Goal: Task Accomplishment & Management: Complete application form

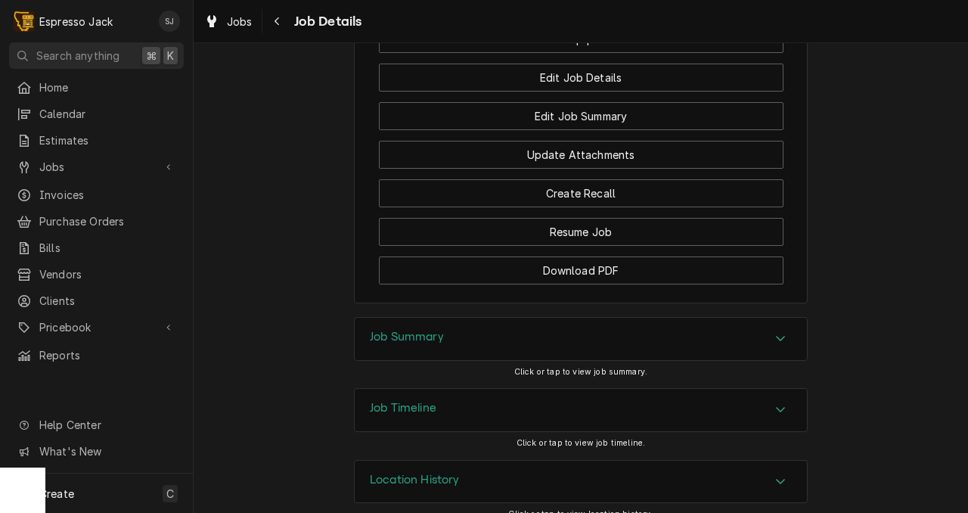
scroll to position [1165, 0]
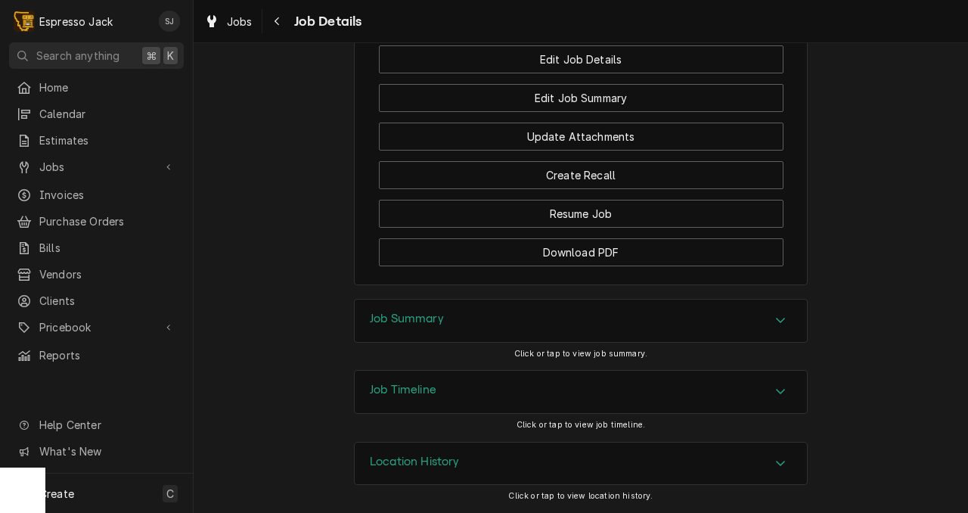
click at [53, 71] on nav "E Espresso Jack SJ Search anything ⌘ K Home Calendar Estimates Jobs Jobs Job Se…" at bounding box center [97, 256] width 194 height 513
click at [51, 85] on span "Home" at bounding box center [107, 87] width 137 height 16
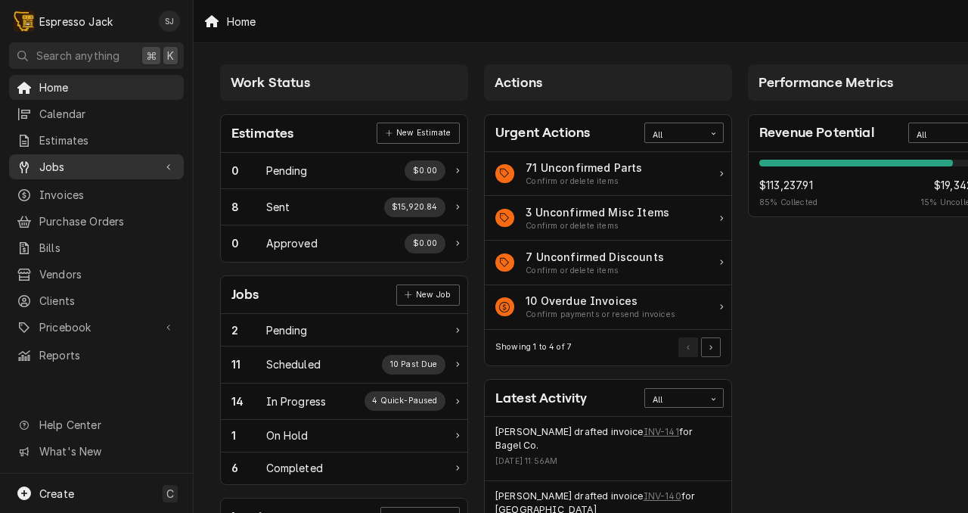
click at [59, 166] on span "Jobs" at bounding box center [96, 167] width 114 height 16
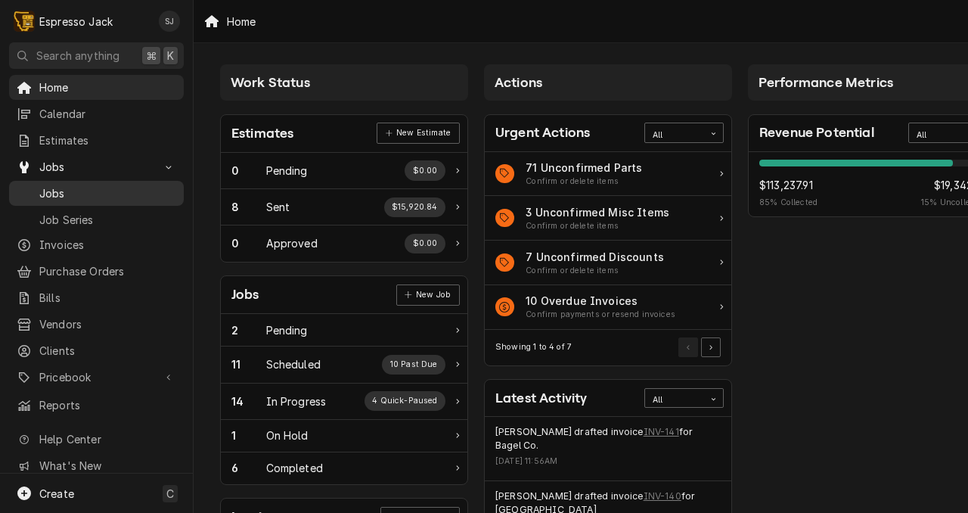
click at [46, 196] on div "Jobs" at bounding box center [96, 193] width 169 height 19
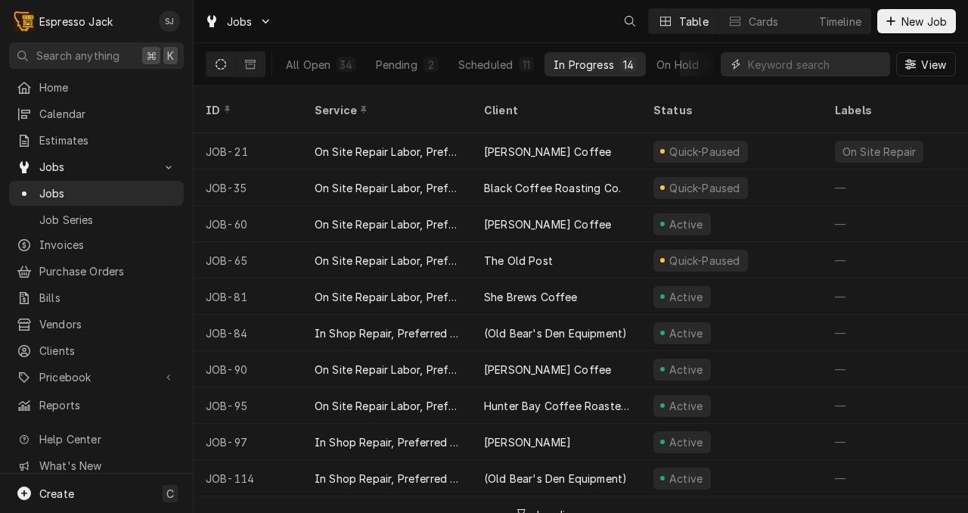
click at [765, 64] on input "Dynamic Content Wrapper" at bounding box center [815, 64] width 135 height 24
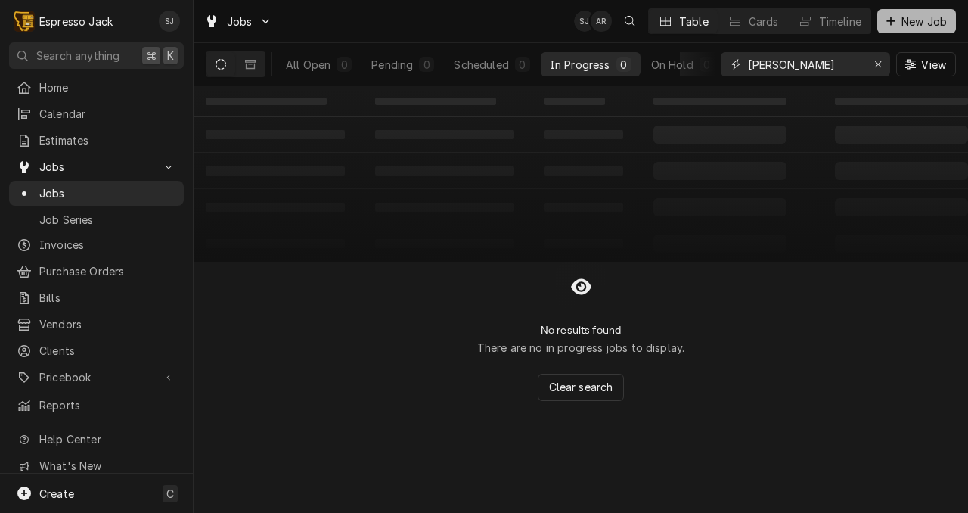
type input "[PERSON_NAME]"
click at [896, 24] on div "Dynamic Content Wrapper" at bounding box center [890, 21] width 15 height 15
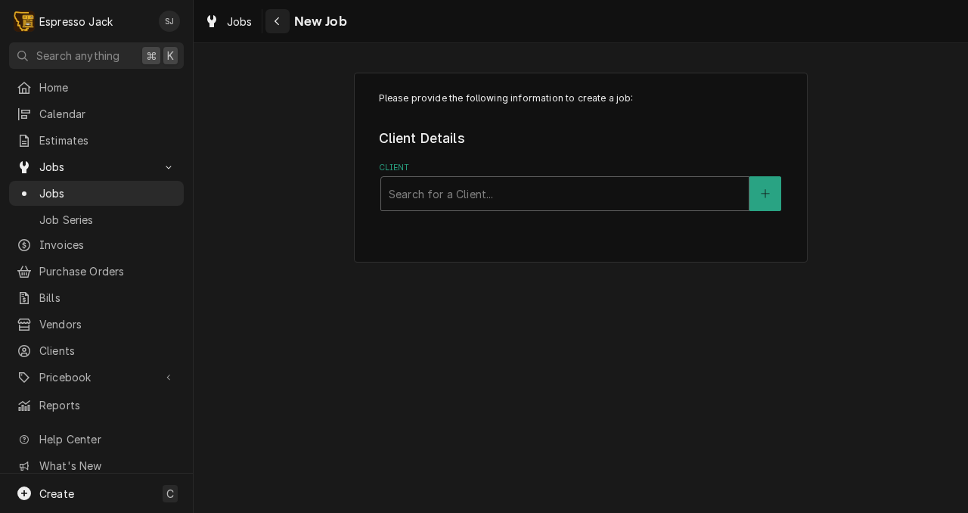
click at [279, 19] on icon "Navigate back" at bounding box center [277, 21] width 7 height 11
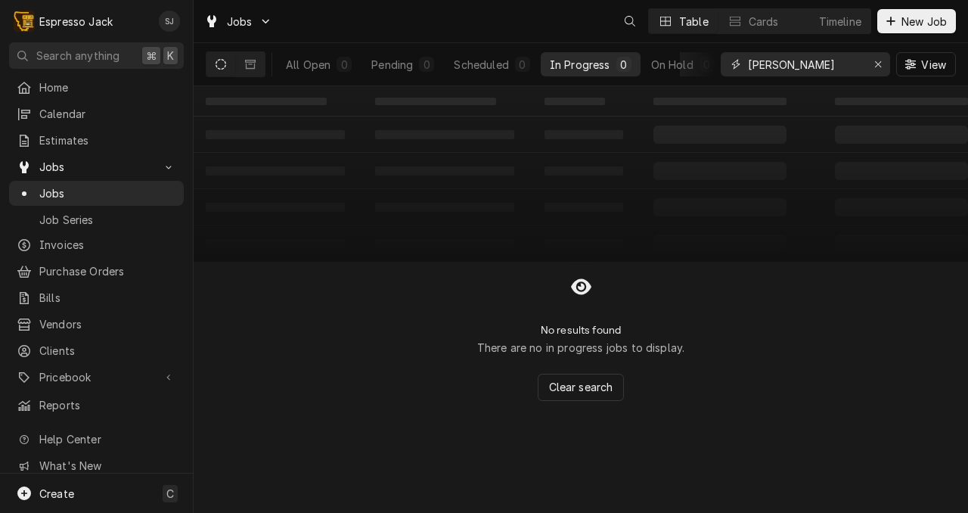
click at [777, 71] on input "clark" at bounding box center [804, 64] width 113 height 24
type input "blackfoot"
click at [901, 23] on span "New Job" at bounding box center [923, 22] width 51 height 16
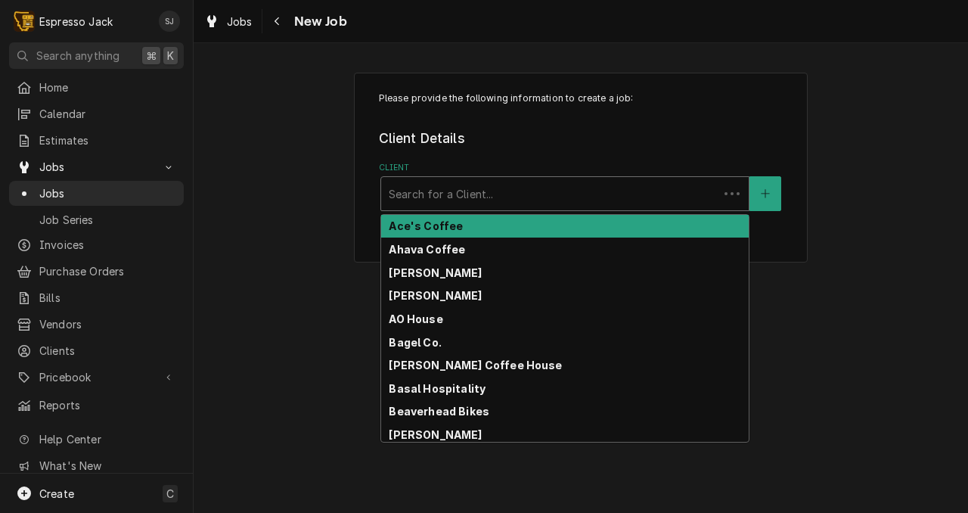
click at [430, 197] on div "Client" at bounding box center [550, 193] width 322 height 27
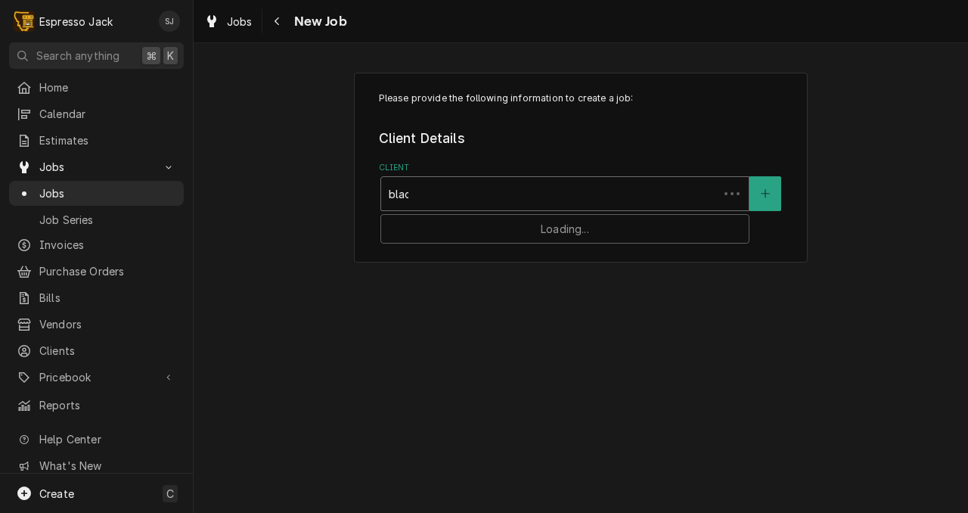
type input "black"
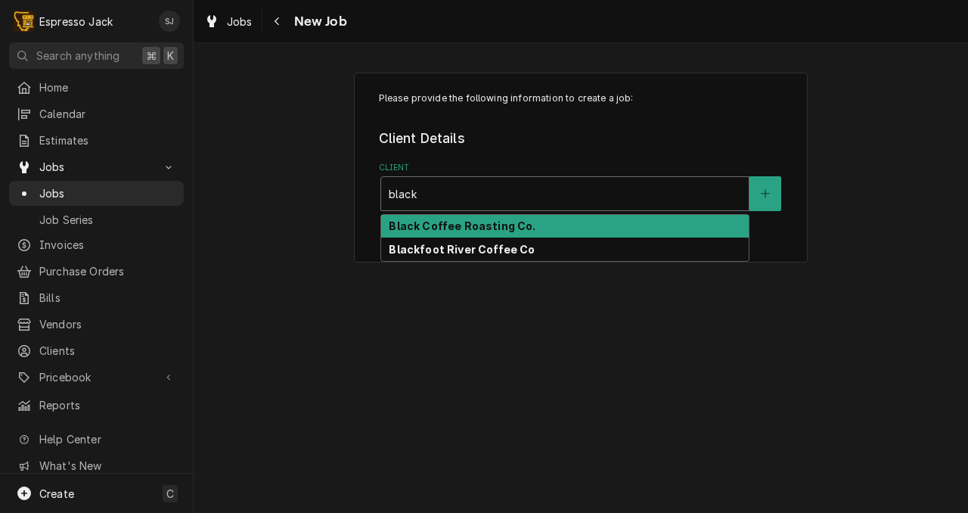
click at [420, 228] on strong "Black Coffee Roasting Co." at bounding box center [462, 225] width 147 height 13
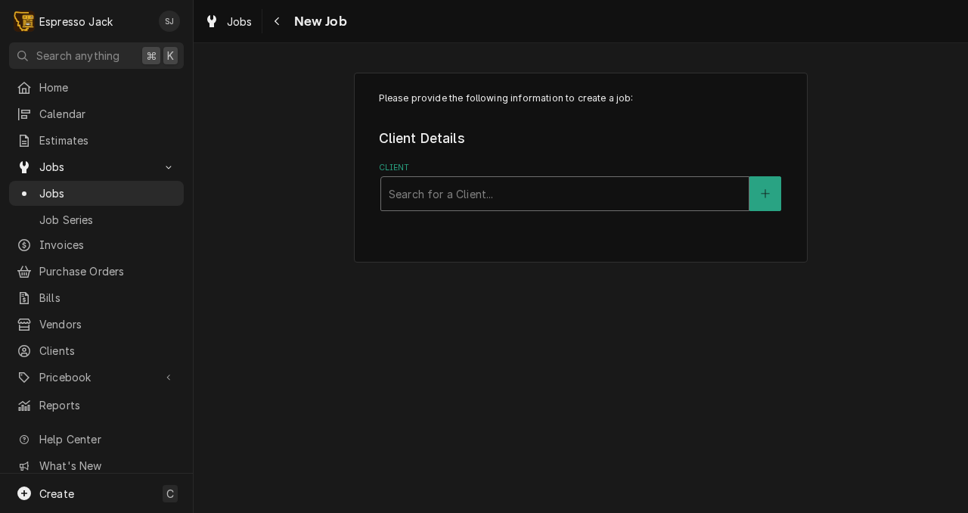
click at [423, 203] on div "Client" at bounding box center [565, 193] width 352 height 27
type input "blackfoo"
click at [470, 290] on div "Service Location" at bounding box center [565, 287] width 352 height 27
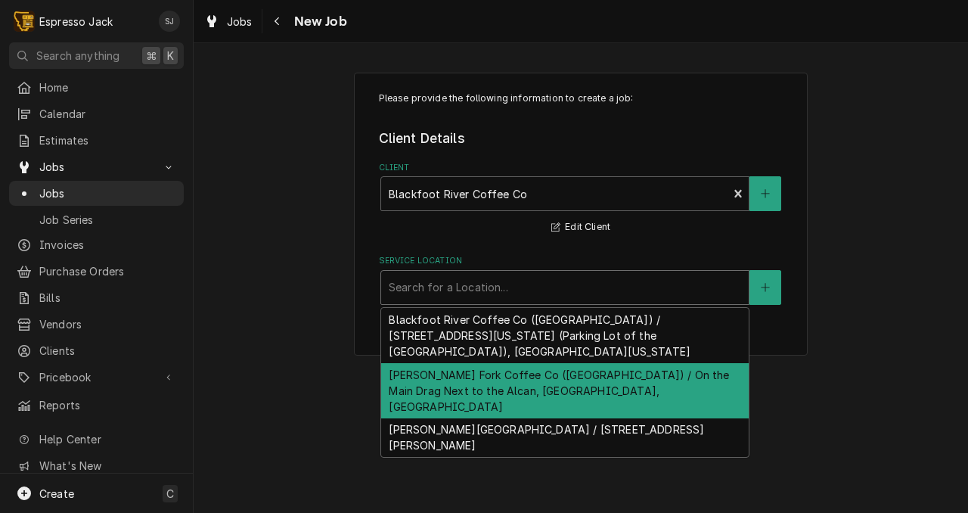
click at [442, 363] on div "[PERSON_NAME] Fork Coffee Co ([GEOGRAPHIC_DATA]) / On the Main Drag Next to the…" at bounding box center [565, 390] width 368 height 55
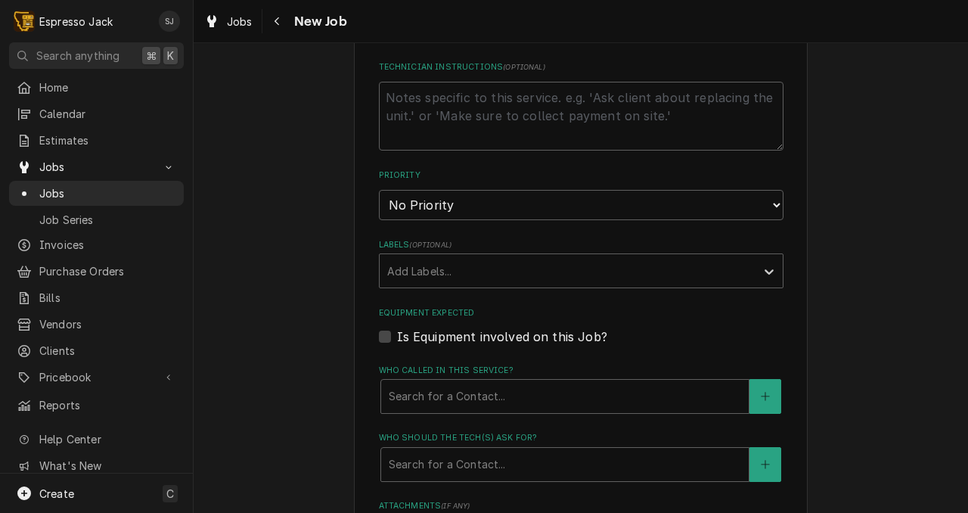
scroll to position [725, 0]
click at [397, 337] on label "Is Equipment involved on this Job?" at bounding box center [502, 336] width 210 height 18
click at [397, 337] on input "Equipment Expected" at bounding box center [599, 343] width 405 height 33
checkbox input "true"
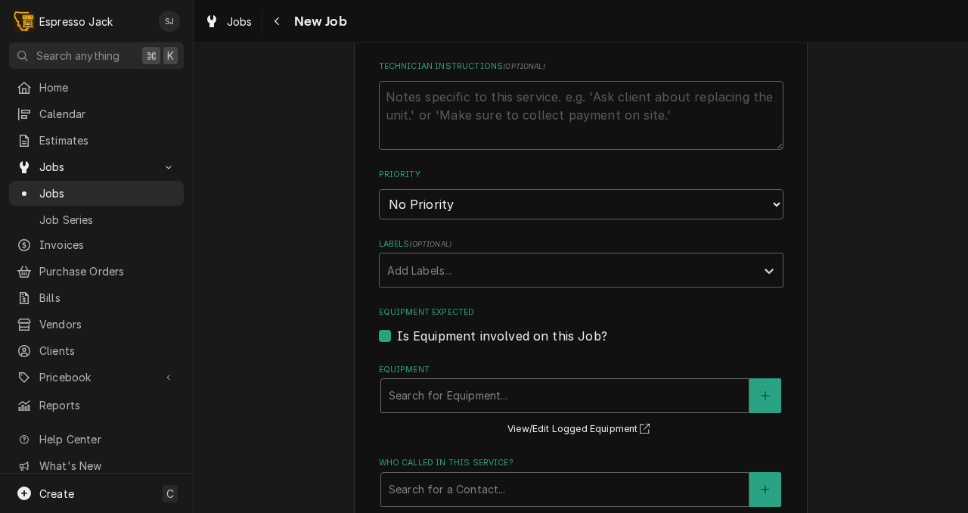
click at [400, 399] on div "Equipment" at bounding box center [565, 395] width 352 height 27
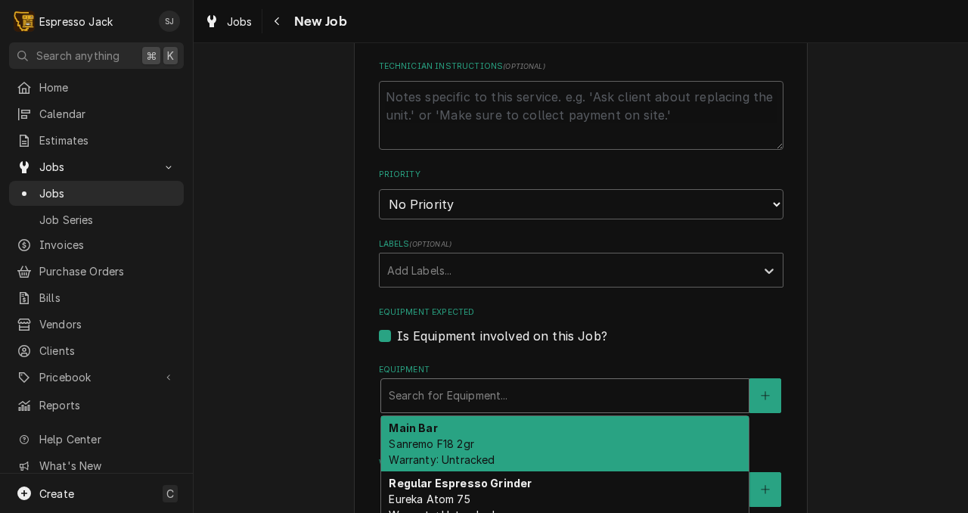
click at [414, 450] on span "Sanremo F18 2gr Warranty: Untracked" at bounding box center [442, 451] width 106 height 29
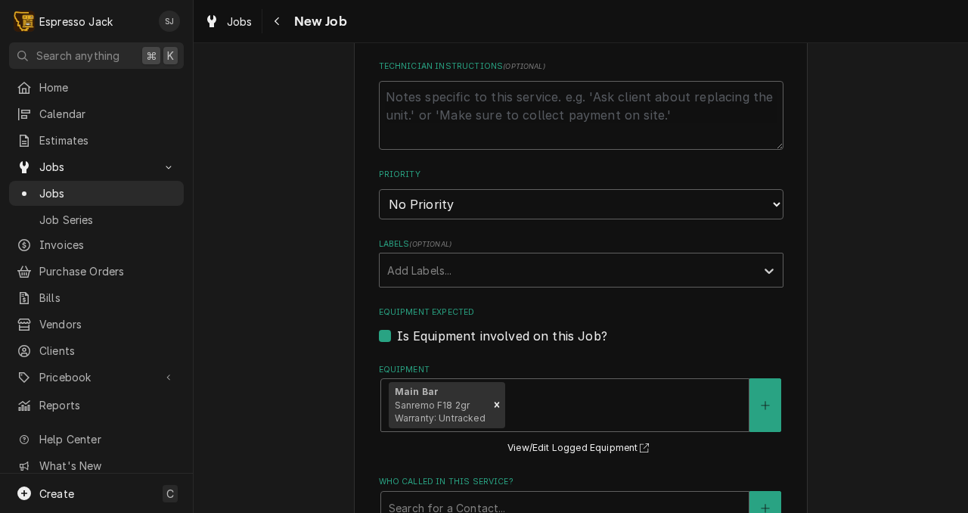
click at [330, 409] on div "Please provide the following information to create a job: Client Details Client…" at bounding box center [581, 170] width 774 height 1672
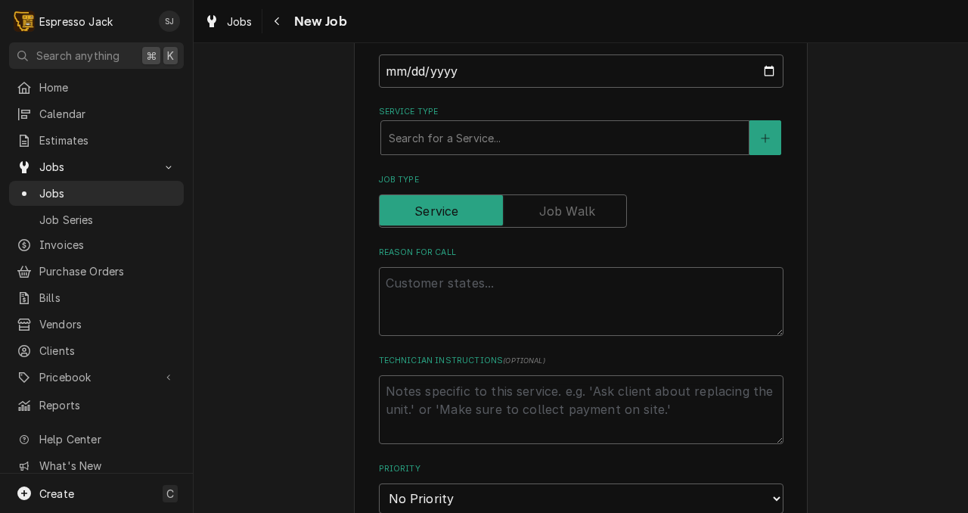
scroll to position [430, 0]
click at [430, 291] on textarea "Reason For Call" at bounding box center [581, 302] width 405 height 69
type textarea "x"
type textarea "L"
type textarea "x"
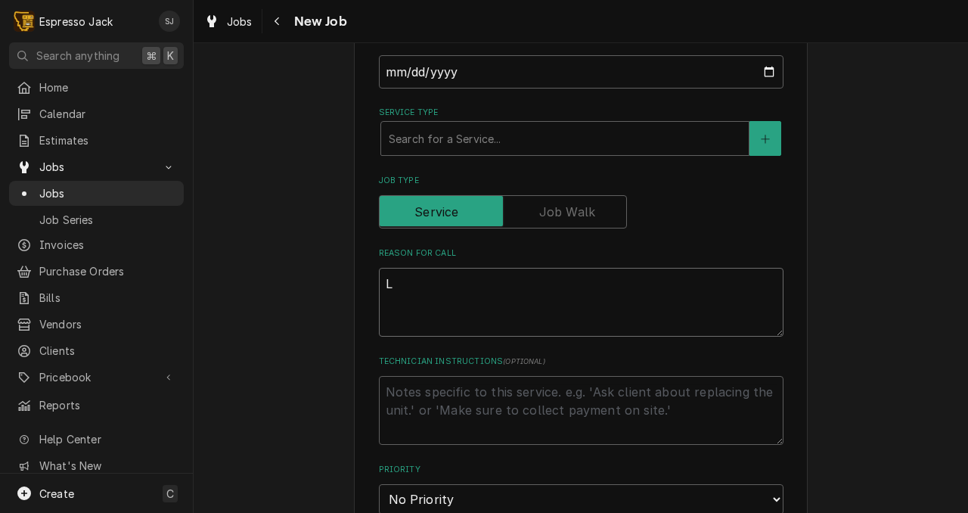
type textarea "Le"
type textarea "x"
type textarea "Lef"
type textarea "x"
type textarea "Left"
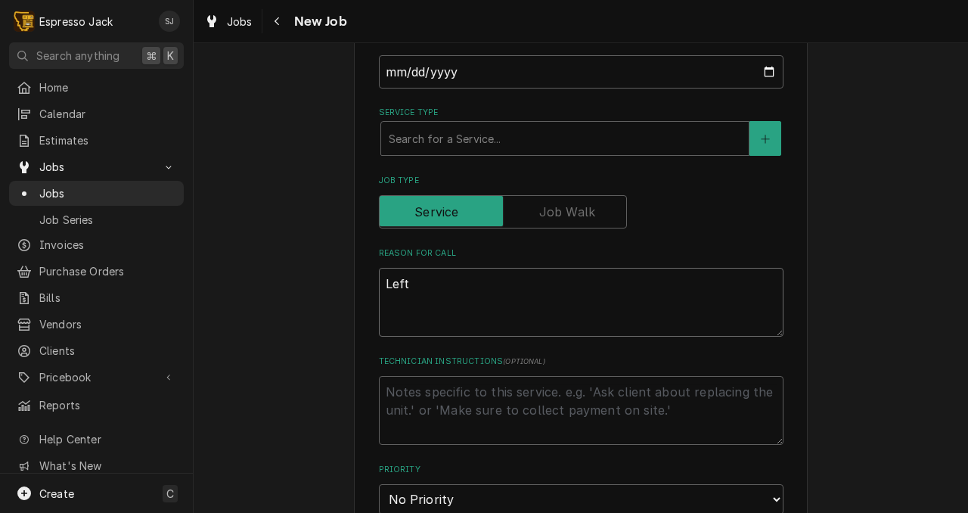
type textarea "x"
type textarea "Left"
type textarea "x"
type textarea "Left w"
type textarea "x"
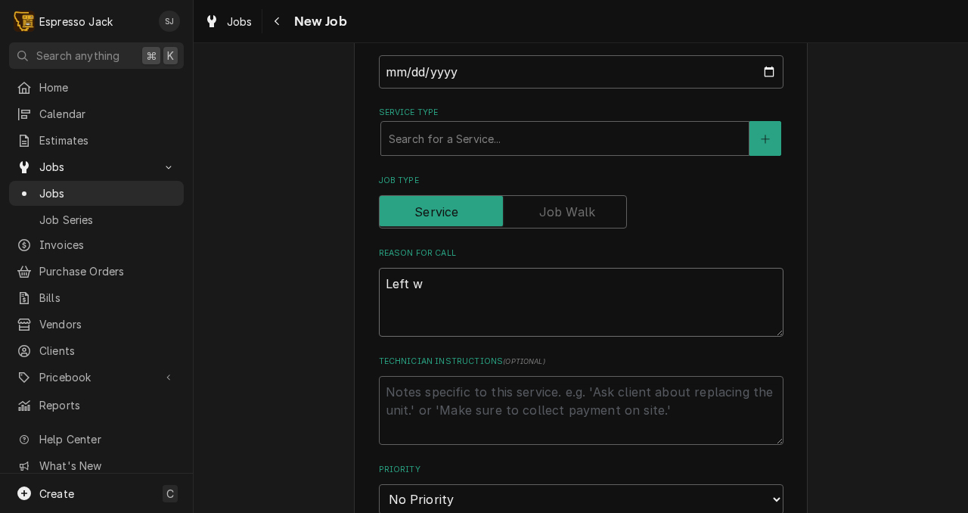
type textarea "Left wa"
type textarea "x"
type textarea "Left wan"
type textarea "x"
type textarea "Left wand"
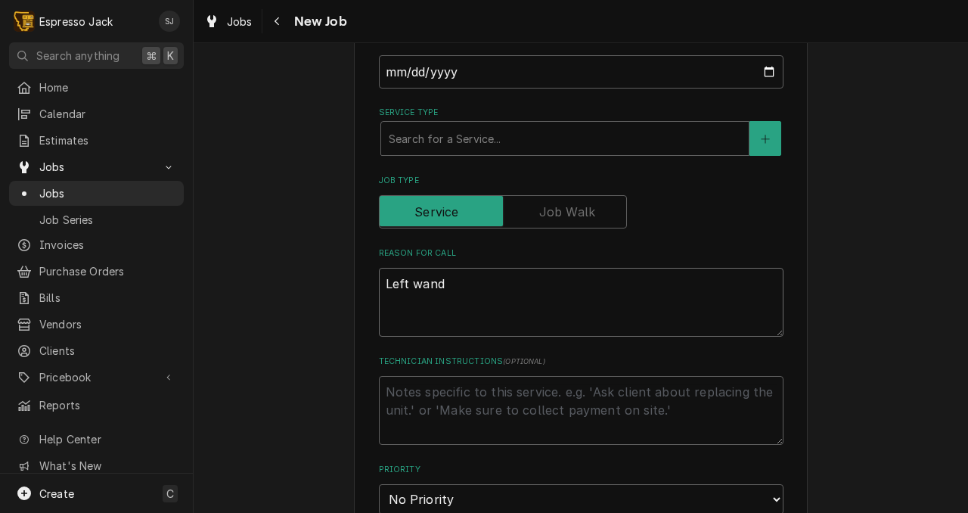
type textarea "x"
type textarea "Left wand"
type textarea "x"
type textarea "Left wand w"
type textarea "x"
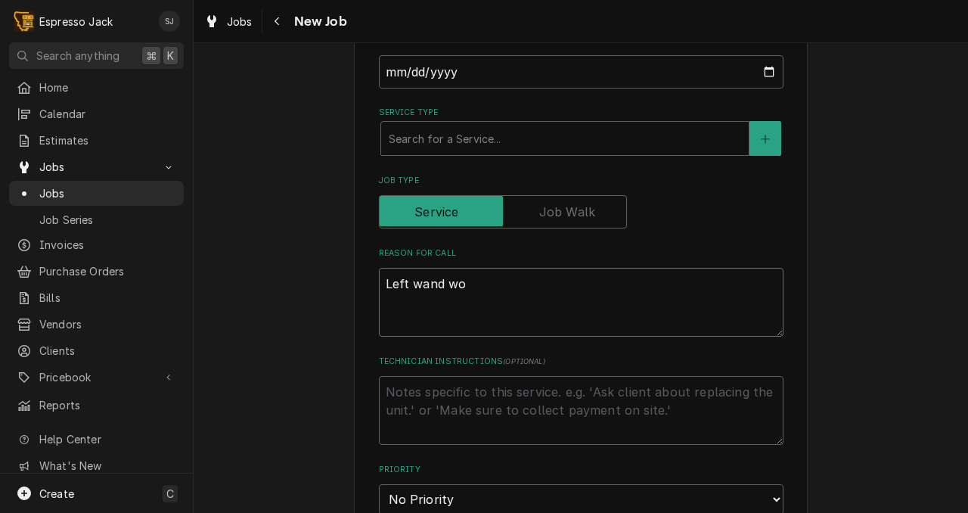
type textarea "Left wand won"
type textarea "x"
type textarea "Left wand won'"
type textarea "x"
type textarea "Left wand won't"
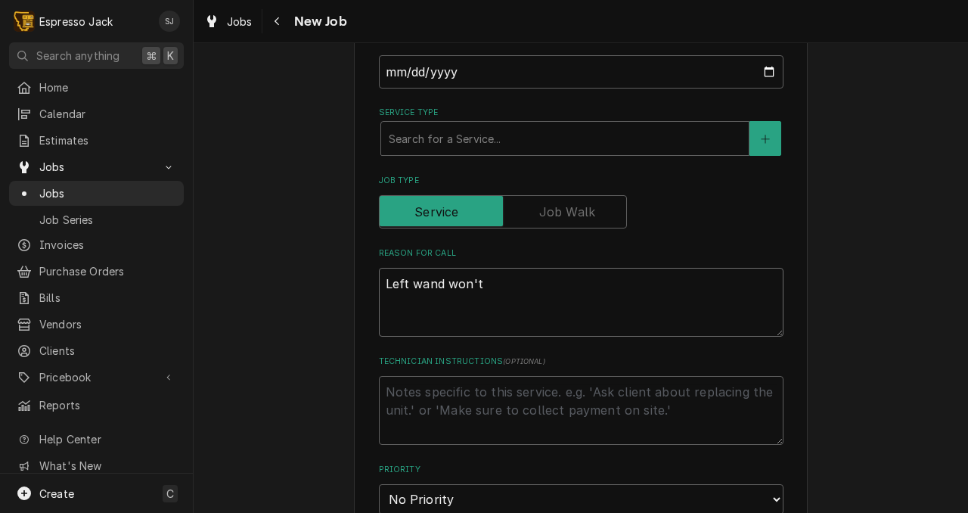
type textarea "x"
type textarea "Left wand won't"
type textarea "x"
type textarea "Left wand won't s"
type textarea "x"
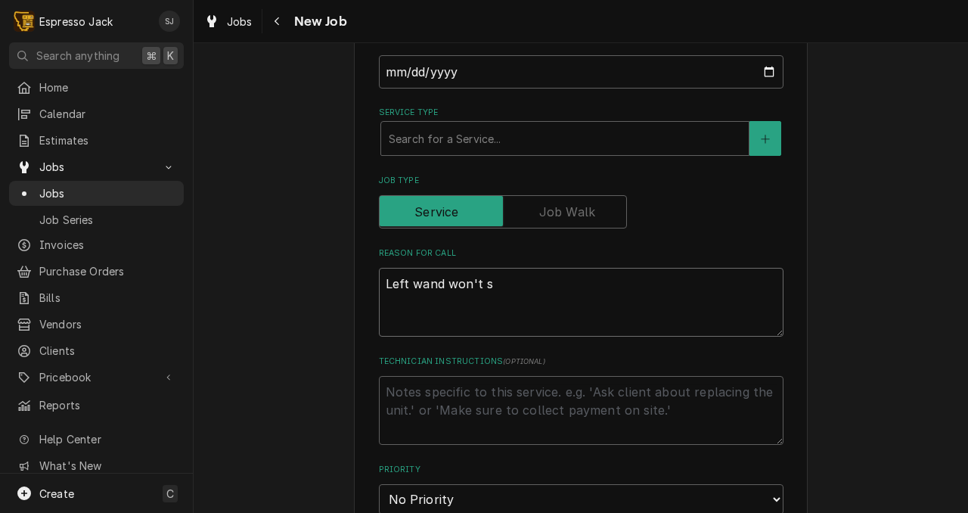
type textarea "Left wand won't sh"
type textarea "x"
type textarea "Left wand won't shut"
type textarea "x"
type textarea "Left wand won't shut"
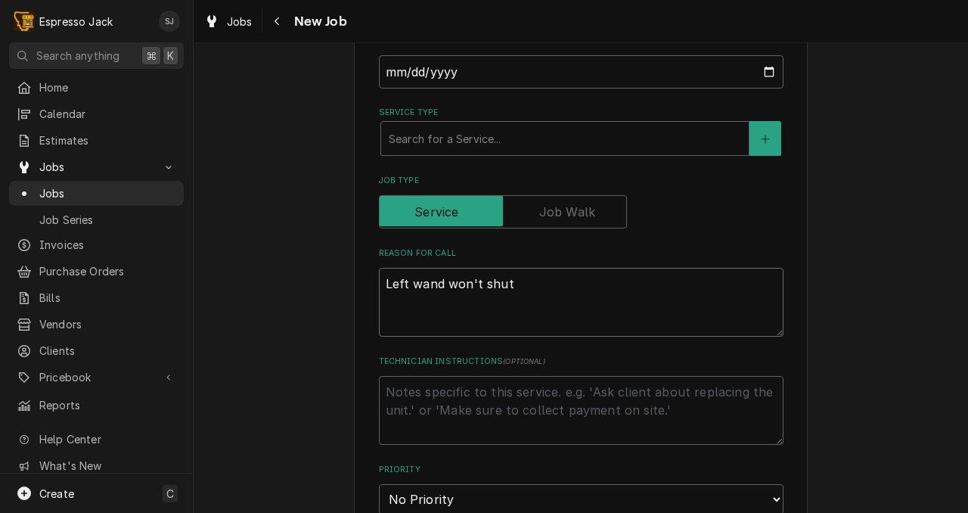
type textarea "x"
type textarea "Left wand won't shut o"
type textarea "x"
type textarea "Left wand won't shut of"
type textarea "x"
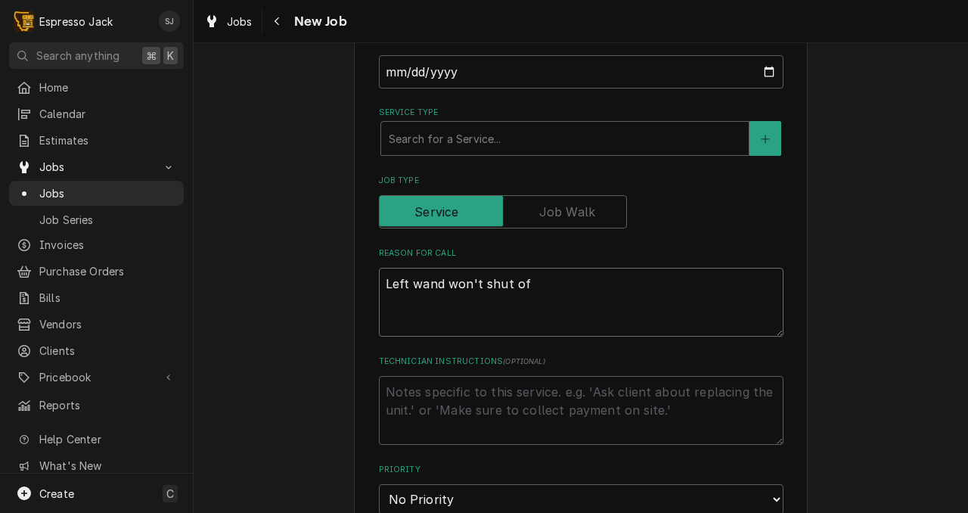
type textarea "Left wand won't shut off"
type textarea "x"
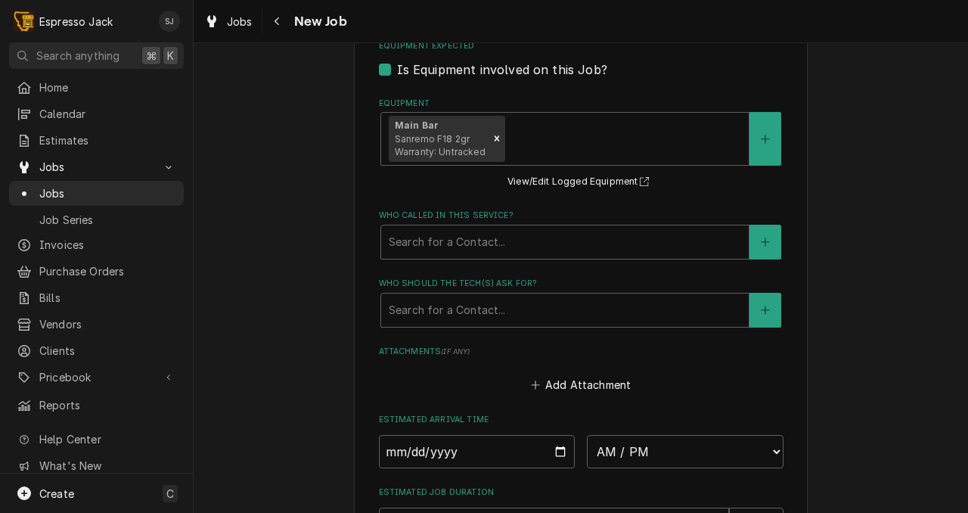
scroll to position [1225, 0]
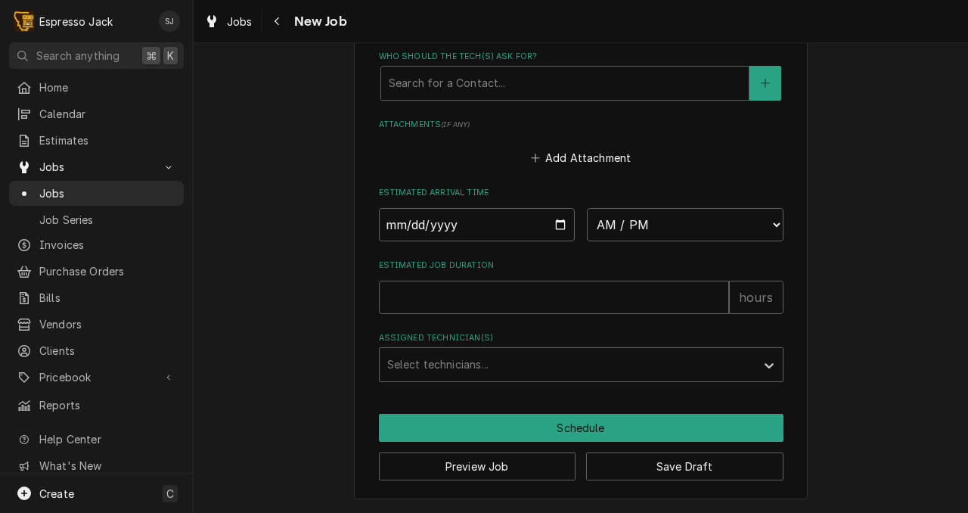
type textarea "Left wand won't shut off"
click at [560, 220] on input "Date" at bounding box center [477, 224] width 197 height 33
type textarea "x"
type input "2025-09-17"
type textarea "x"
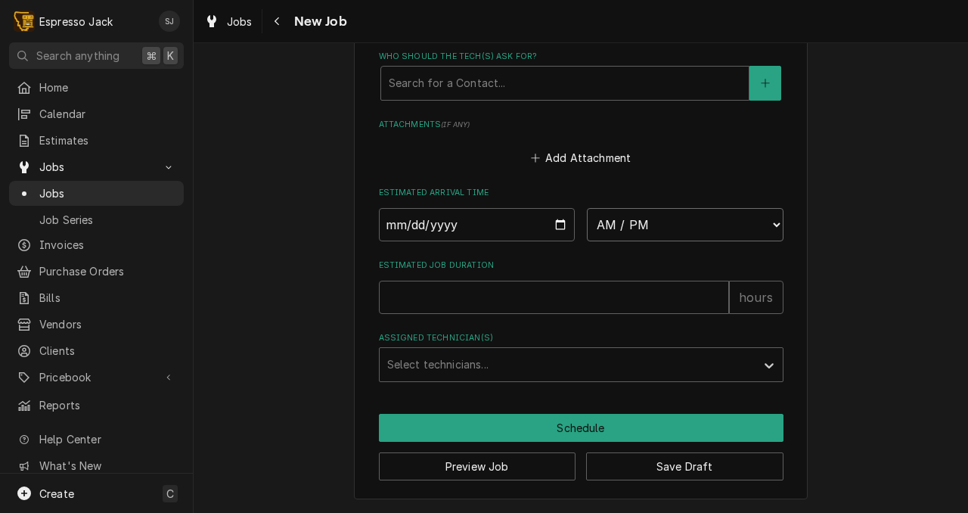
click at [614, 221] on select "AM / PM 6:00 AM 6:15 AM 6:30 AM 6:45 AM 7:00 AM 7:15 AM 7:30 AM 7:45 AM 8:00 AM…" at bounding box center [685, 224] width 197 height 33
select select "13:00:00"
click at [587, 208] on select "AM / PM 6:00 AM 6:15 AM 6:30 AM 6:45 AM 7:00 AM 7:15 AM 7:30 AM 7:45 AM 8:00 AM…" at bounding box center [685, 224] width 197 height 33
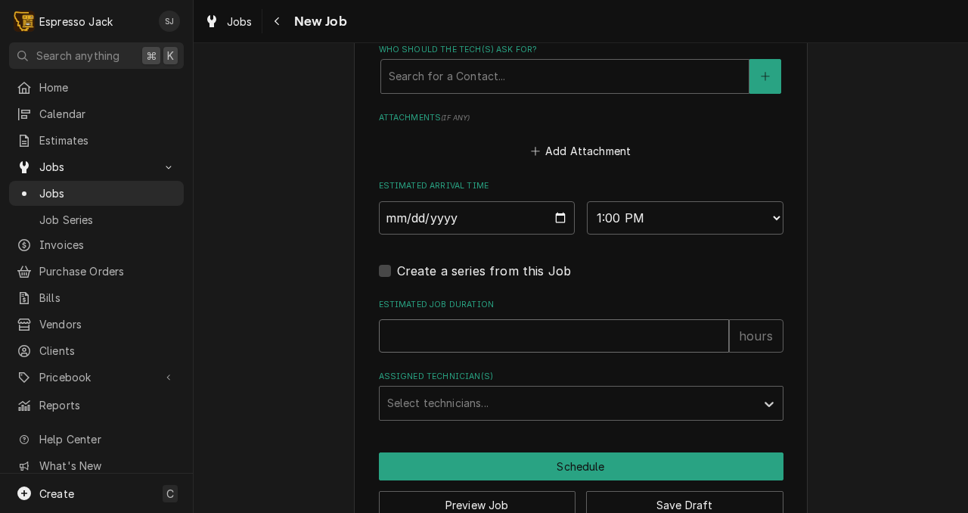
click at [441, 343] on input "Estimated Job Duration" at bounding box center [554, 335] width 350 height 33
type textarea "x"
type input "1"
type textarea "x"
type input "1"
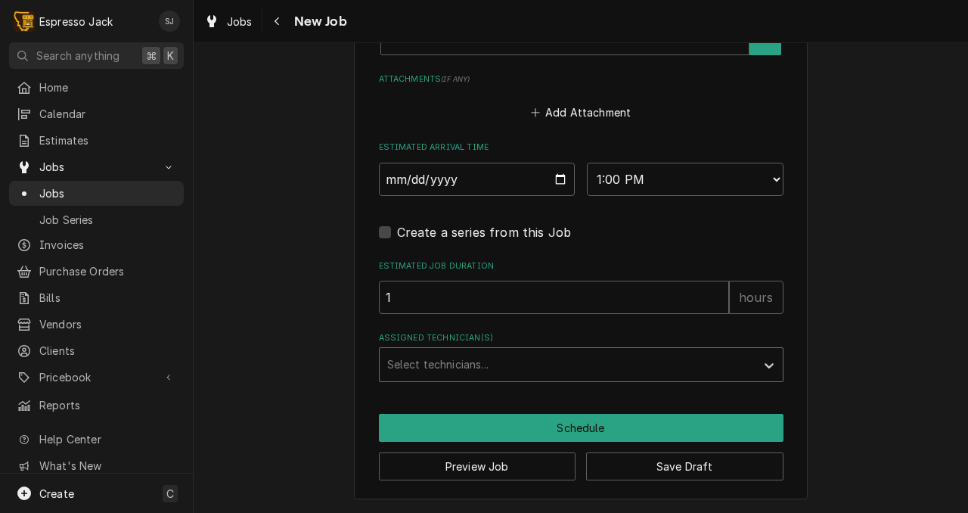
click at [454, 367] on div "Assigned Technician(s)" at bounding box center [567, 364] width 361 height 27
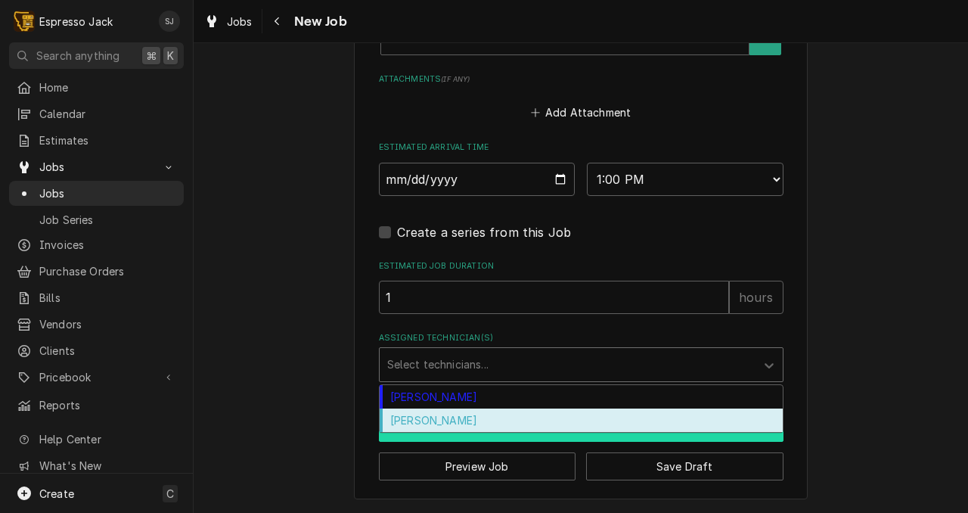
click at [441, 422] on div "[PERSON_NAME]" at bounding box center [581, 419] width 403 height 23
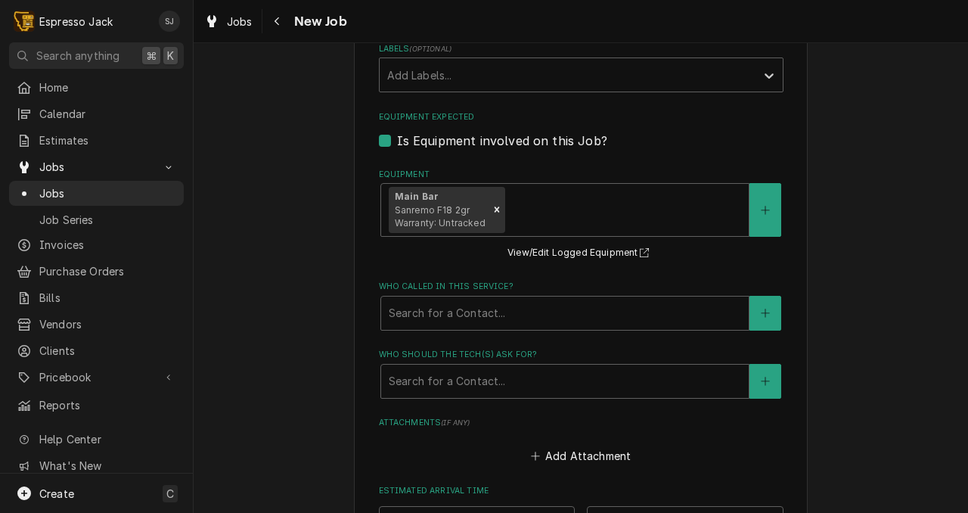
scroll to position [878, 0]
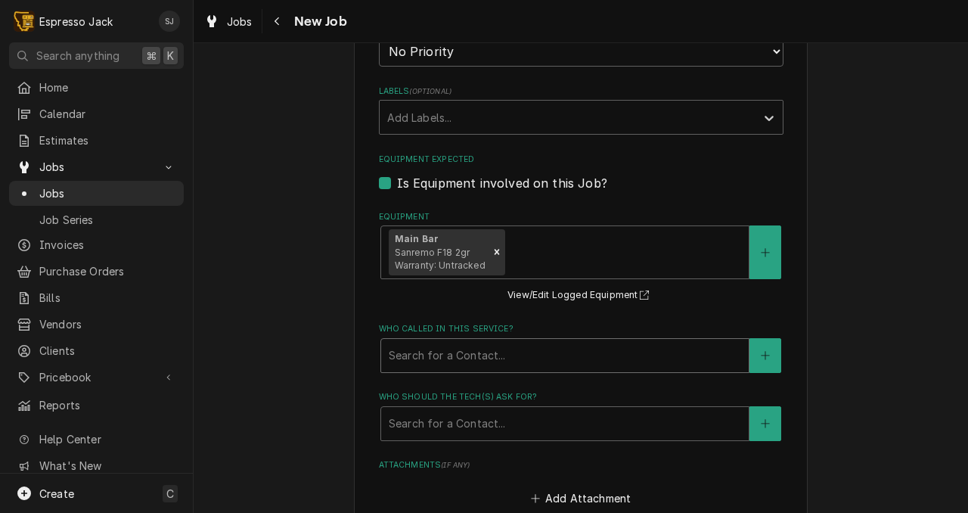
click at [401, 364] on div "Who called in this service?" at bounding box center [565, 355] width 352 height 27
click at [399, 305] on div "Equipment Main Bar Sanremo F18 2gr Warranty: Untracked View/Edit Logged Equipme…" at bounding box center [581, 258] width 405 height 94
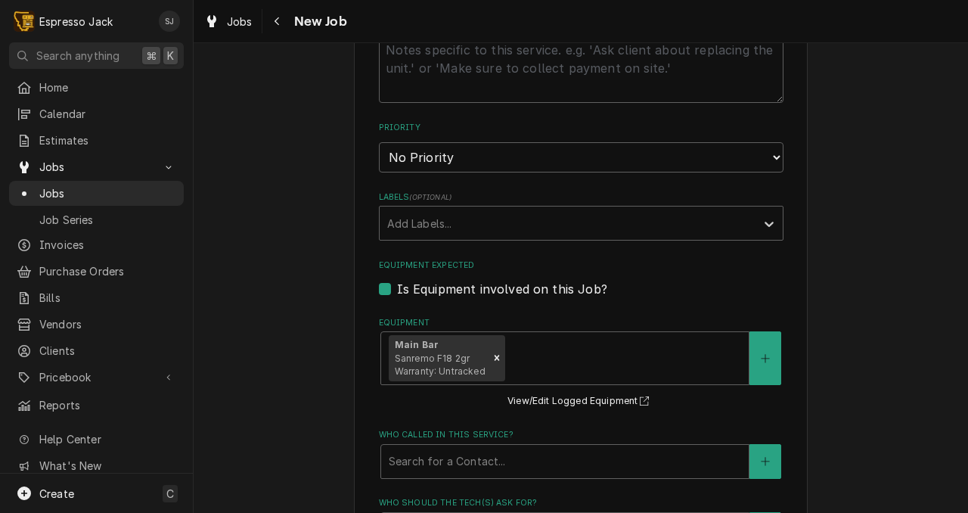
scroll to position [1270, 0]
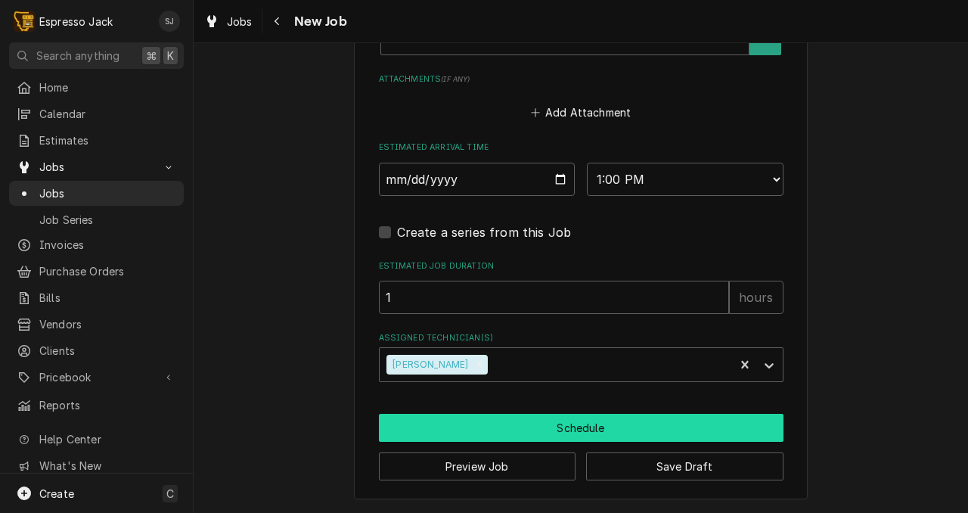
click at [547, 432] on button "Schedule" at bounding box center [581, 428] width 405 height 28
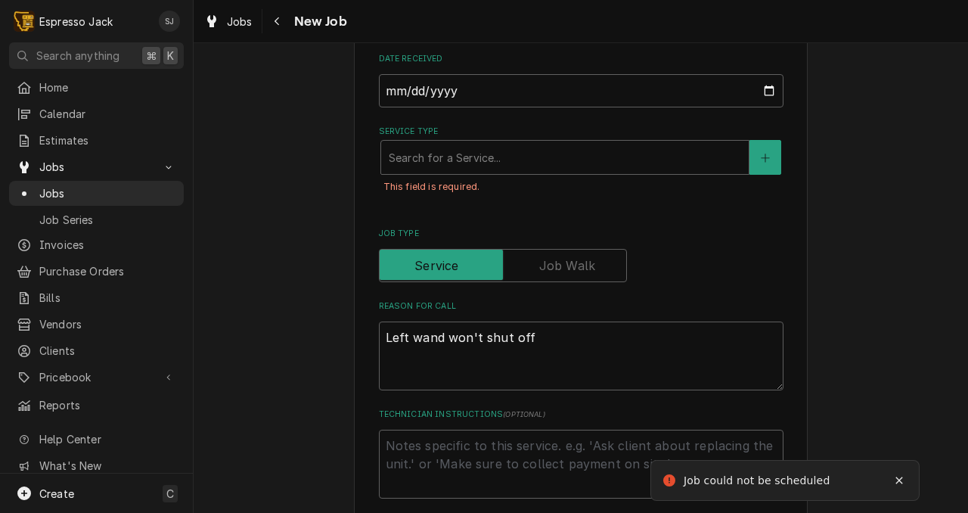
scroll to position [398, 0]
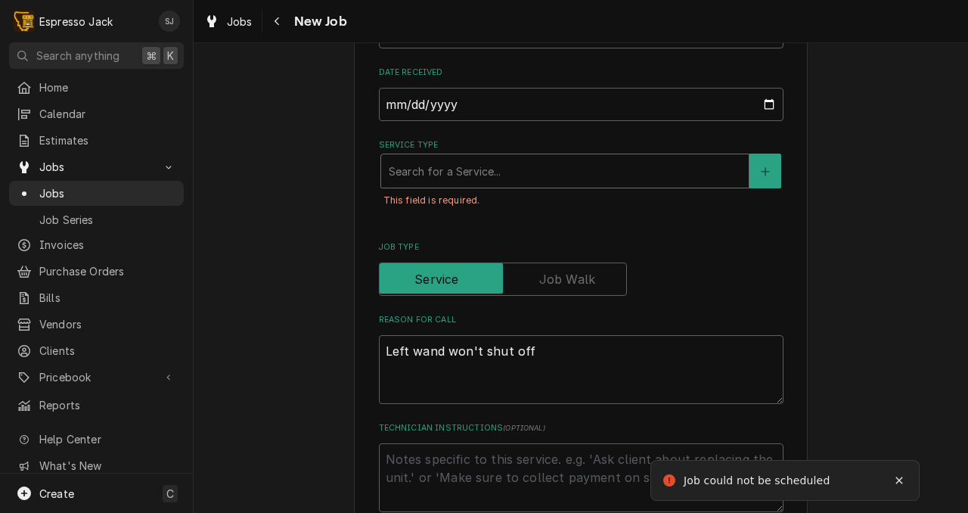
click at [451, 178] on div "Service Type" at bounding box center [565, 170] width 352 height 27
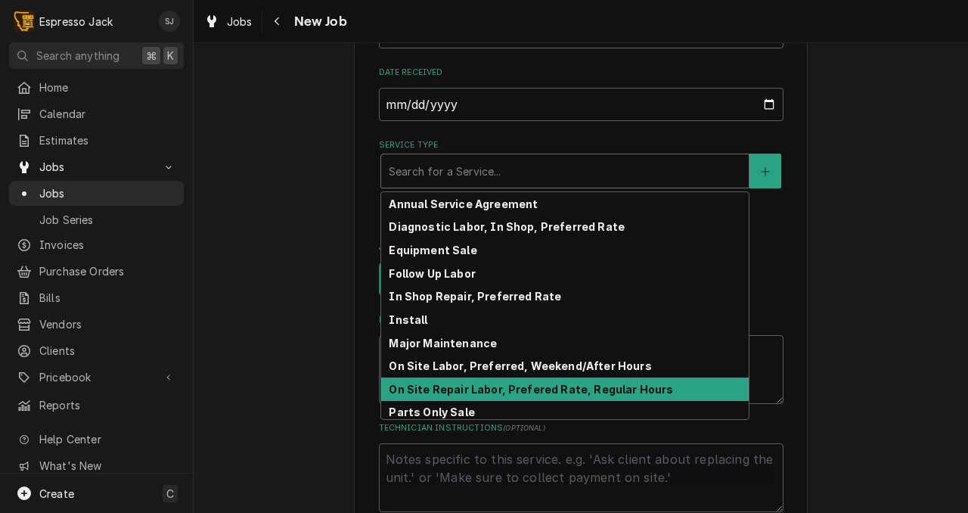
click at [436, 395] on strong "On Site Repair Labor, Prefered Rate, Regular Hours" at bounding box center [531, 389] width 284 height 13
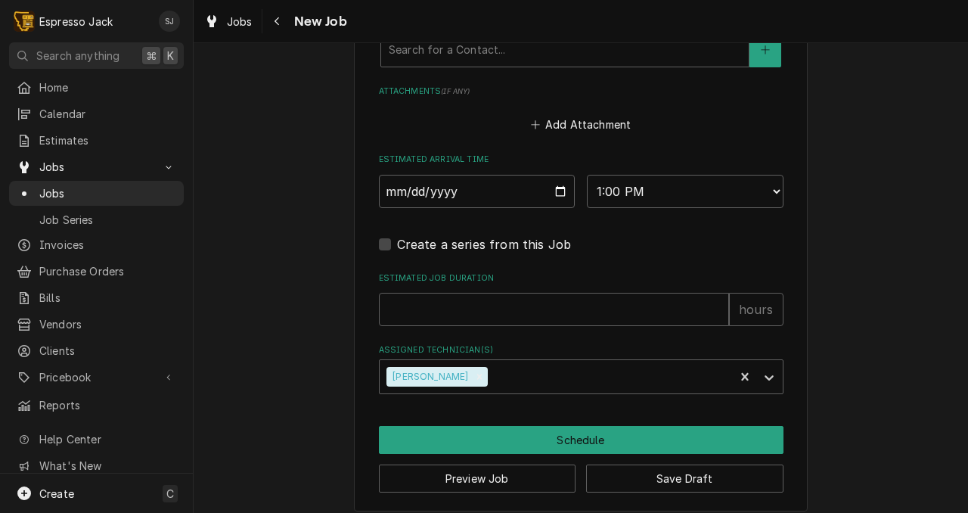
scroll to position [1330, 0]
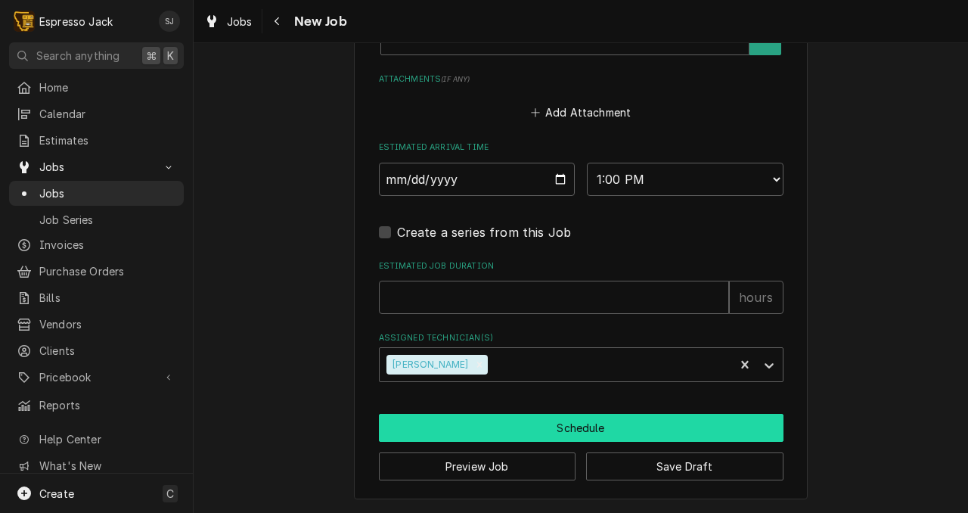
click at [435, 425] on button "Schedule" at bounding box center [581, 428] width 405 height 28
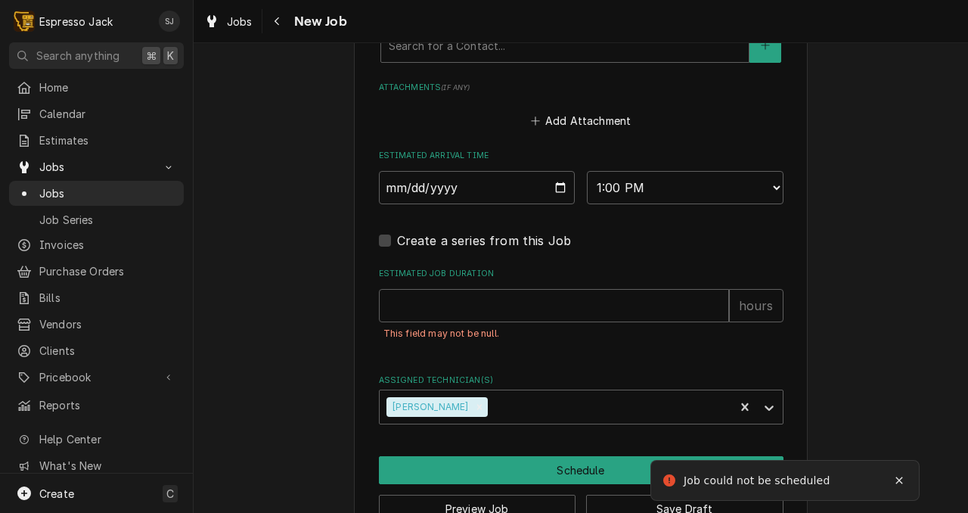
scroll to position [1296, 0]
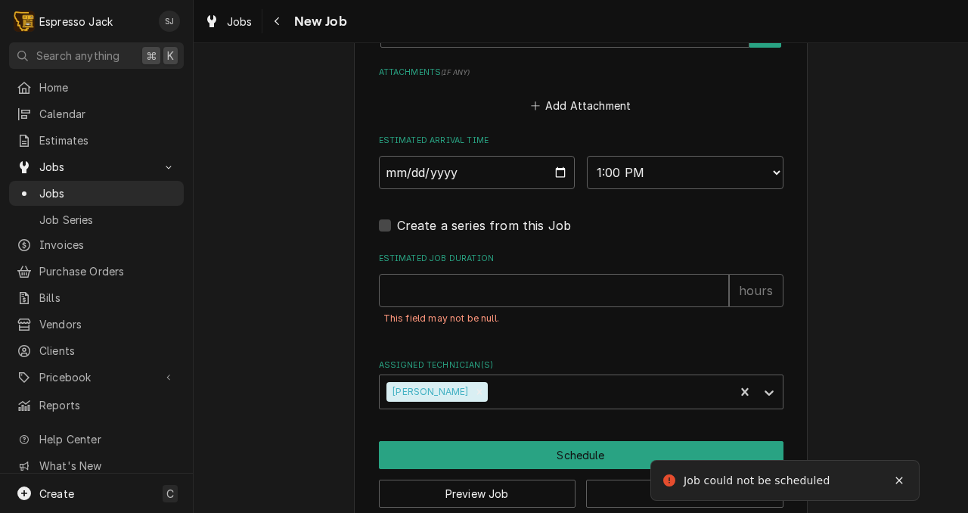
click at [436, 301] on input "Estimated Job Duration" at bounding box center [554, 290] width 350 height 33
type textarea "x"
type input "1"
type textarea "x"
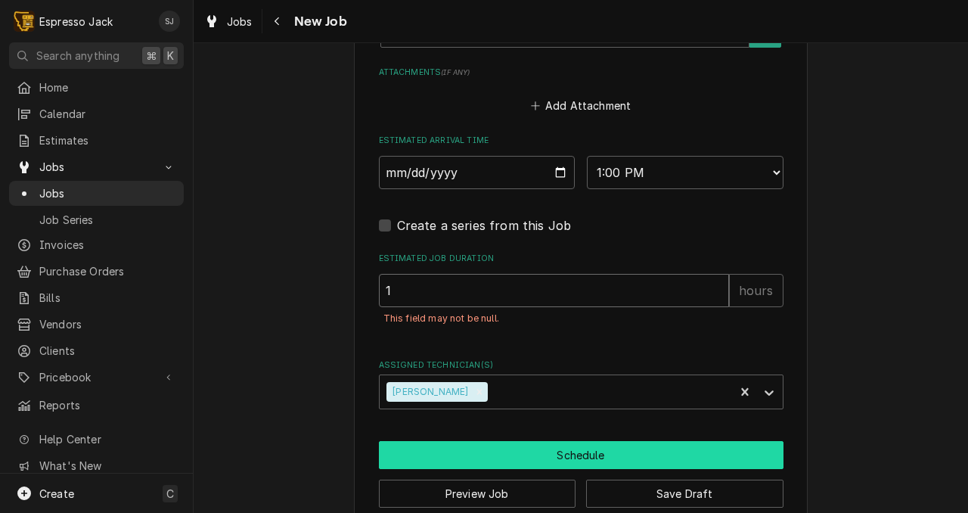
type input "1"
click at [454, 456] on button "Schedule" at bounding box center [581, 455] width 405 height 28
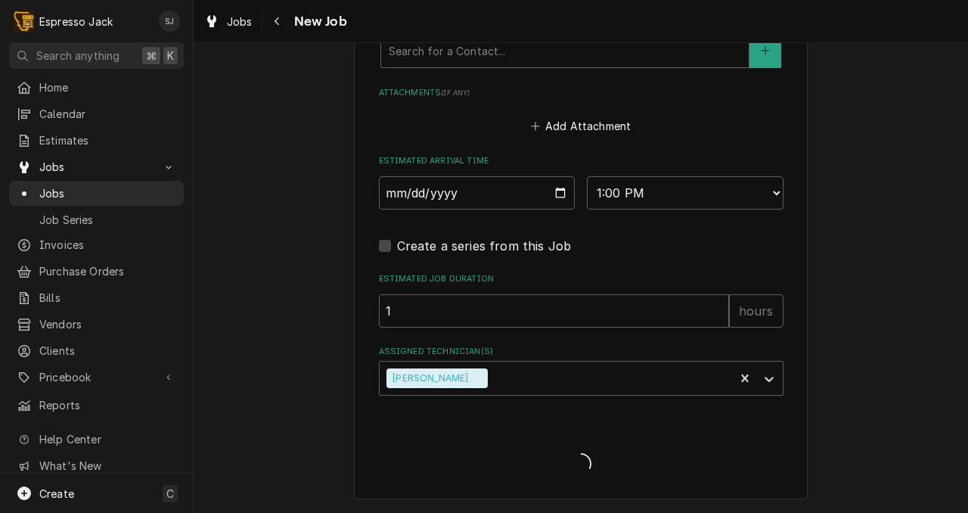
type textarea "x"
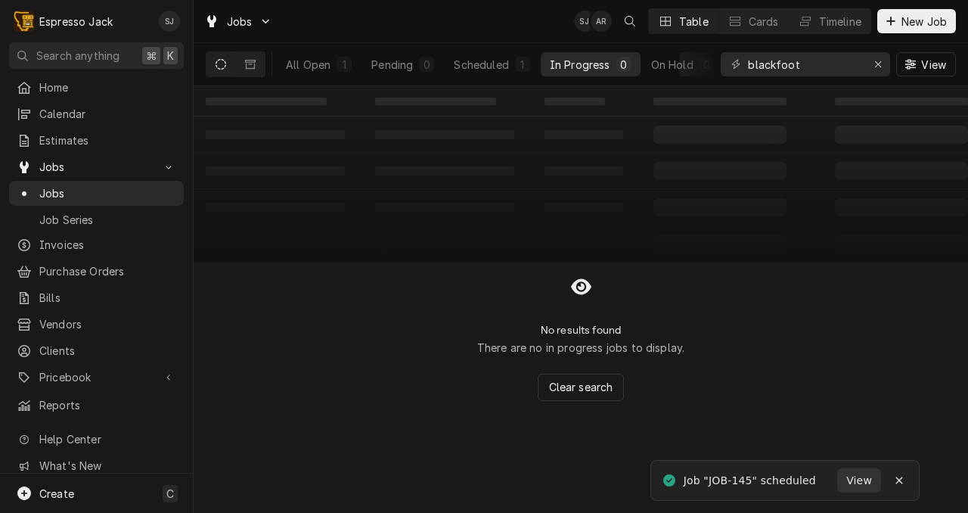
click at [813, 51] on div "blackfoot View" at bounding box center [838, 64] width 235 height 42
click at [813, 60] on input "blackfoot" at bounding box center [804, 64] width 113 height 24
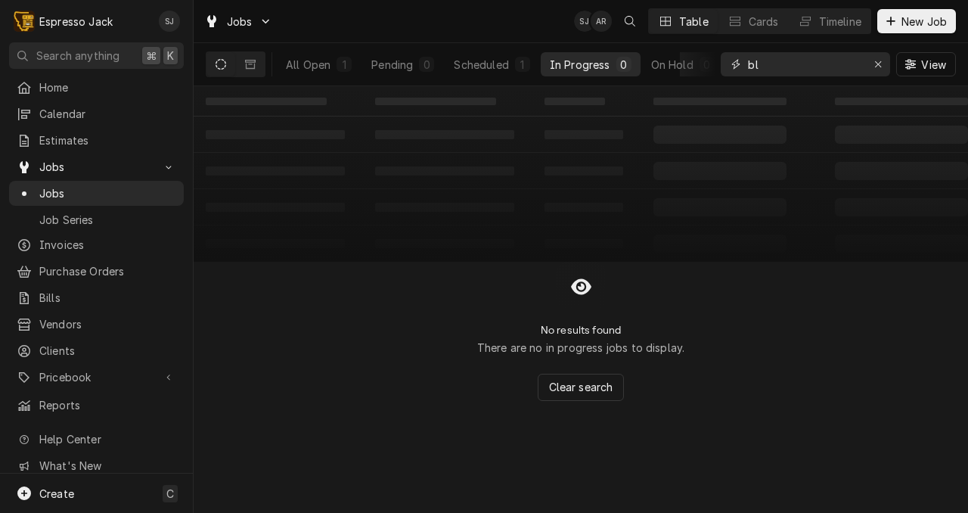
type input "b"
type input "c"
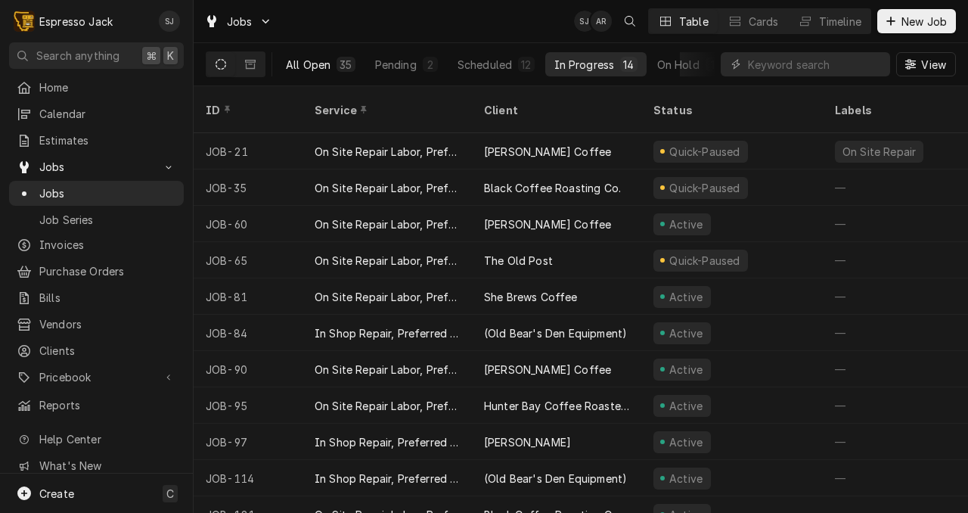
click at [306, 64] on div "All Open" at bounding box center [308, 65] width 45 height 16
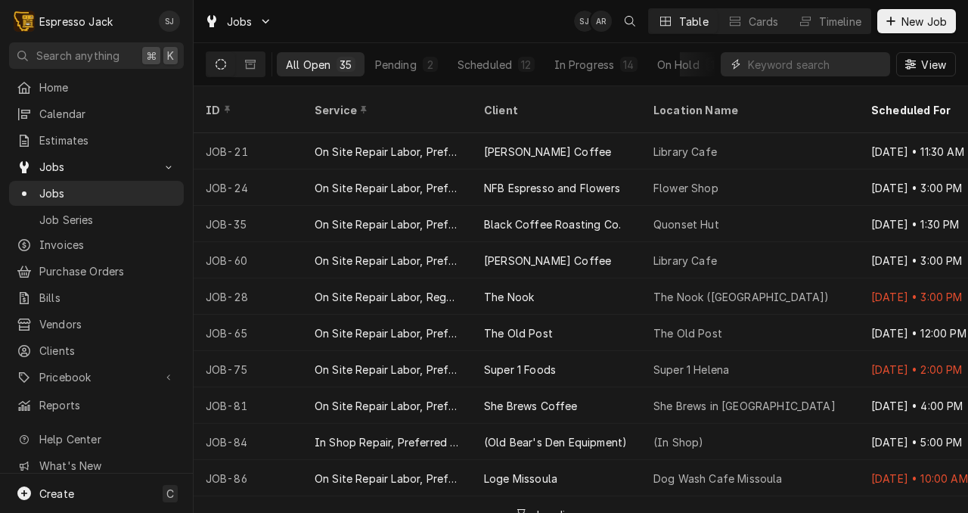
click at [802, 71] on input "Dynamic Content Wrapper" at bounding box center [815, 64] width 135 height 24
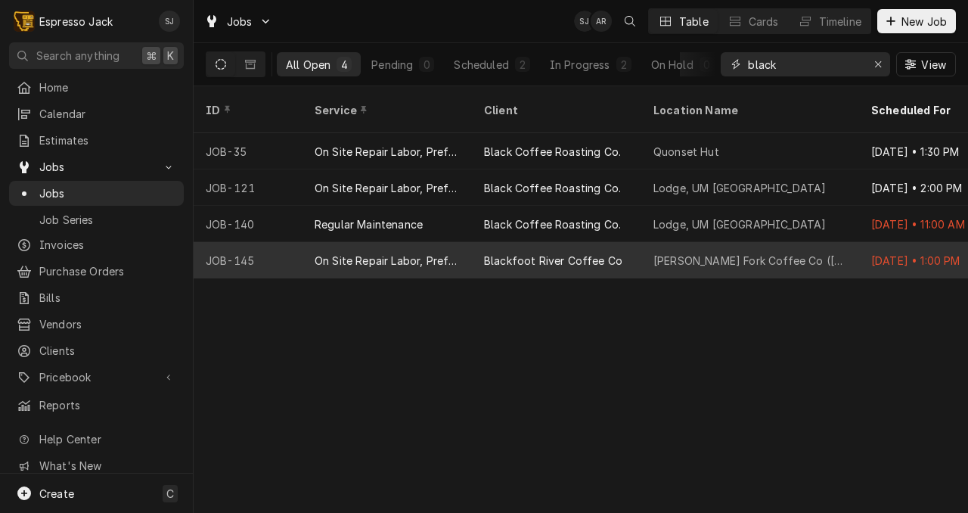
type input "black"
click at [452, 253] on div "On Site Repair Labor, Prefered Rate, Regular Hours" at bounding box center [387, 261] width 145 height 16
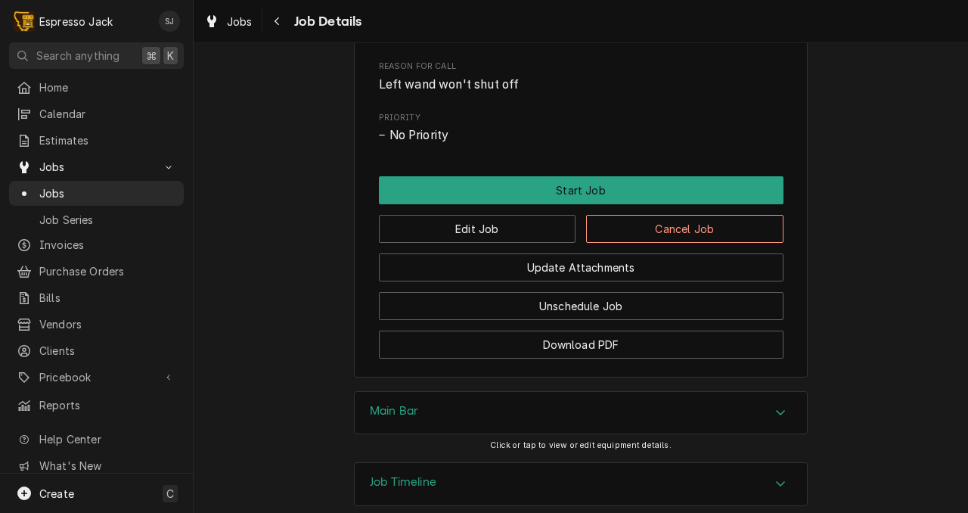
scroll to position [699, 0]
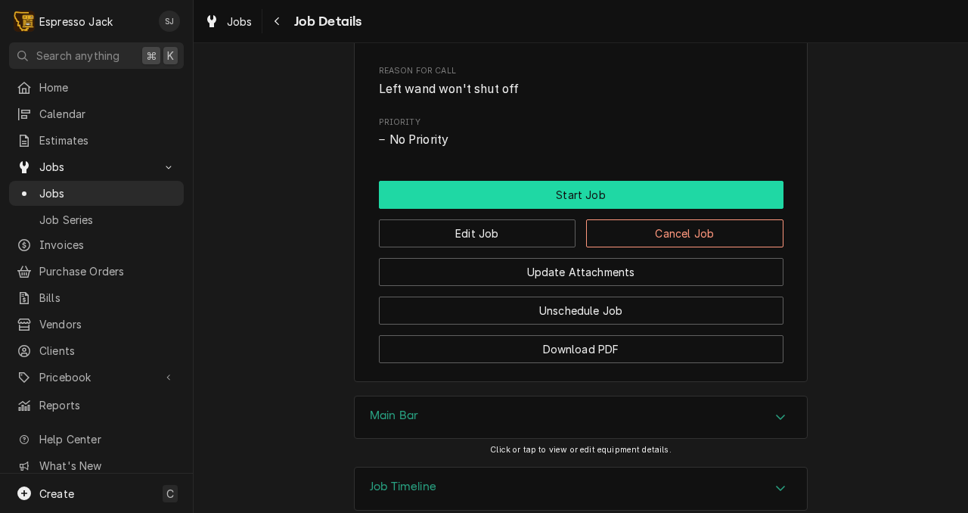
click at [498, 186] on button "Start Job" at bounding box center [581, 195] width 405 height 28
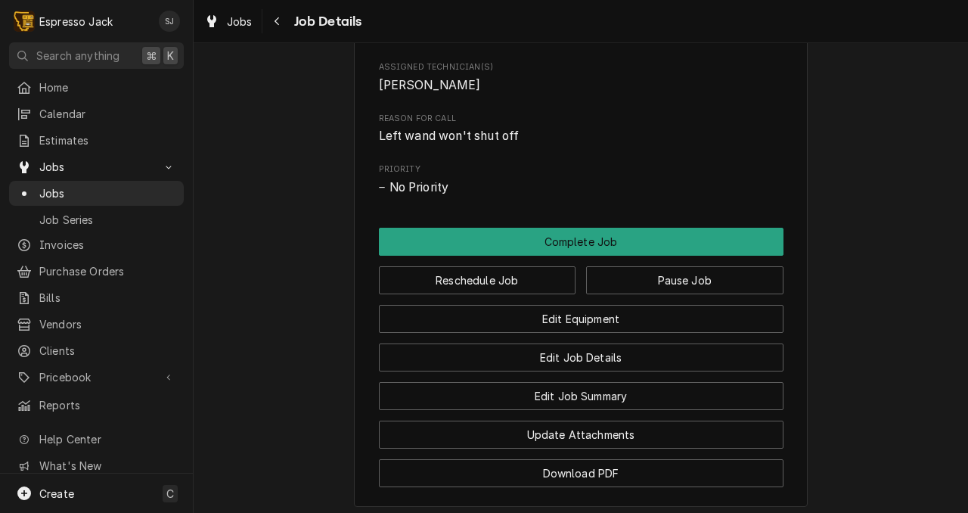
scroll to position [718, 0]
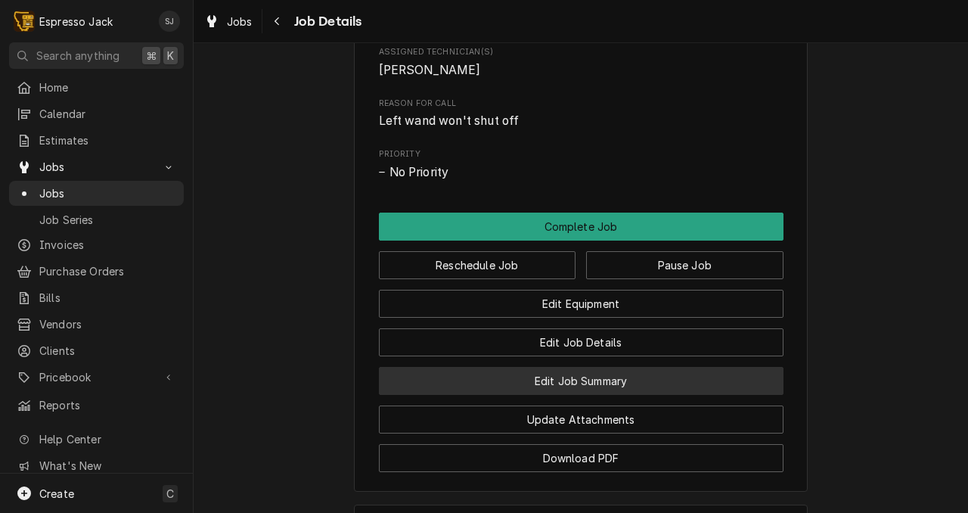
click at [570, 371] on button "Edit Job Summary" at bounding box center [581, 381] width 405 height 28
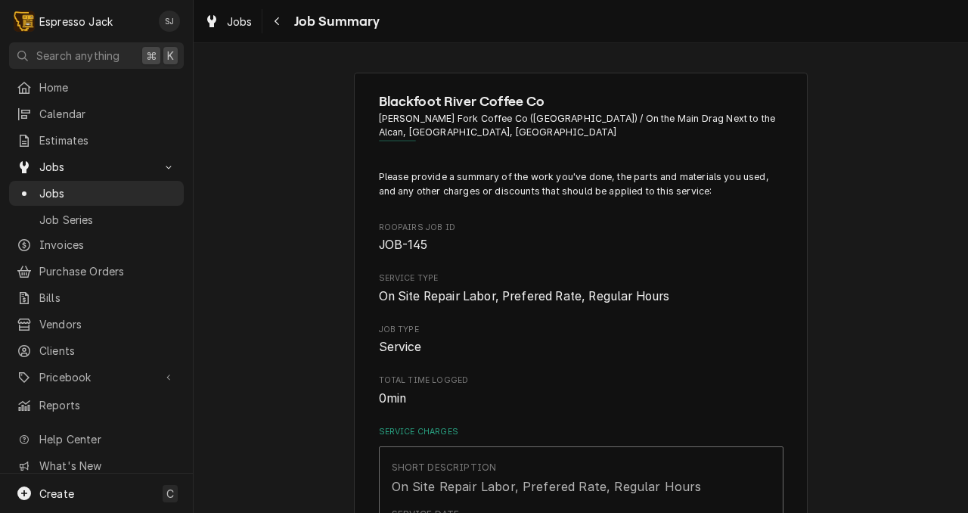
type textarea "x"
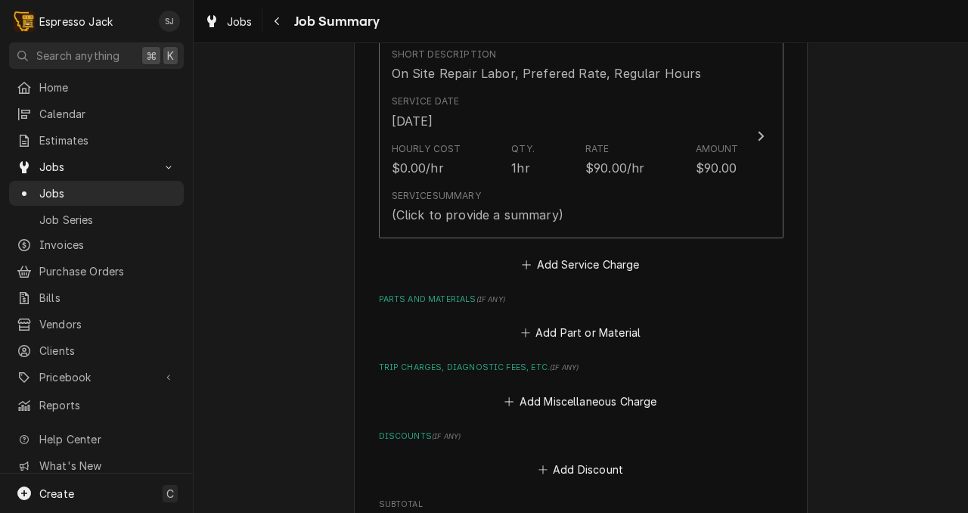
scroll to position [418, 0]
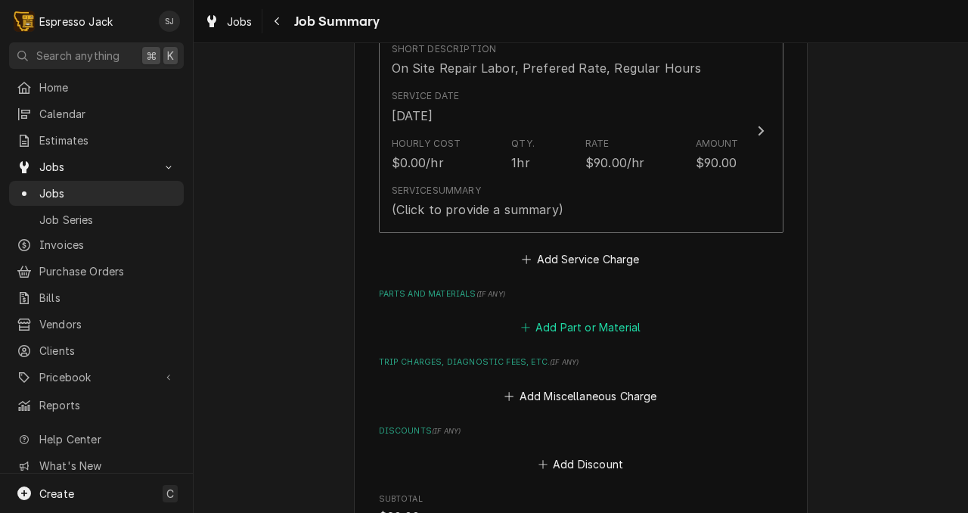
click at [598, 317] on button "Add Part or Material" at bounding box center [580, 327] width 125 height 21
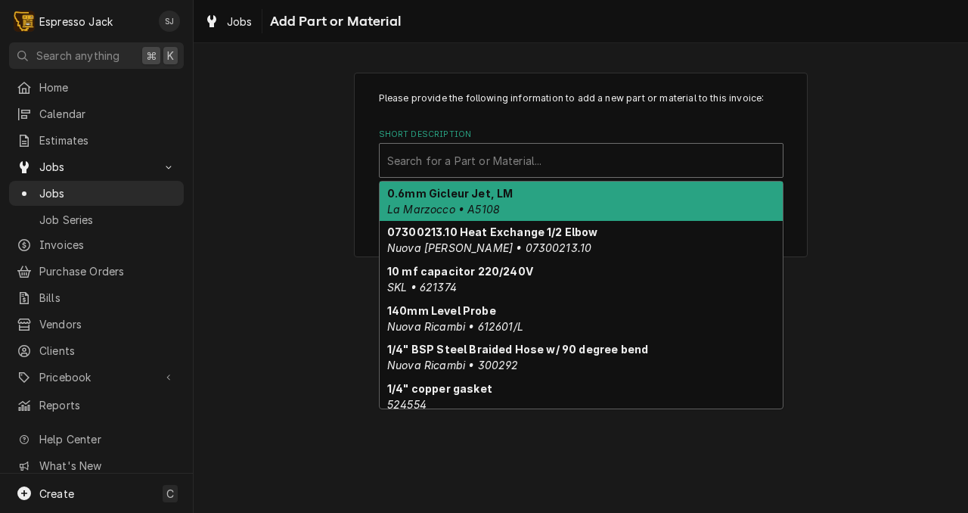
click at [422, 168] on div "Short Description" at bounding box center [581, 160] width 388 height 27
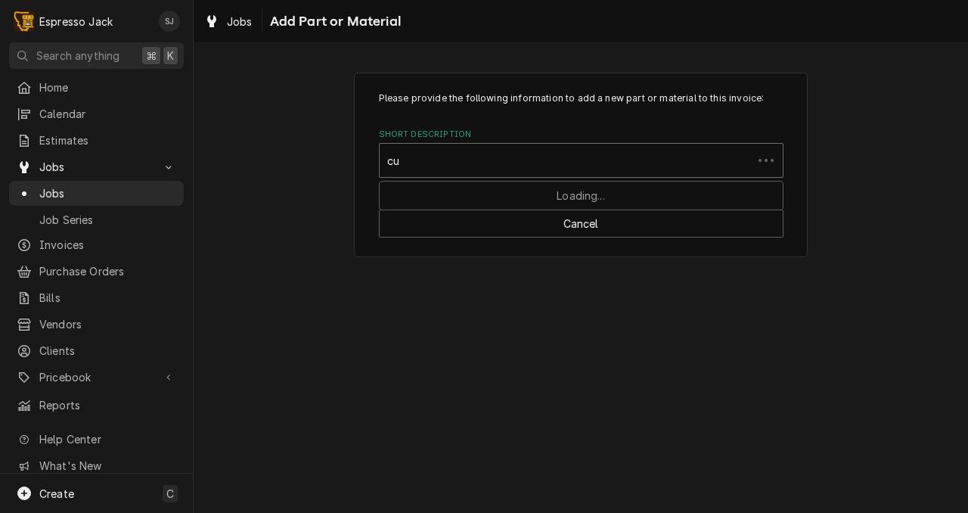
type input "cup"
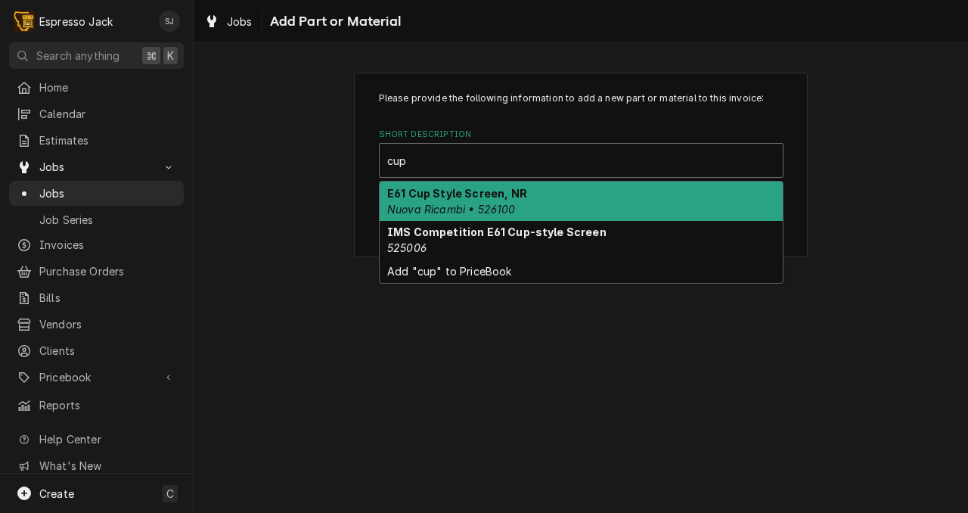
click at [464, 208] on em "Nuova Ricambi • 526100" at bounding box center [451, 209] width 129 height 13
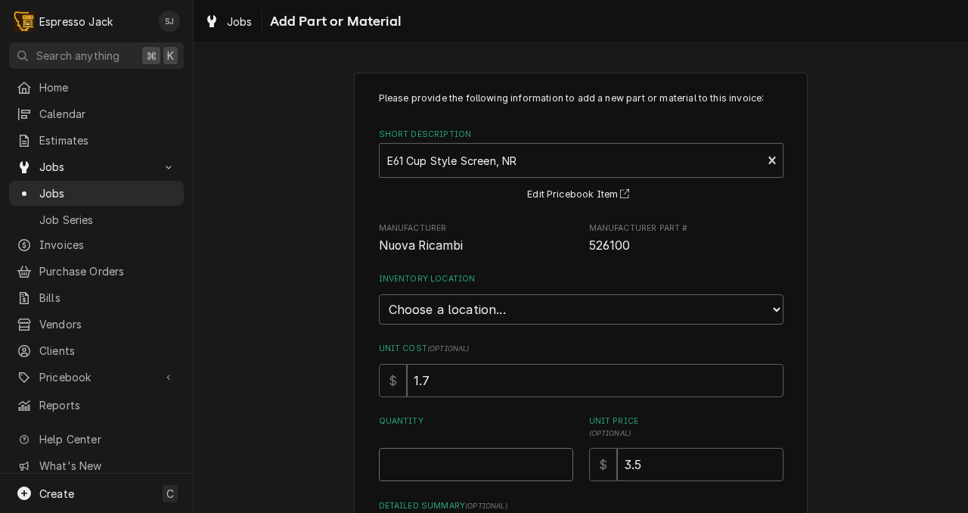
click at [418, 464] on input "Quantity" at bounding box center [476, 464] width 194 height 33
type textarea "x"
type input "2"
click at [452, 315] on select "Choose a location... General Inventory" at bounding box center [581, 309] width 405 height 30
select select "435"
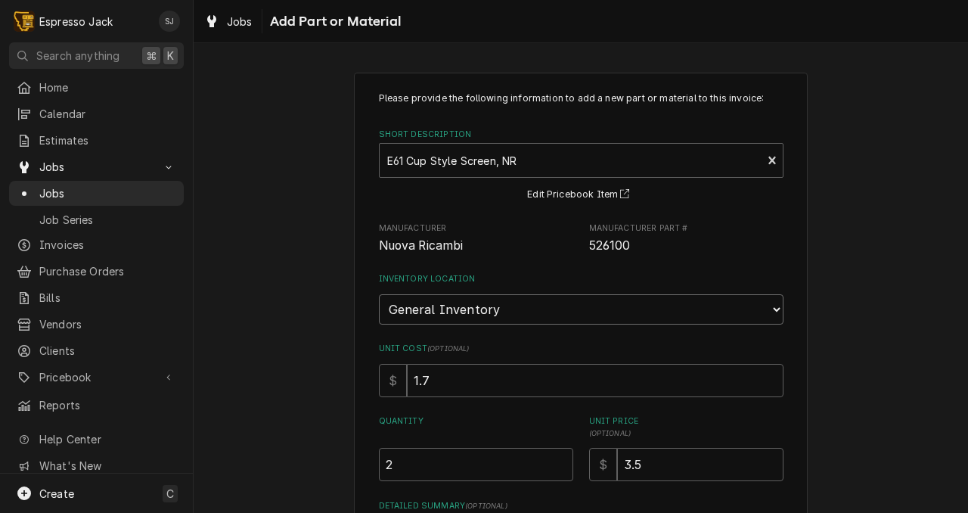
click at [379, 294] on select "Choose a location... General Inventory" at bounding box center [581, 309] width 405 height 30
click at [423, 427] on label "Quantity" at bounding box center [476, 427] width 194 height 24
click at [423, 448] on input "2" at bounding box center [476, 464] width 194 height 33
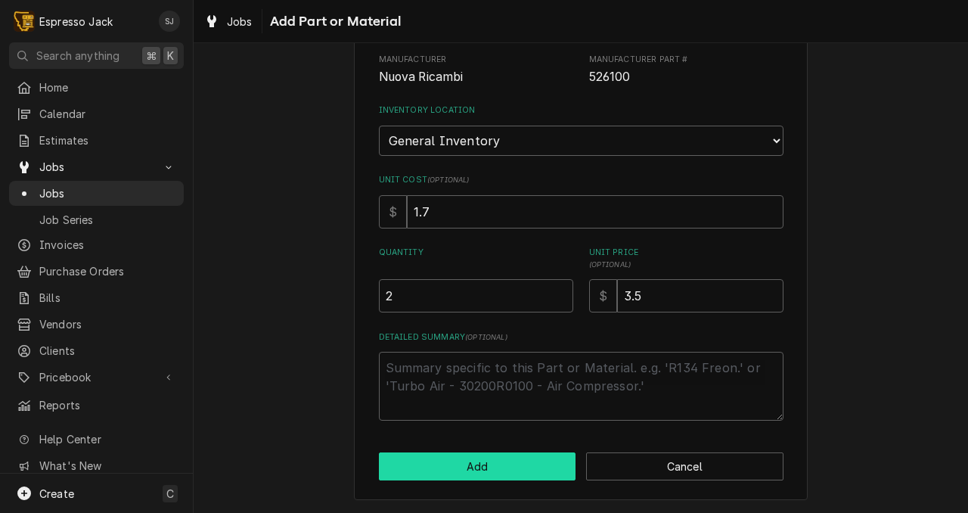
click at [458, 465] on button "Add" at bounding box center [477, 466] width 197 height 28
type textarea "x"
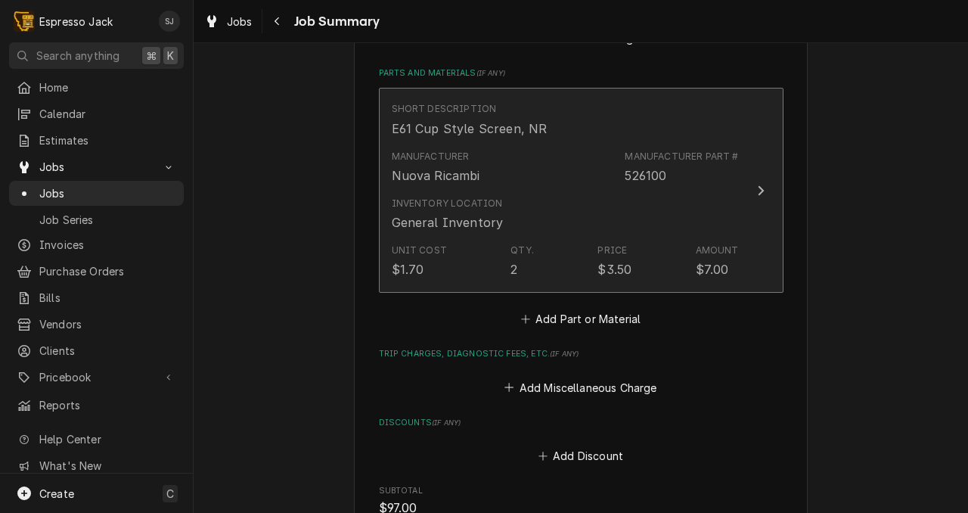
scroll to position [653, 0]
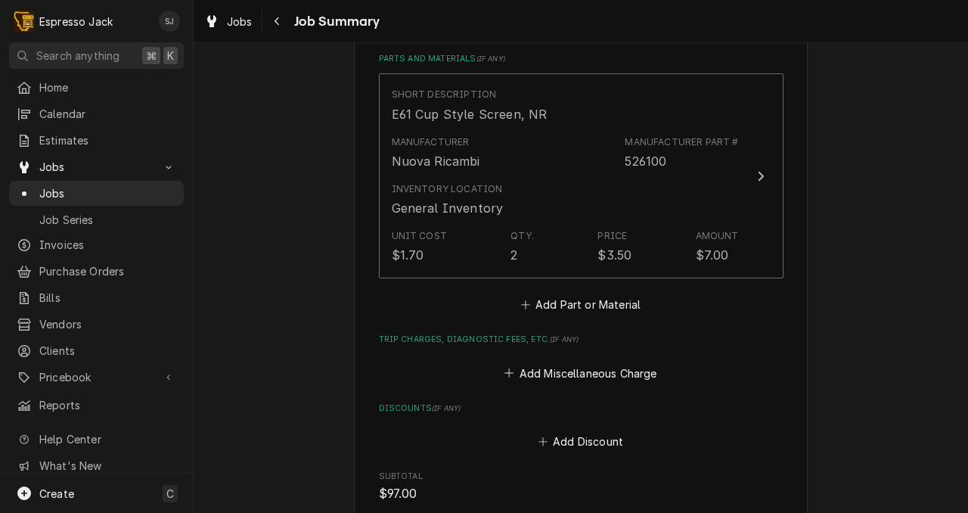
click at [577, 278] on div "Short Description E61 Cup Style Screen, NR Manufacturer Nuova Ricambi Manufactu…" at bounding box center [581, 193] width 405 height 241
click at [570, 294] on button "Add Part or Material" at bounding box center [580, 304] width 125 height 21
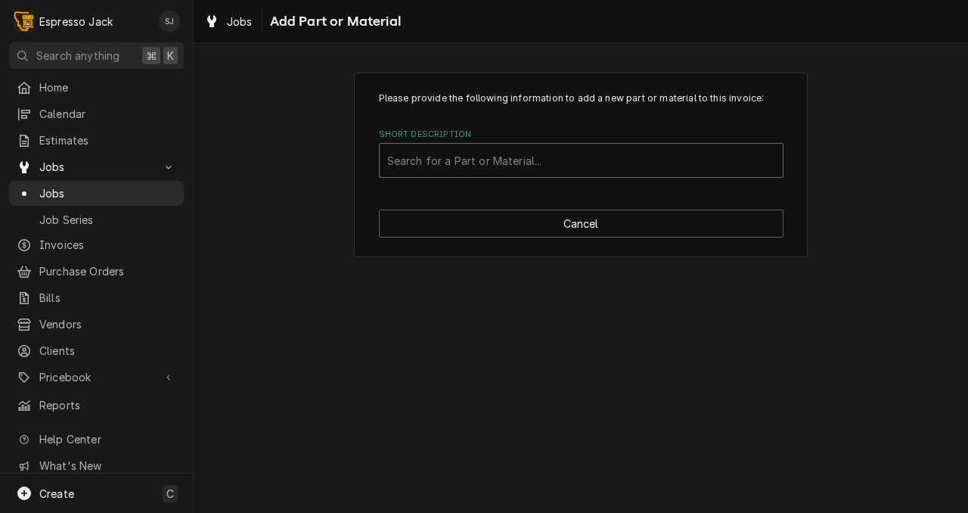
click at [402, 157] on div "Short Description" at bounding box center [581, 160] width 388 height 27
type input "silicon"
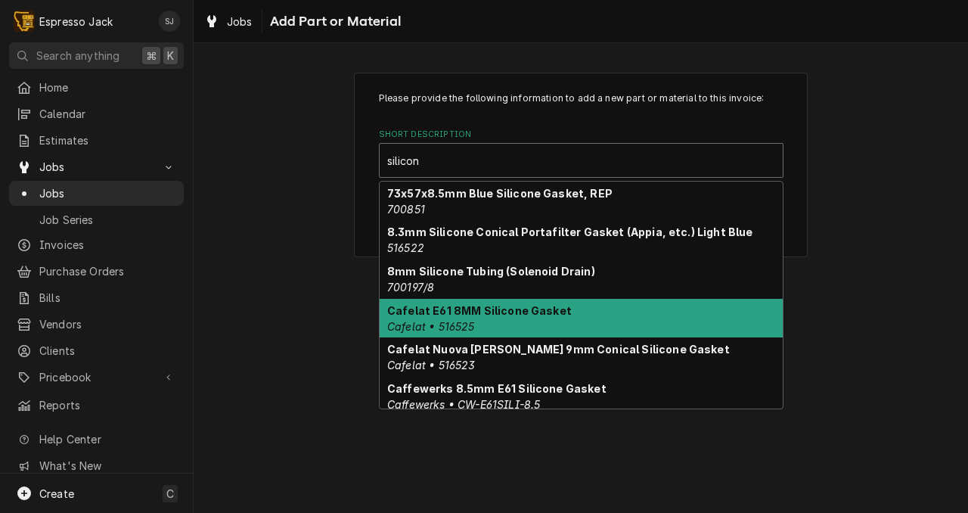
click at [433, 312] on strong "Cafelat E61 8MM Silicone Gasket" at bounding box center [479, 310] width 185 height 13
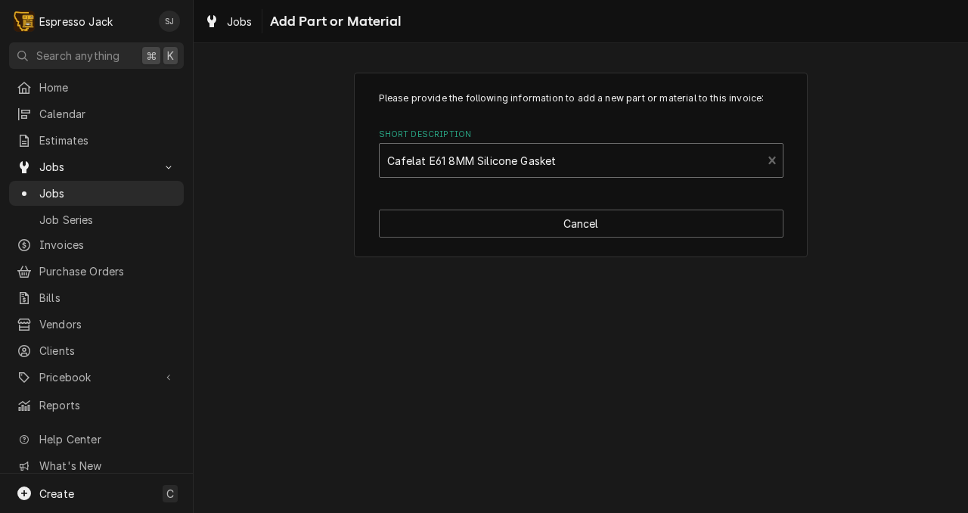
type textarea "x"
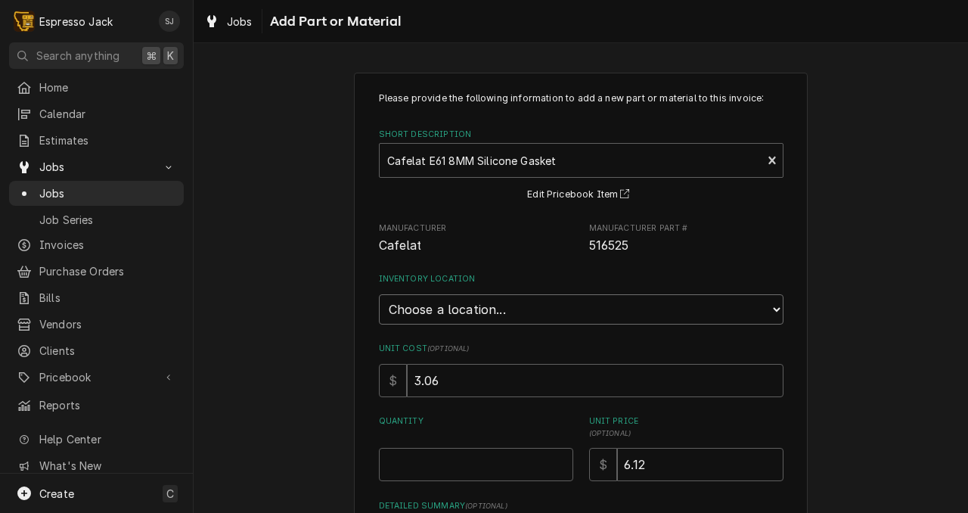
click at [433, 312] on select "Choose a location... General Inventory" at bounding box center [581, 309] width 405 height 30
select select "435"
click at [379, 294] on select "Choose a location... General Inventory" at bounding box center [581, 309] width 405 height 30
click at [426, 461] on input "Quantity" at bounding box center [476, 464] width 194 height 33
type textarea "x"
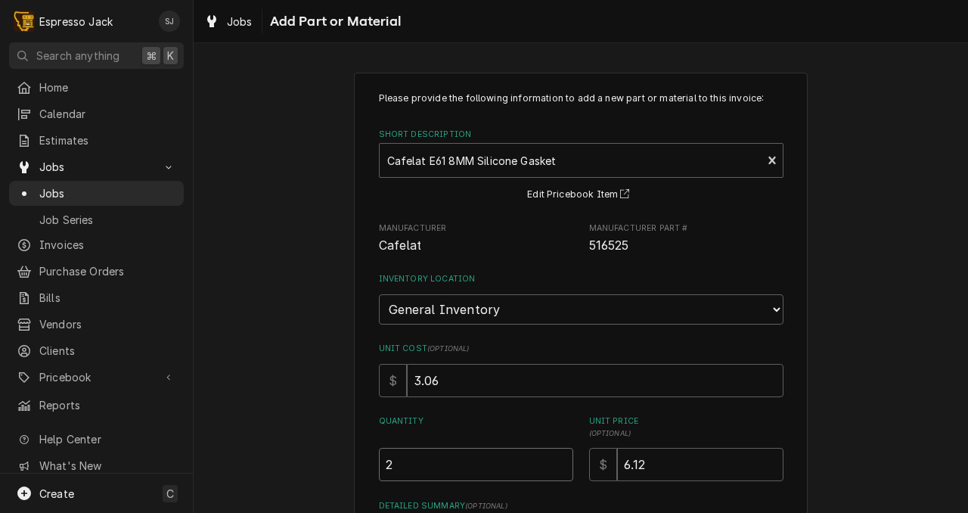
type input "2"
click at [300, 443] on div "Please provide the following information to add a new part or material to this …" at bounding box center [581, 370] width 774 height 622
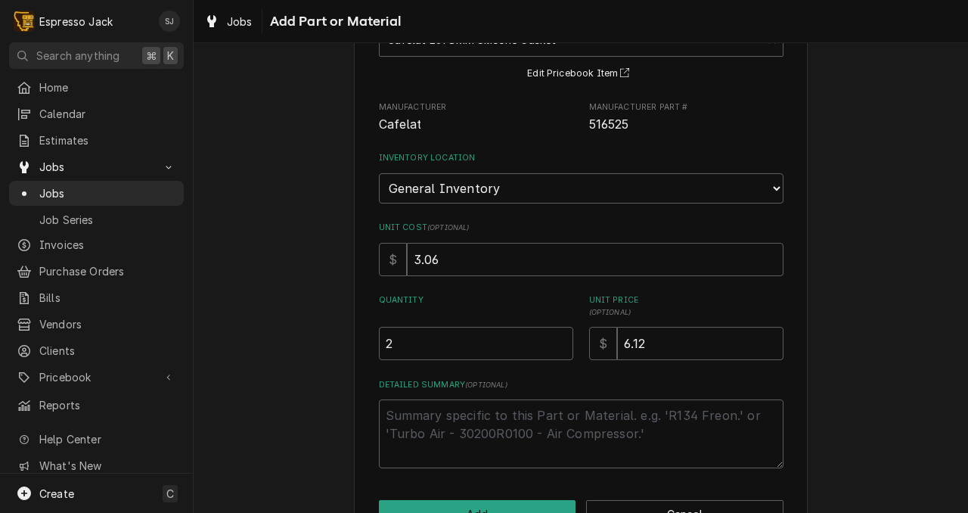
scroll to position [169, 0]
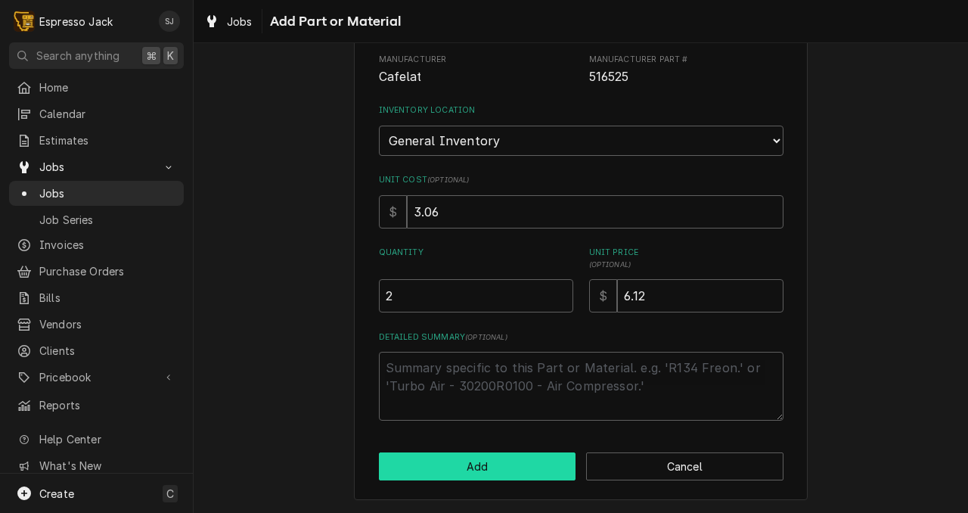
click at [394, 461] on button "Add" at bounding box center [477, 466] width 197 height 28
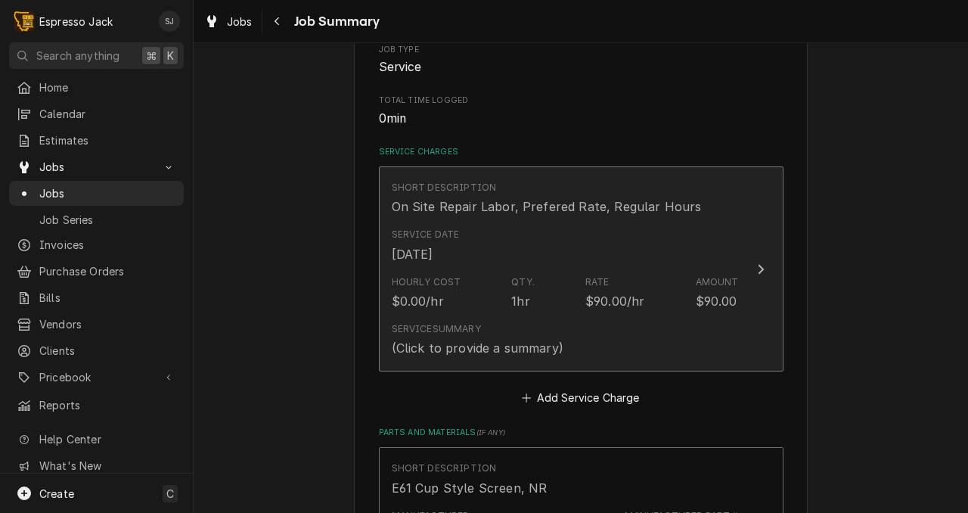
click at [511, 271] on div "Hourly Cost $0.00/hr Qty. 1hr Rate $90.00/hr Amount $90.00" at bounding box center [565, 292] width 347 height 47
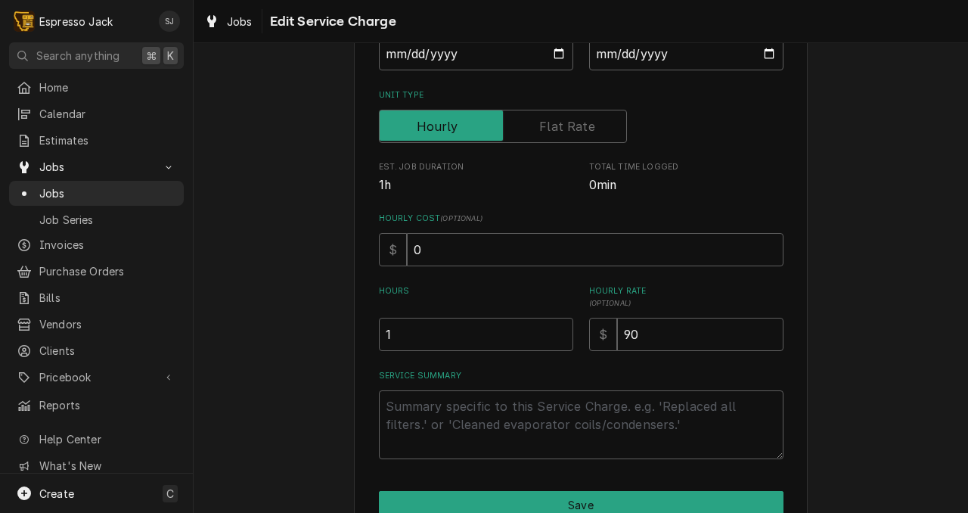
scroll to position [206, 0]
click at [417, 417] on textarea "Service Summary" at bounding box center [581, 423] width 405 height 69
type textarea "x"
type textarea "L"
type textarea "x"
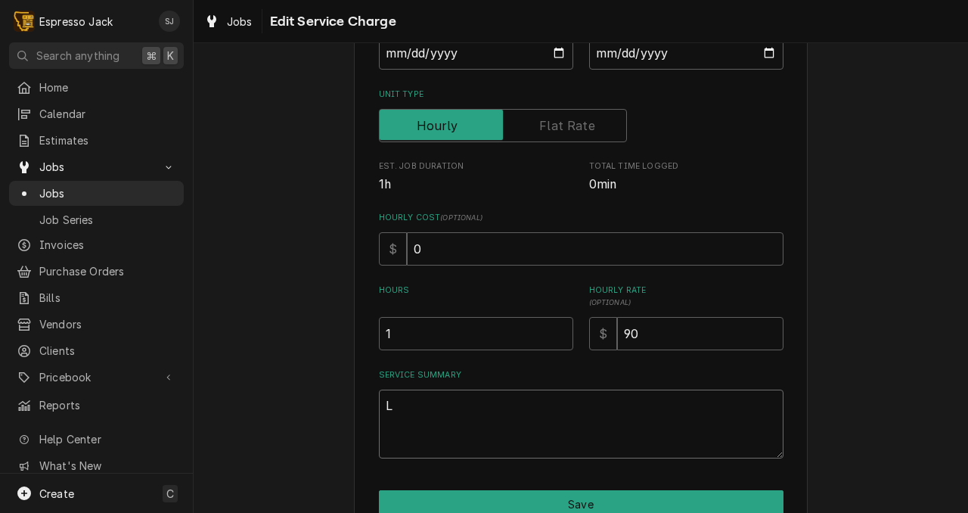
type textarea "Le"
type textarea "x"
type textarea "Lef"
type textarea "x"
type textarea "Left"
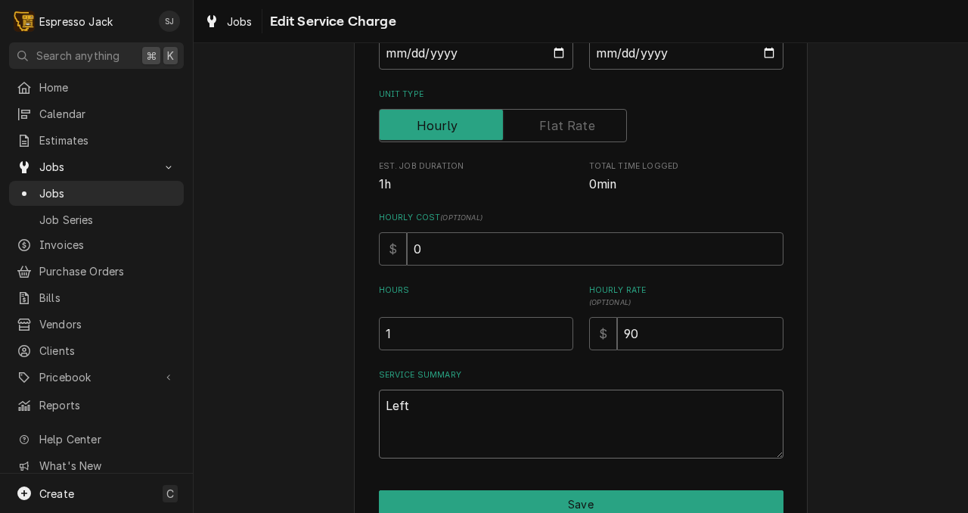
type textarea "x"
type textarea "Left"
type textarea "x"
type textarea "Left v"
type textarea "x"
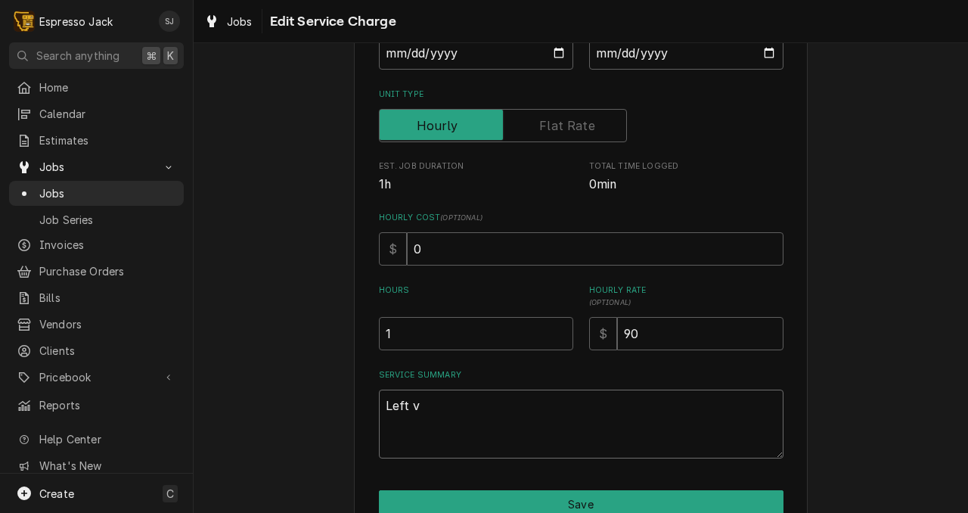
type textarea "Left va"
type textarea "x"
type textarea "Left val"
type textarea "x"
type textarea "Left valv"
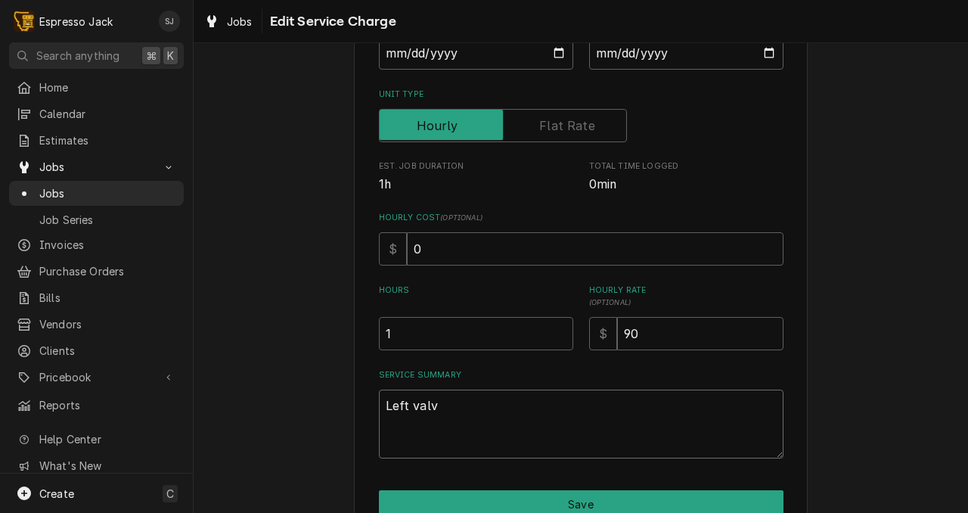
type textarea "x"
type textarea "Left valve"
type textarea "x"
type textarea "Left valve"
type textarea "x"
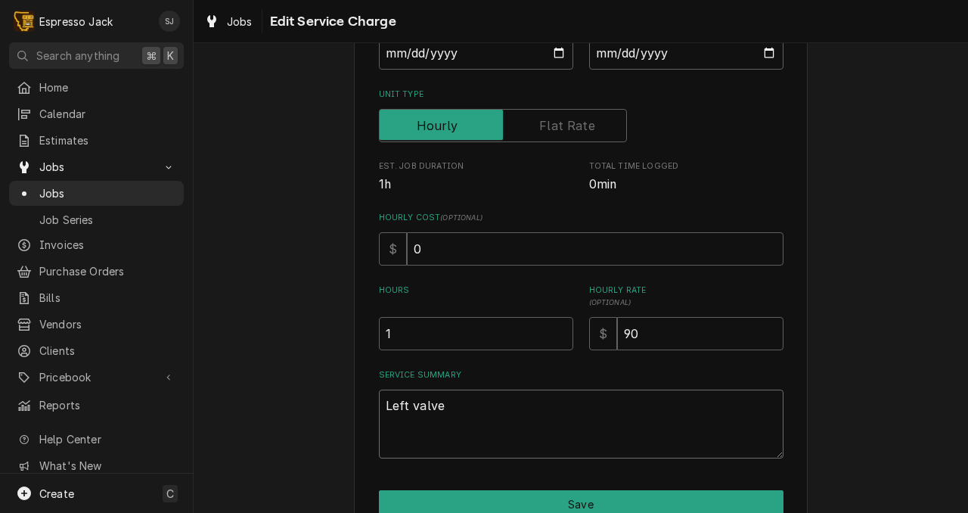
type textarea "Left valve c"
type textarea "x"
type textarea "Left valve cle"
type textarea "x"
type textarea "Left valve clea"
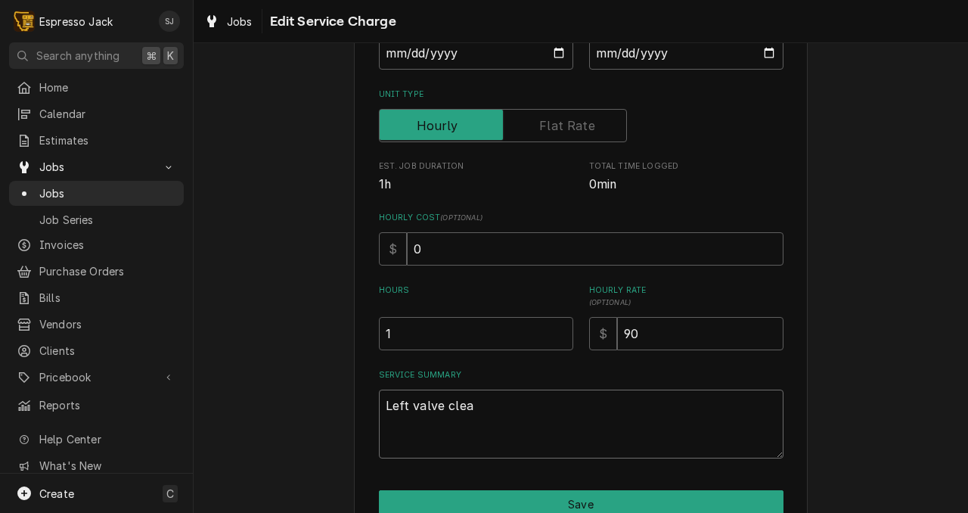
type textarea "x"
type textarea "Left valve clean"
type textarea "x"
type textarea "Left valve cleane"
type textarea "x"
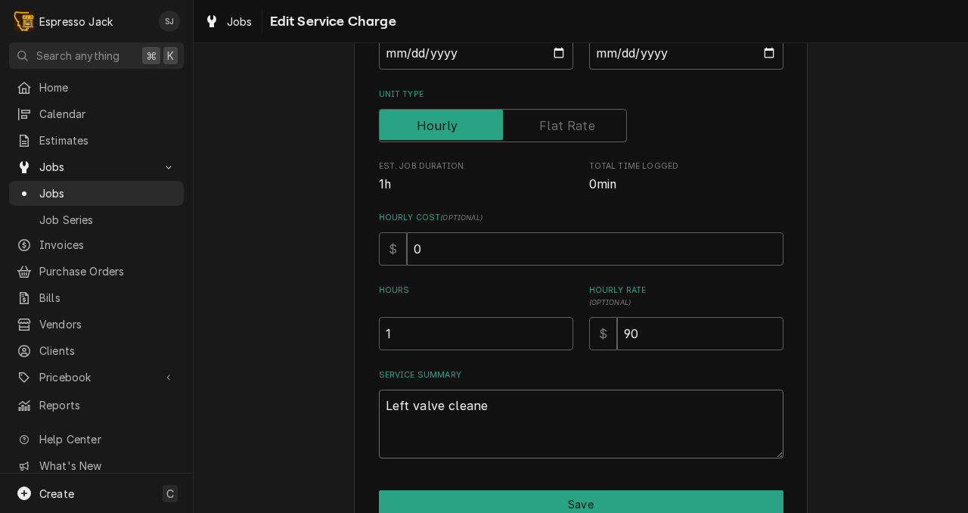
type textarea "Left valve cleaned"
type textarea "x"
type textarea "Left valve cleaned,"
type textarea "x"
type textarea "Left valve cleaned,"
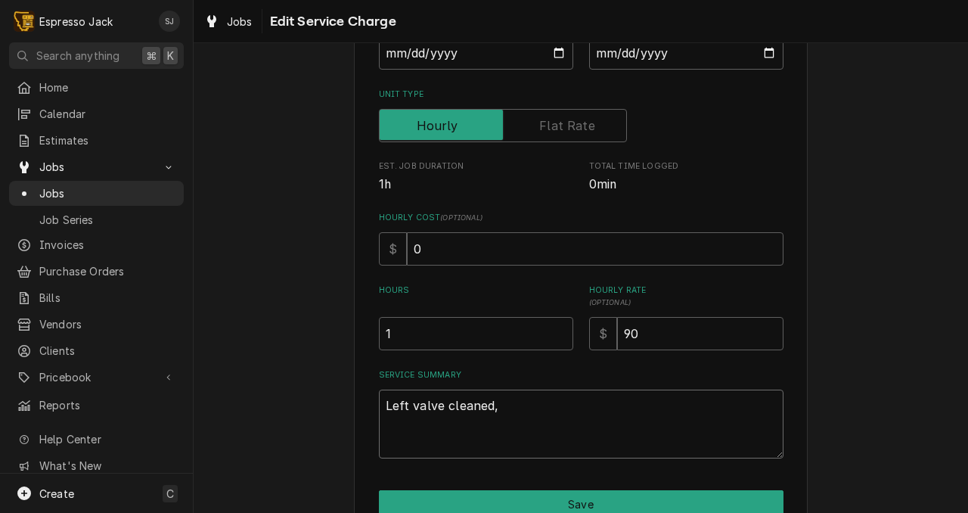
type textarea "x"
type textarea "Left valve cleaned, w"
type textarea "x"
type textarea "Left valve cleaned, we"
type textarea "x"
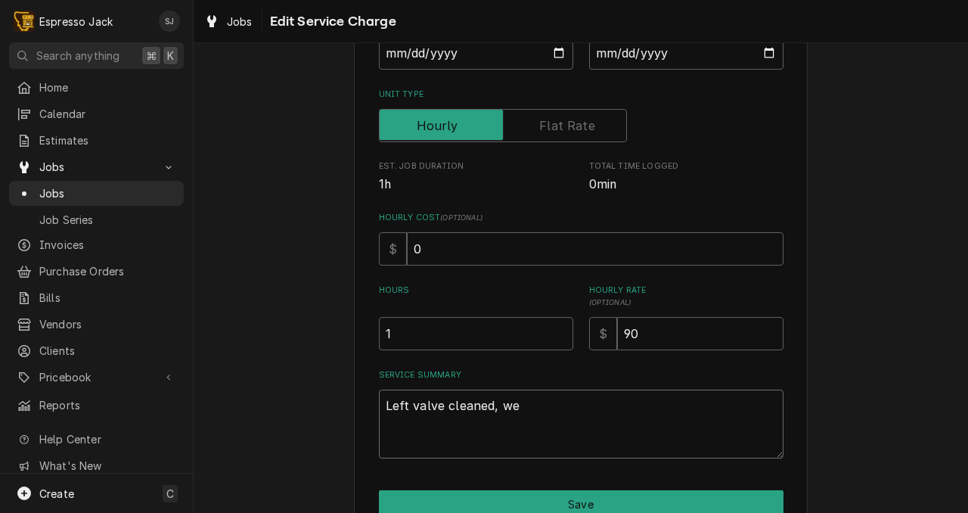
type textarea "Left valve cleaned, we"
type textarea "x"
type textarea "Left valve cleaned, we d"
type textarea "x"
type textarea "Left valve cleaned, we di"
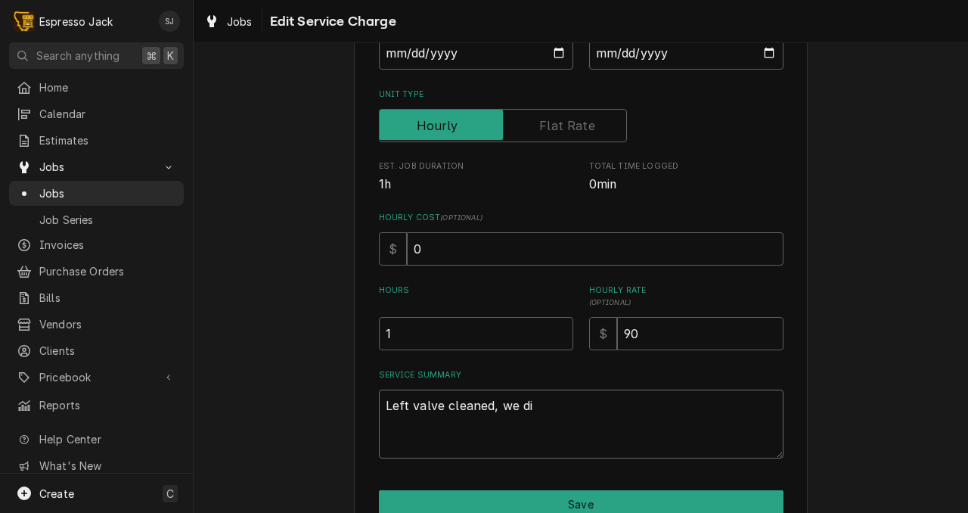
type textarea "x"
type textarea "Left valve cleaned, we did"
type textarea "x"
type textarea "Left valve cleaned, we did"
type textarea "x"
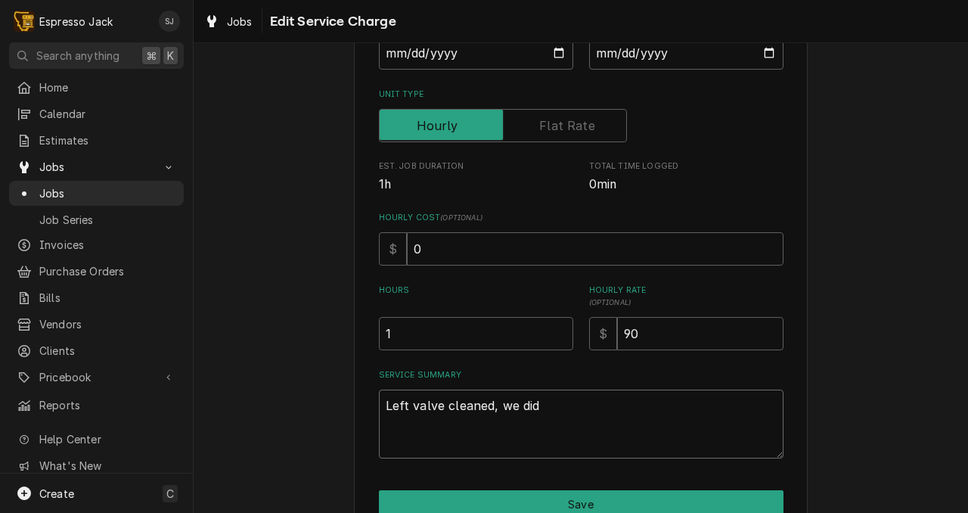
type textarea "Left valve cleaned, we did n"
type textarea "x"
type textarea "Left valve cleaned, we did no"
type textarea "x"
type textarea "Left valve cleaned, we did not"
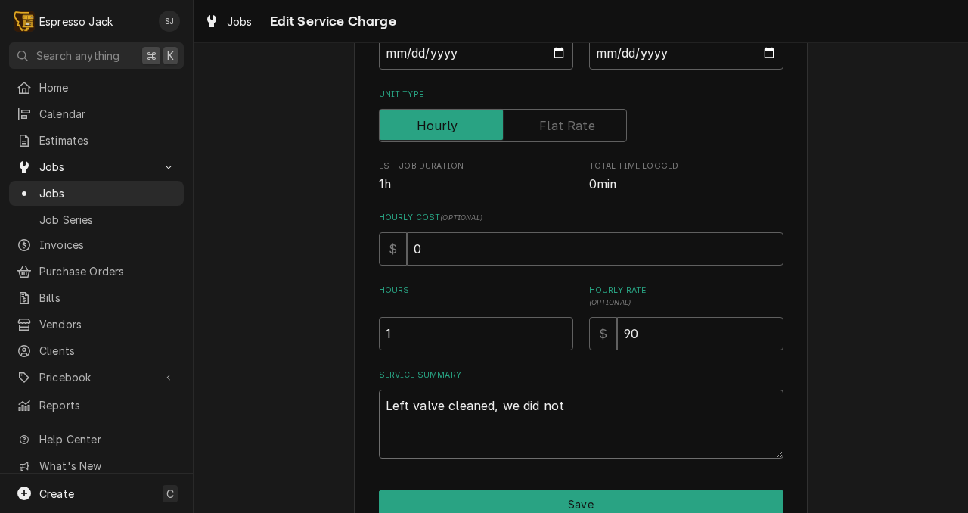
type textarea "x"
type textarea "Left valve cleaned, we did not"
type textarea "x"
type textarea "Left valve cleaned, we did not h"
type textarea "x"
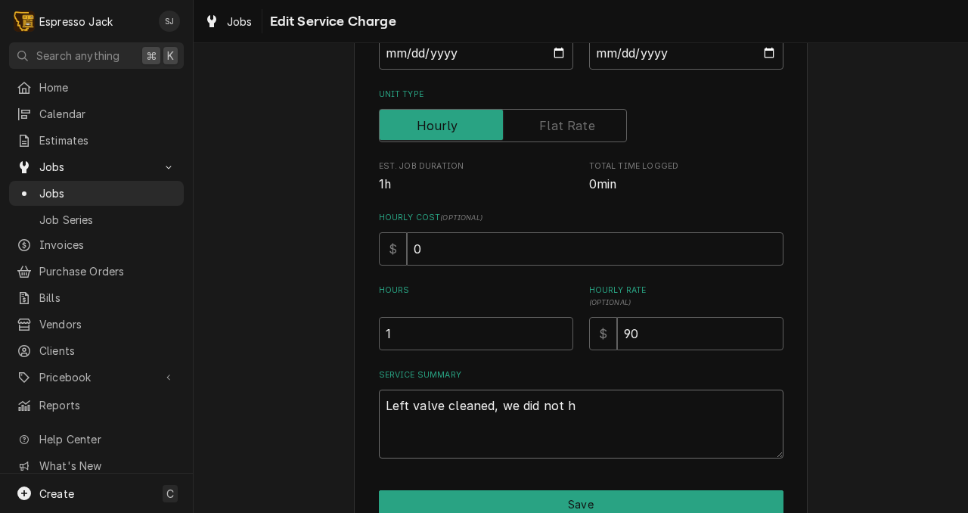
type textarea "Left valve cleaned, we did not ha"
type textarea "x"
type textarea "Left valve cleaned, we did not hav"
type textarea "x"
type textarea "Left valve cleaned, we did not have"
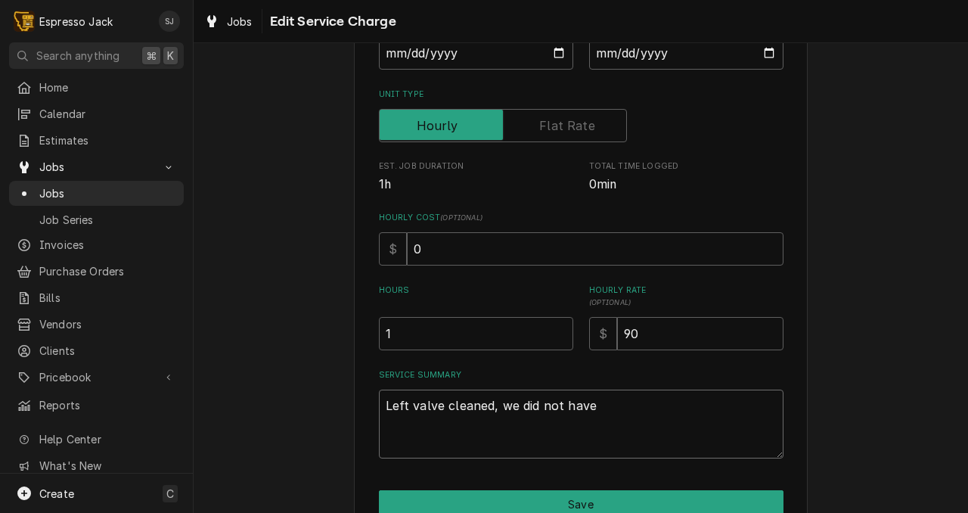
type textarea "x"
type textarea "Left valve cleaned, we did not have p"
type textarea "x"
type textarea "Left valve cleaned, we did not have pa"
type textarea "x"
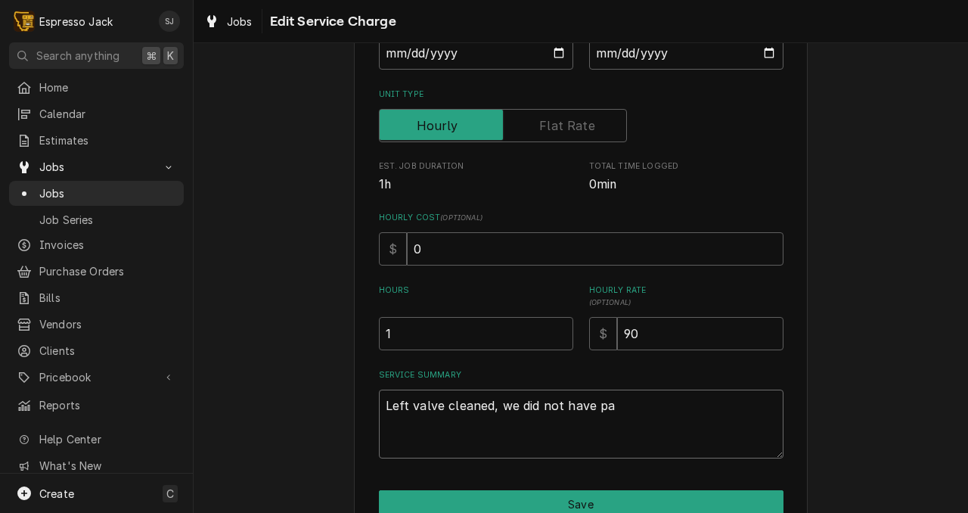
type textarea "Left valve cleaned, we did not have par"
type textarea "x"
type textarea "Left valve cleaned, we did not have part"
type textarea "x"
type textarea "Left valve cleaned, we did not have parts"
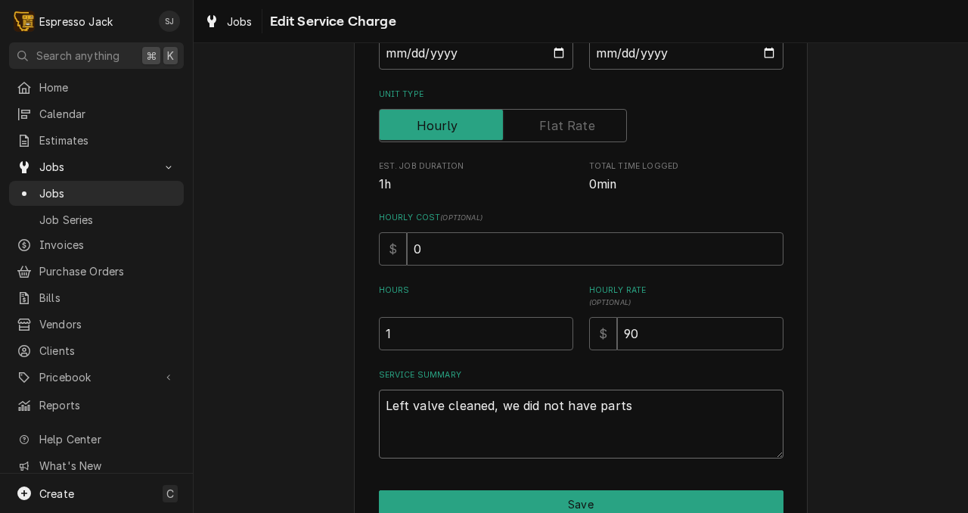
type textarea "x"
type textarea "Left valve cleaned, we did not have parts"
type textarea "x"
type textarea "Left valve cleaned, we did not have parts o"
type textarea "x"
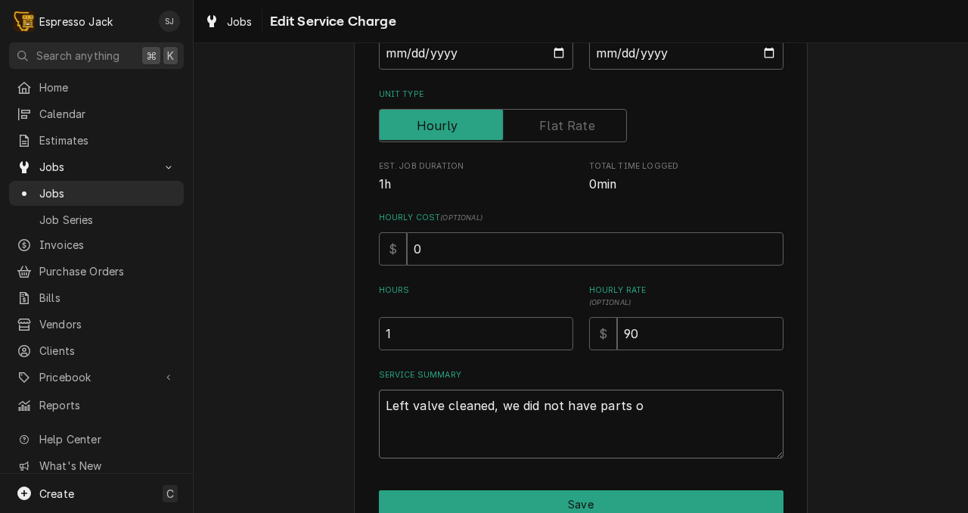
type textarea "Left valve cleaned, we did not have parts on"
type textarea "x"
type textarea "Left valve cleaned, we did not have parts on"
type textarea "x"
type textarea "Left valve cleaned, we did not have parts on h"
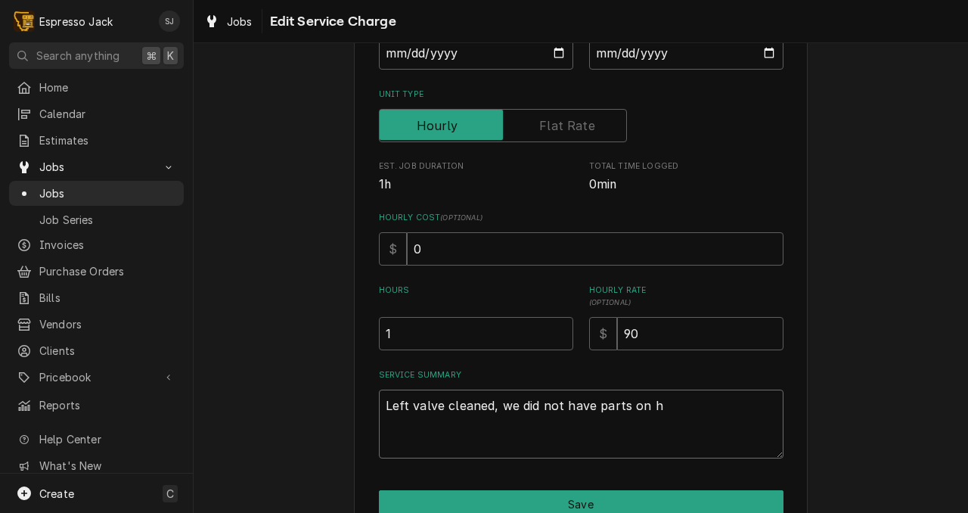
type textarea "x"
type textarea "Left valve cleaned, we did not have parts on ha"
type textarea "x"
type textarea "Left valve cleaned, we did not have parts on hav"
type textarea "x"
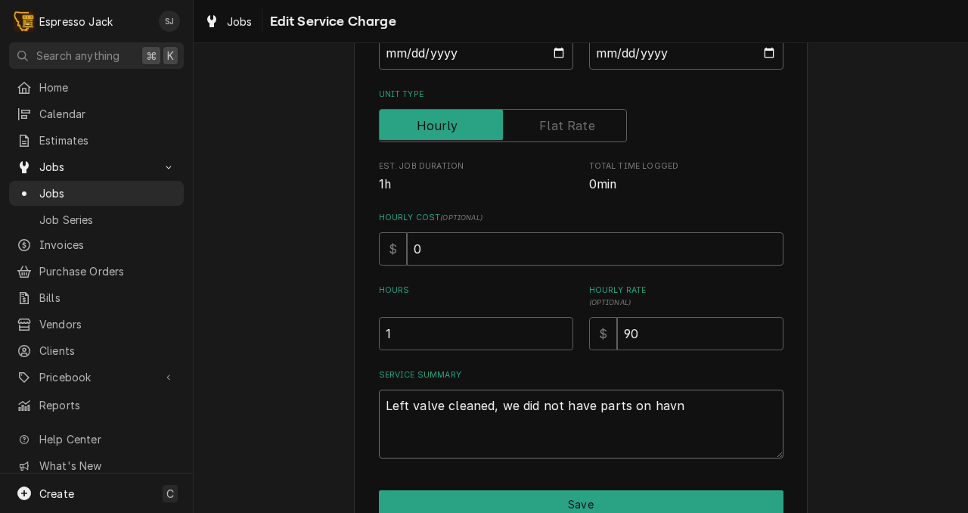
type textarea "Left valve cleaned, we did not have parts on havnd"
type textarea "x"
type textarea "Left valve cleaned, we did not have parts on havn"
type textarea "x"
type textarea "Left valve cleaned, we did not have parts on hav"
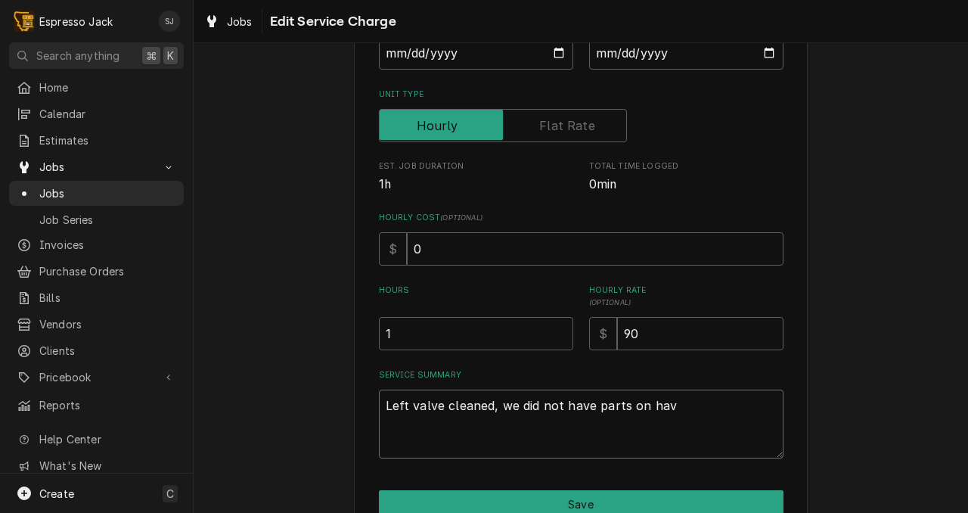
type textarea "x"
type textarea "Left valve cleaned, we did not have parts on ha"
type textarea "x"
type textarea "Left valve cleaned, we did not have parts on han"
type textarea "x"
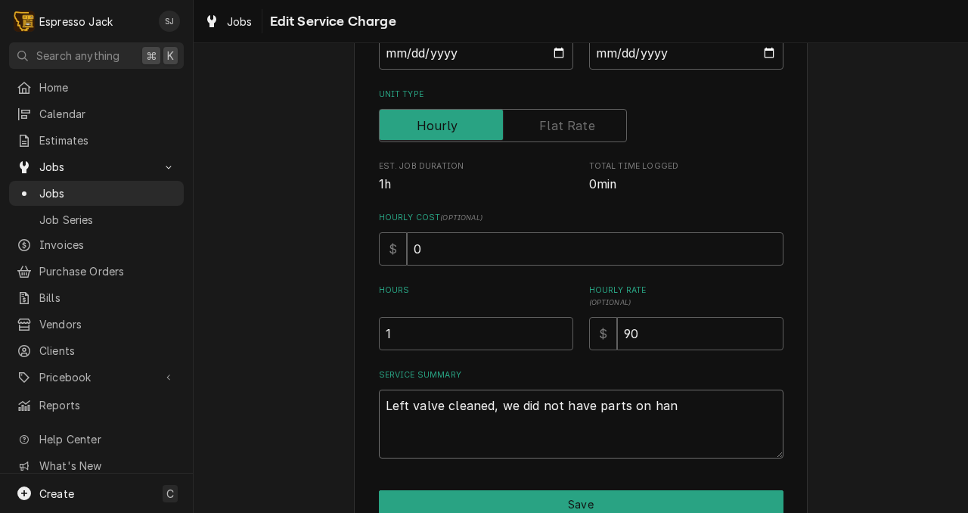
type textarea "Left valve cleaned, we did not have parts on hand"
type textarea "x"
type textarea "Left valve cleaned, we did not have parts on hand"
type textarea "x"
type textarea "Left valve cleaned, we did not have parts on hand t"
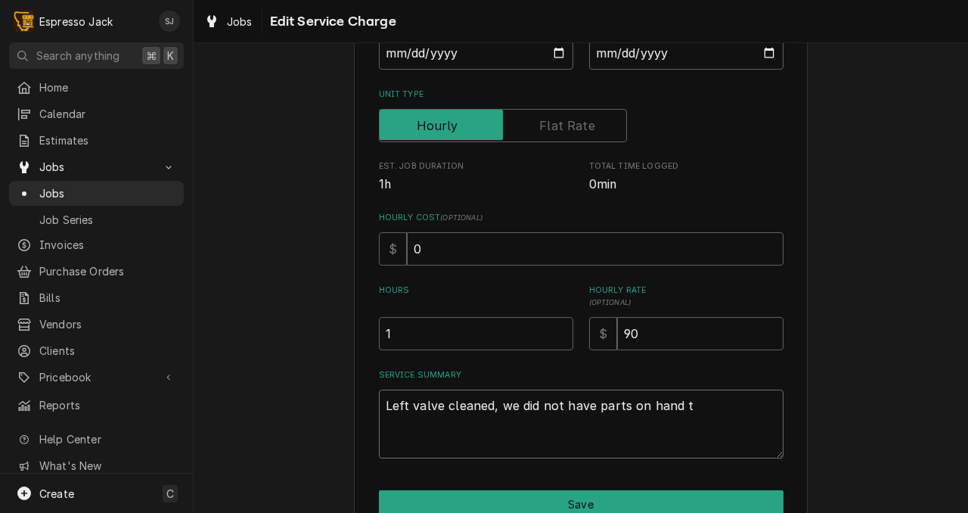
type textarea "x"
type textarea "Left valve cleaned, we did not have parts on hand to"
type textarea "x"
type textarea "Left valve cleaned, we did not have parts on hand to"
type textarea "x"
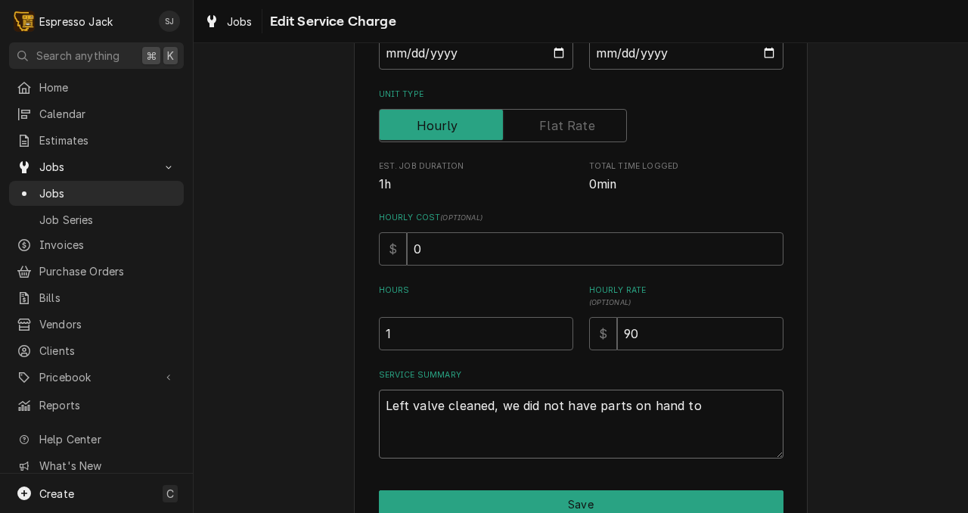
type textarea "Left valve cleaned, we did not have parts on hand to b"
type textarea "x"
type textarea "Left valve cleaned, we did not have parts on hand to be"
type textarea "x"
type textarea "Left valve cleaned, we did not have parts on hand to b"
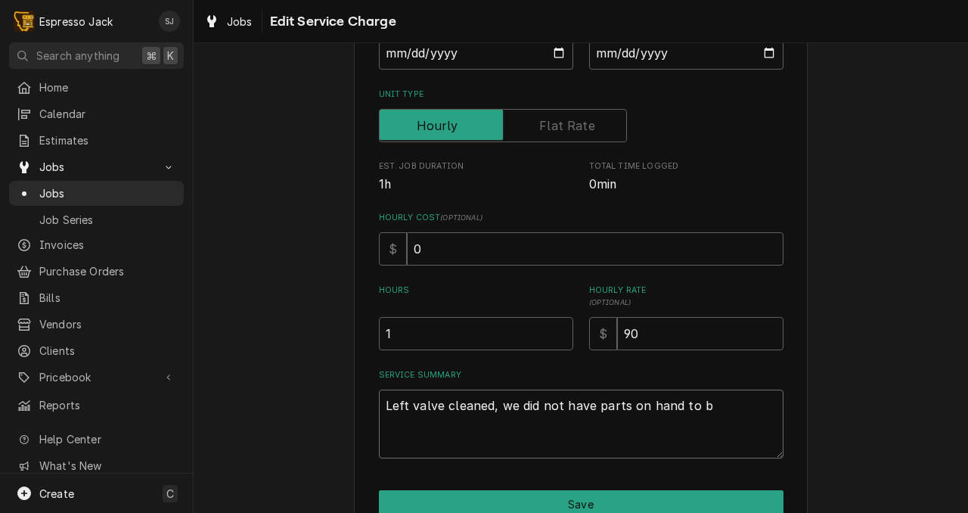
type textarea "x"
type textarea "Left valve cleaned, we did not have parts on hand to"
type textarea "x"
type textarea "Left valve cleaned, we did not have parts on hand to r"
type textarea "x"
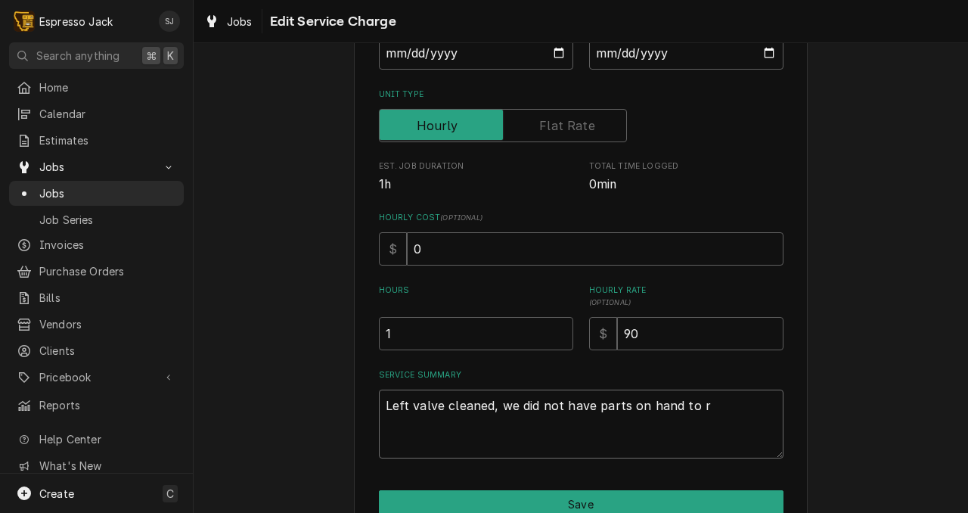
type textarea "Left valve cleaned, we did not have parts on hand to re"
type textarea "x"
type textarea "Left valve cleaned, we did not have parts on hand to reb"
type textarea "x"
type textarea "Left valve cleaned, we did not have parts on hand to rebu"
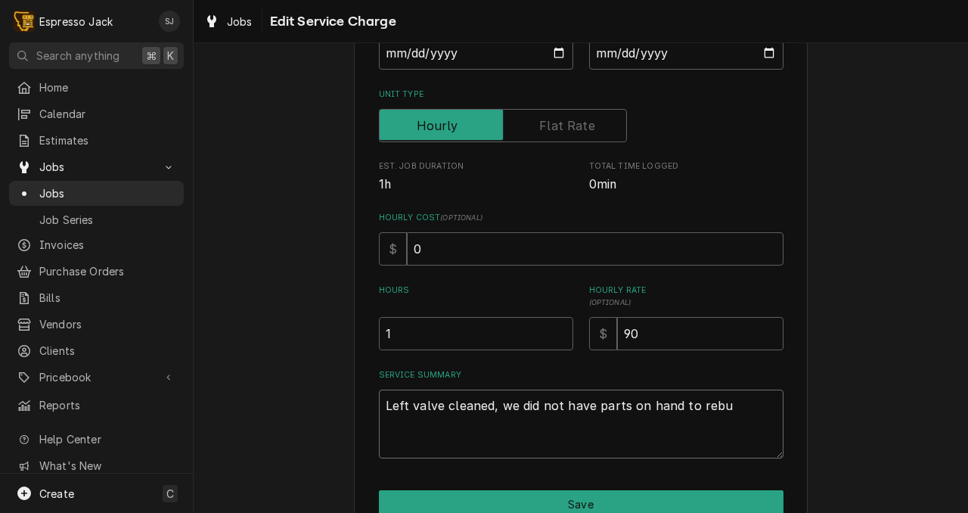
type textarea "x"
type textarea "Left valve cleaned, we did not have parts on hand to rebui"
type textarea "x"
type textarea "Left valve cleaned, we did not have parts on hand to rebuil"
type textarea "x"
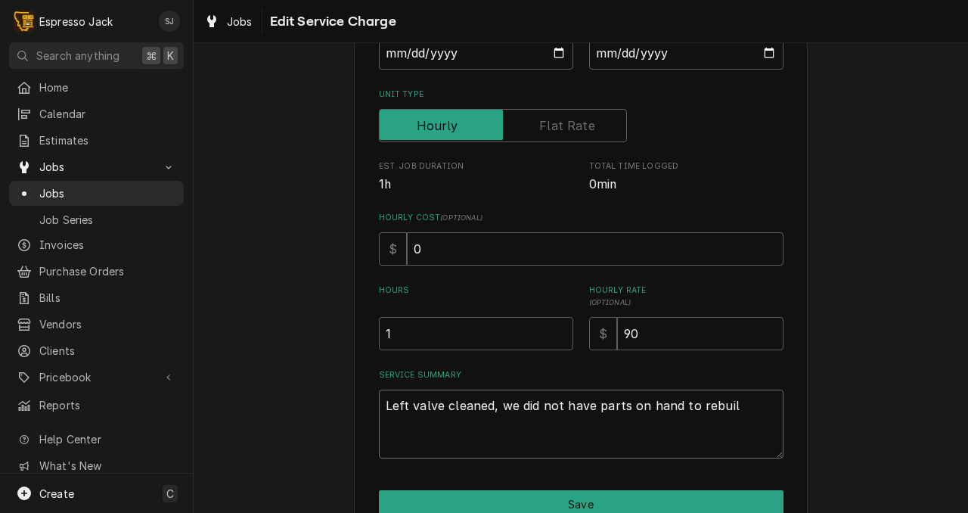
type textarea "Left valve cleaned, we did not have parts on hand to rebuild"
type textarea "x"
type textarea "Left valve cleaned, we did not have parts on hand to rebuild"
type textarea "x"
type textarea "Left valve cleaned, we did not have parts on hand to rebuild"
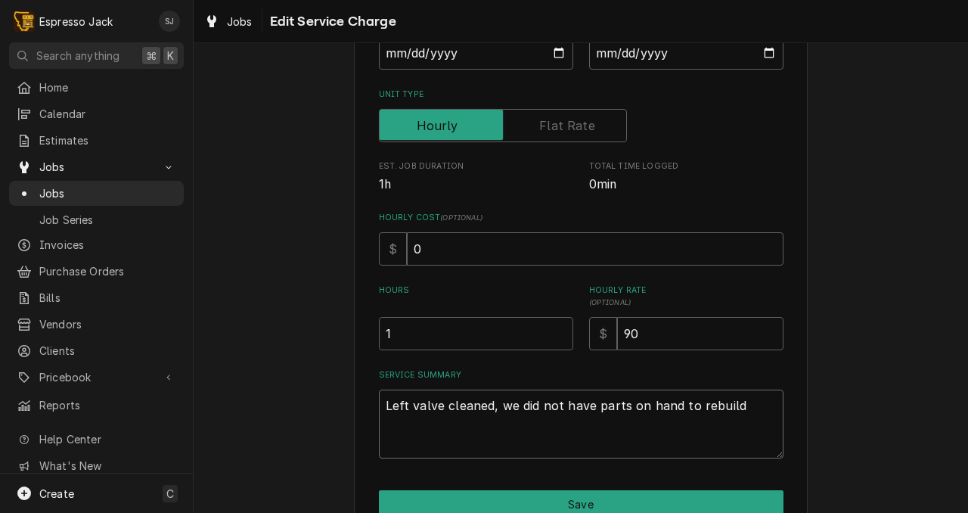
type textarea "x"
type textarea "Left valve cleaned, we did not have parts on hand to rebuild."
type textarea "x"
type textarea "Left valve cleaned, we did not have parts on hand to rebuild."
type textarea "x"
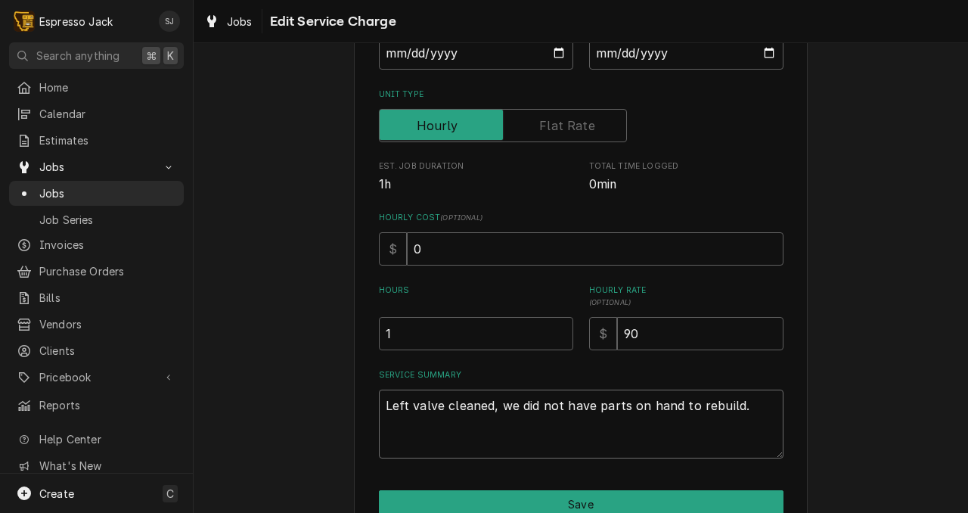
type textarea "Left valve cleaned, we did not have parts on hand to rebuild. C"
type textarea "x"
type textarea "Left valve cleaned, we did not have parts on hand to rebuild. Cl"
type textarea "x"
type textarea "Left valve cleaned, we did not have parts on hand to rebuild. Cle"
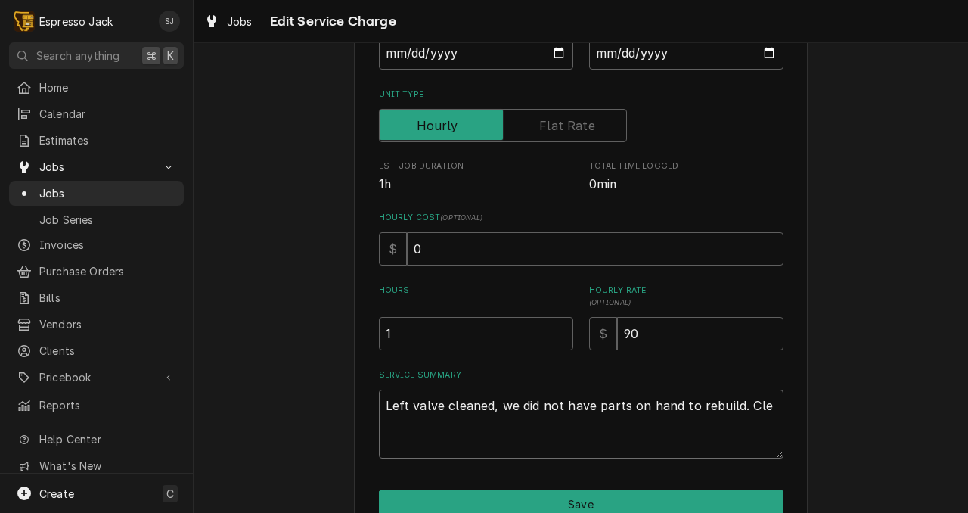
type textarea "x"
type textarea "Left valve cleaned, we did not have parts on hand to rebuild. Clea"
type textarea "x"
type textarea "Left valve cleaned, we did not have parts on hand to rebuild. Clean"
type textarea "x"
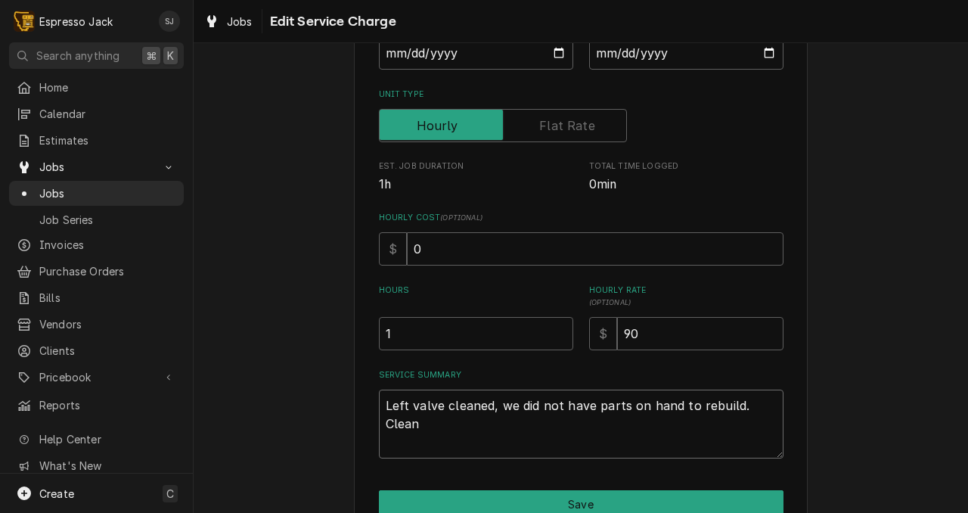
type textarea "Left valve cleaned, we did not have parts on hand to rebuild. Cleane"
type textarea "x"
type textarea "Left valve cleaned, we did not have parts on hand to rebuild. Cleaned"
type textarea "x"
type textarea "Left valve cleaned, we did not have parts on hand to rebuild. Cleaned g"
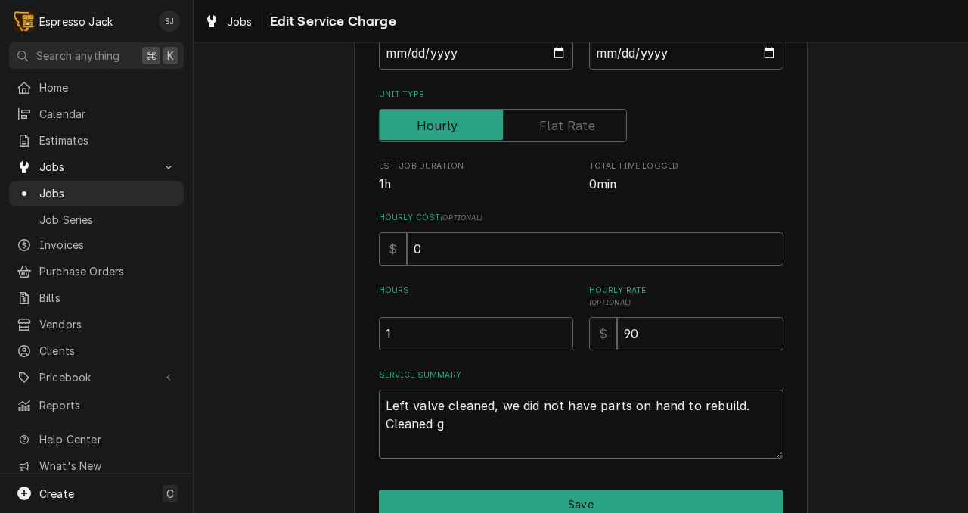
type textarea "x"
type textarea "Left valve cleaned, we did not have parts on hand to rebuild. Cleaned gr"
type textarea "x"
type textarea "Left valve cleaned, we did not have parts on hand to rebuild. Cleaned grou"
type textarea "x"
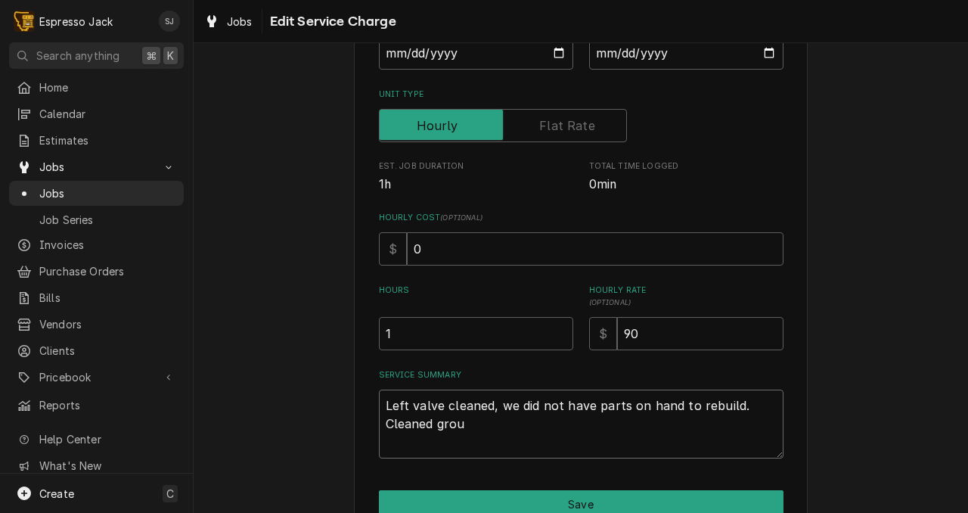
type textarea "Left valve cleaned, we did not have parts on hand to rebuild. Cleaned group"
type textarea "x"
type textarea "Left valve cleaned, we did not have parts on hand to rebuild. Cleaned group"
type textarea "x"
type textarea "Left valve cleaned, we did not have parts on hand to rebuild. Cleaned group h"
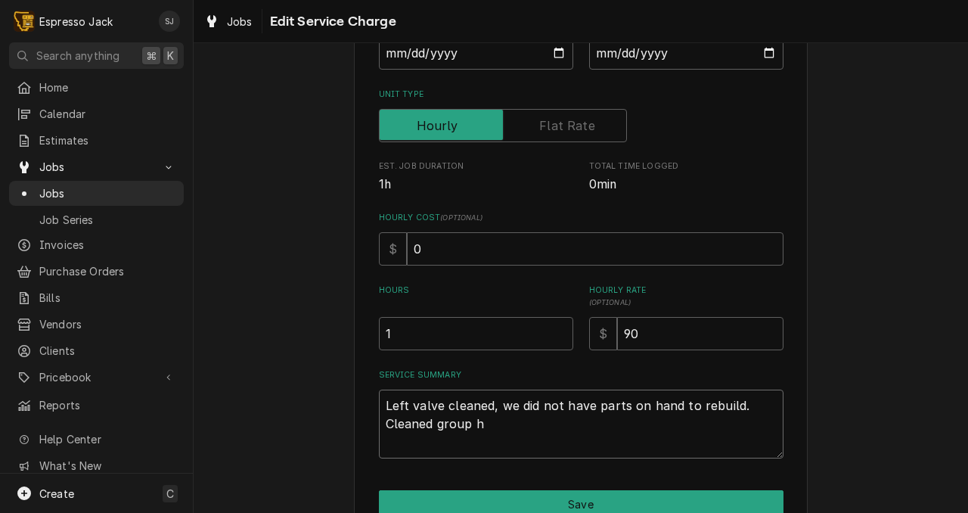
type textarea "x"
type textarea "Left valve cleaned, we did not have parts on hand to rebuild. Cleaned group he"
type textarea "x"
type textarea "Left valve cleaned, we did not have parts on hand to rebuild. Cleaned group hea"
type textarea "x"
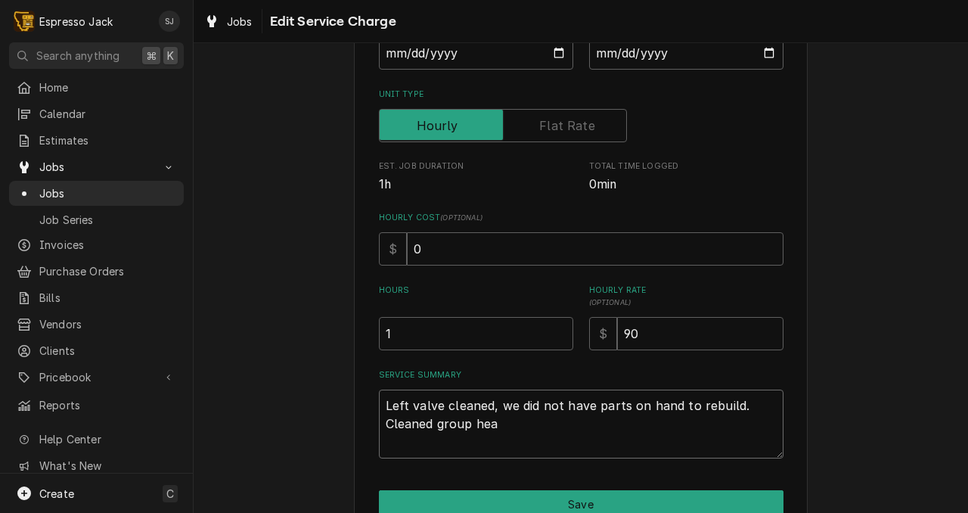
type textarea "Left valve cleaned, we did not have parts on hand to rebuild. Cleaned group head"
type textarea "x"
type textarea "Left valve cleaned, we did not have parts on hand to rebuild. Cleaned group hea…"
type textarea "x"
type textarea "Left valve cleaned, we did not have parts on hand to rebuild. Cleaned group hea…"
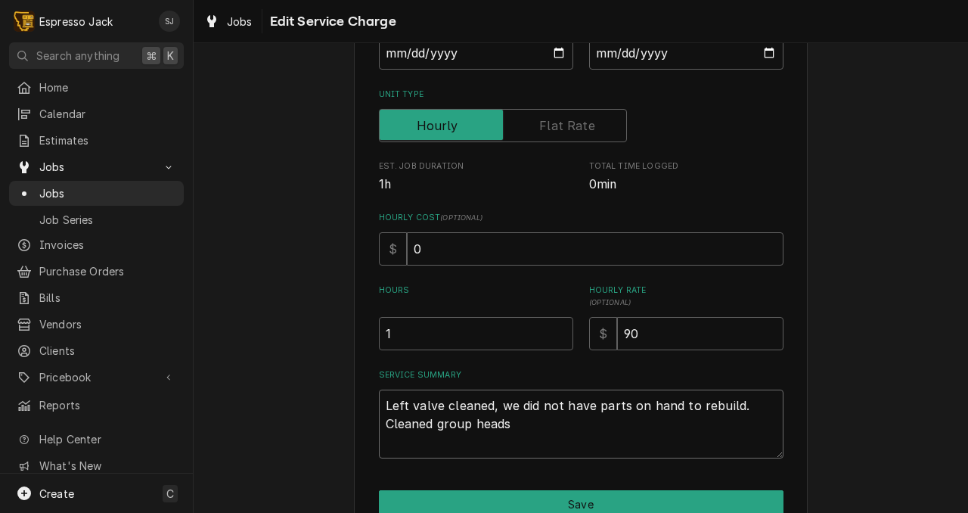
type textarea "x"
type textarea "Left valve cleaned, we did not have parts on hand to rebuild. Cleaned group hea…"
type textarea "x"
type textarea "Left valve cleaned, we did not have parts on hand to rebuild. Cleaned group hea…"
type textarea "x"
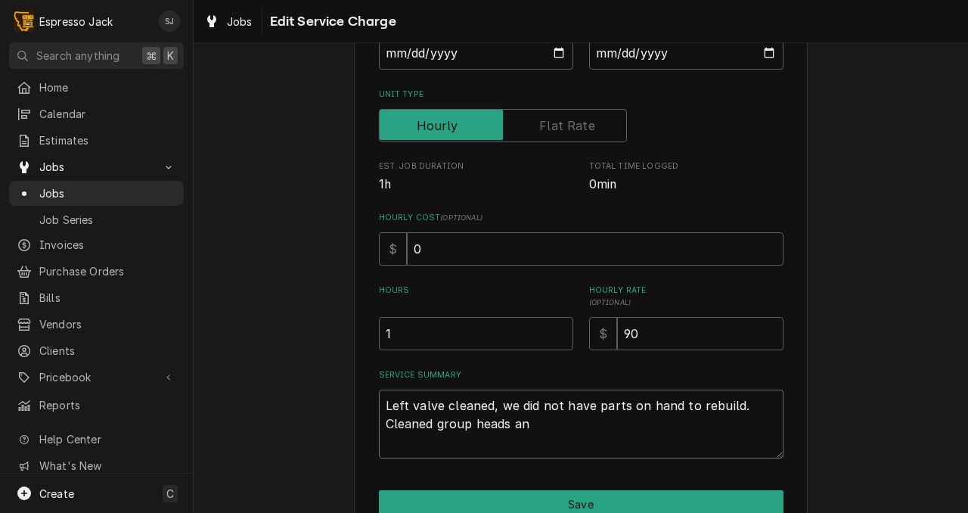
type textarea "Left valve cleaned, we did not have parts on hand to rebuild. Cleaned group hea…"
type textarea "x"
type textarea "Left valve cleaned, we did not have parts on hand to rebuild. Cleaned group hea…"
type textarea "x"
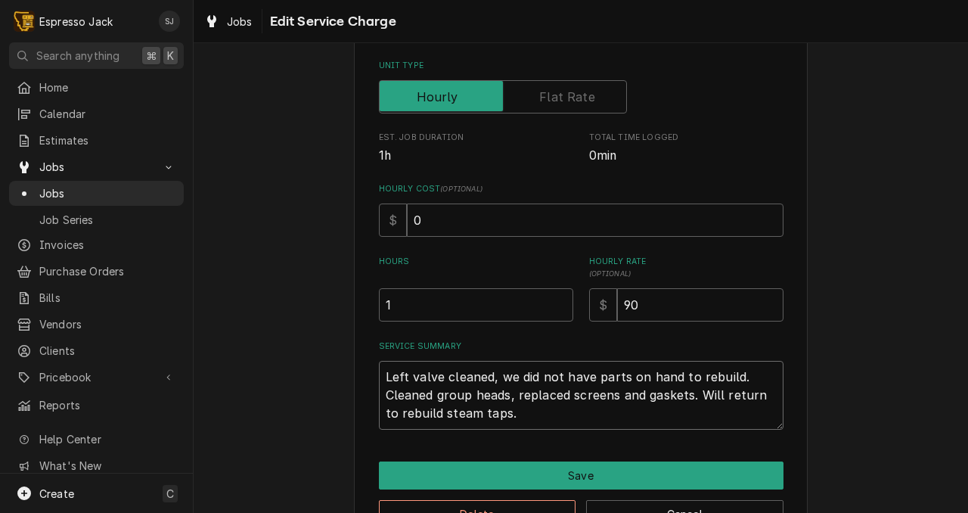
scroll to position [285, 0]
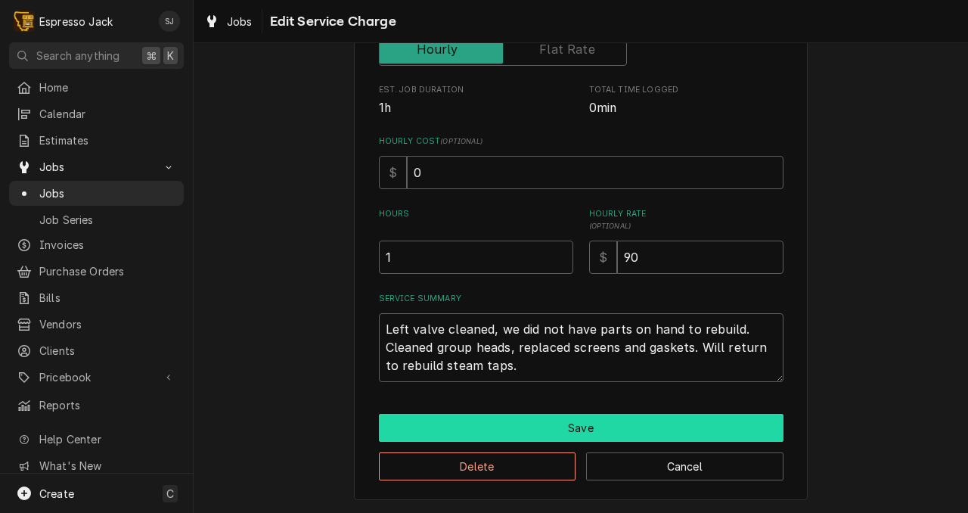
click at [544, 427] on button "Save" at bounding box center [581, 428] width 405 height 28
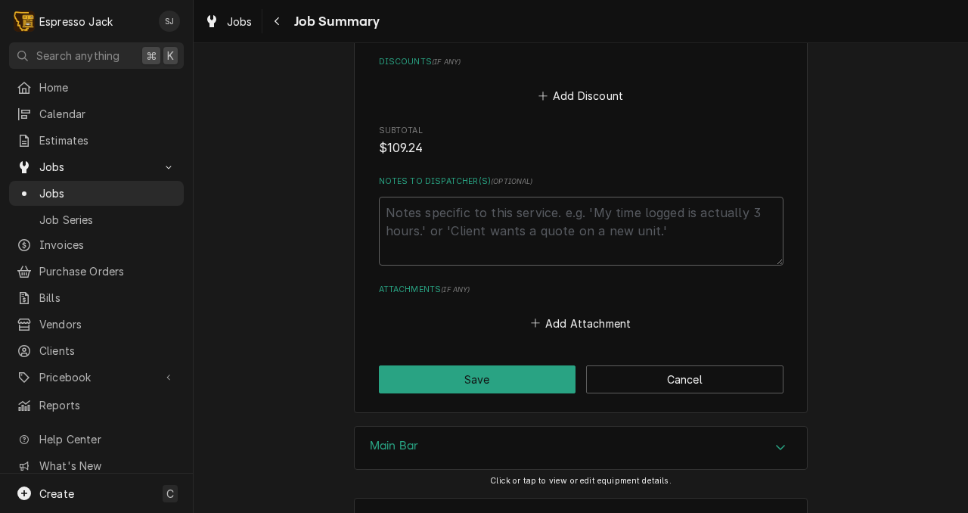
scroll to position [1292, 0]
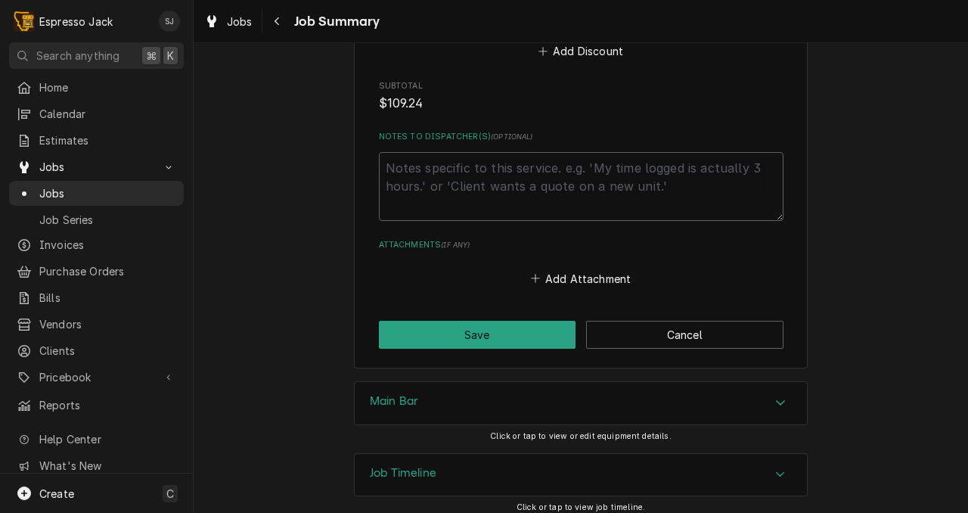
click at [379, 399] on div "Main Bar" at bounding box center [394, 403] width 48 height 18
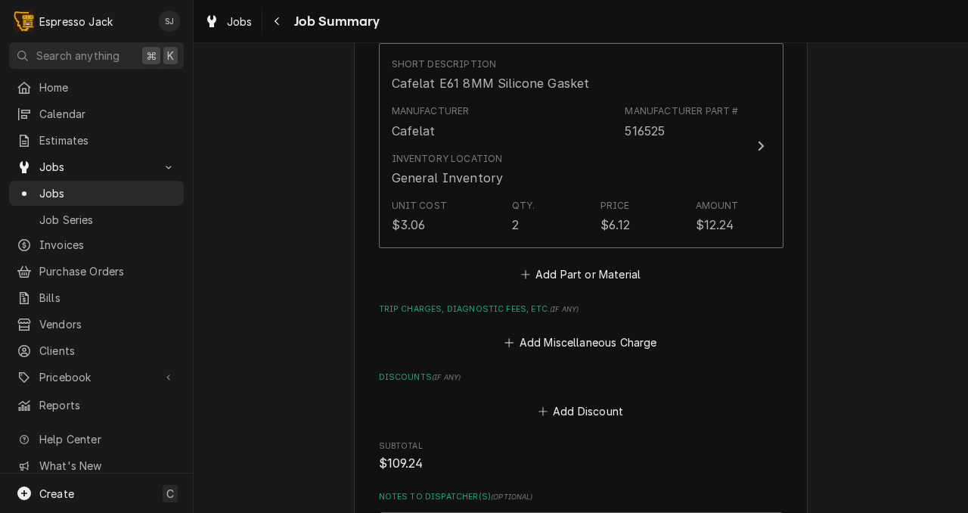
scroll to position [926, 0]
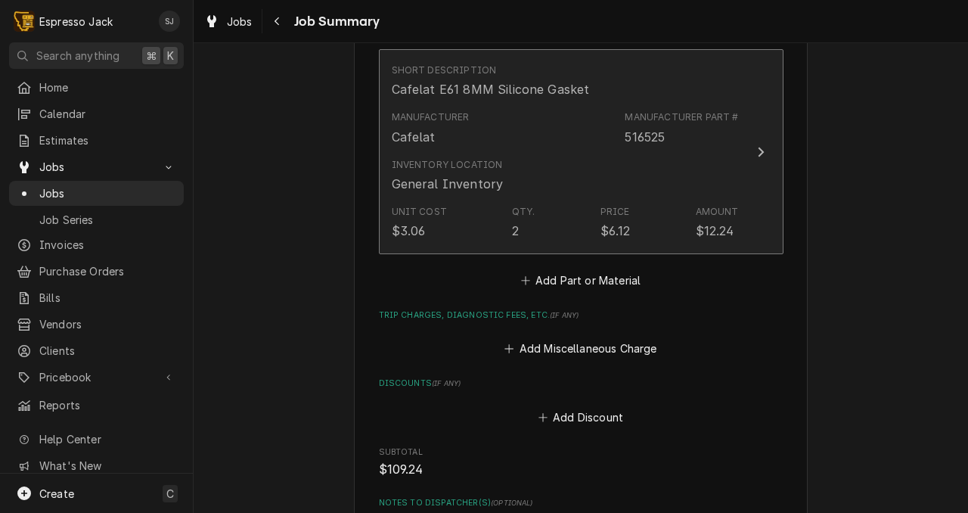
click at [665, 128] on div "516525" at bounding box center [645, 137] width 40 height 18
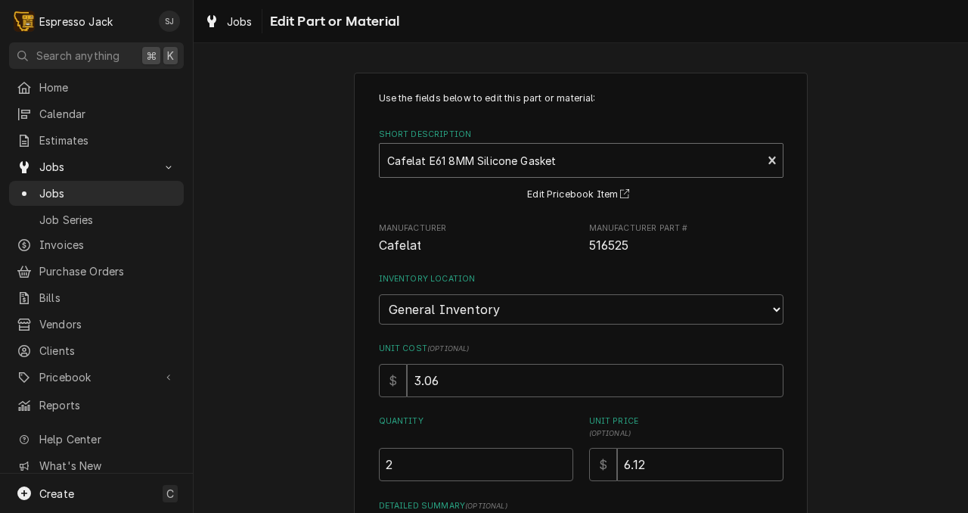
click at [454, 163] on div "Short Description" at bounding box center [571, 160] width 368 height 27
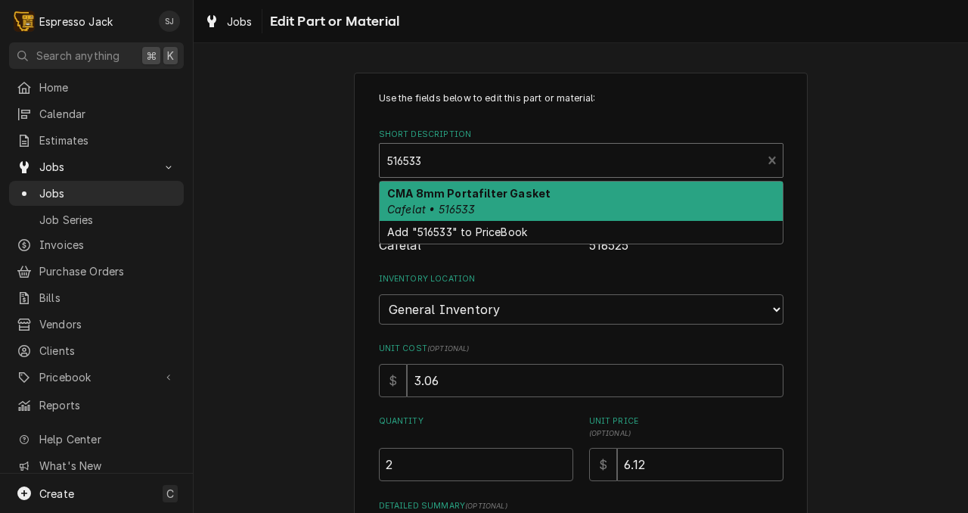
click at [442, 194] on strong "CMA 8mm Portafilter Gasket" at bounding box center [468, 193] width 163 height 13
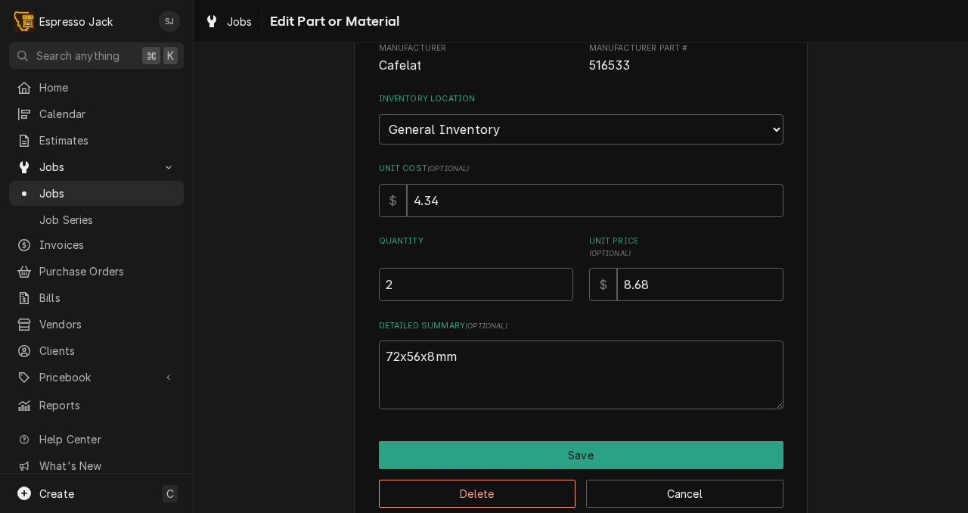
scroll to position [209, 0]
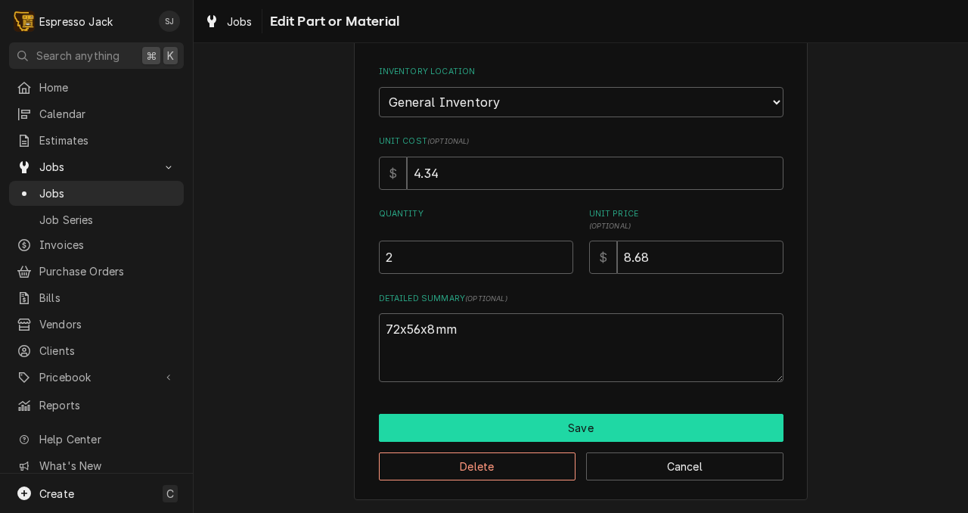
click at [541, 427] on button "Save" at bounding box center [581, 428] width 405 height 28
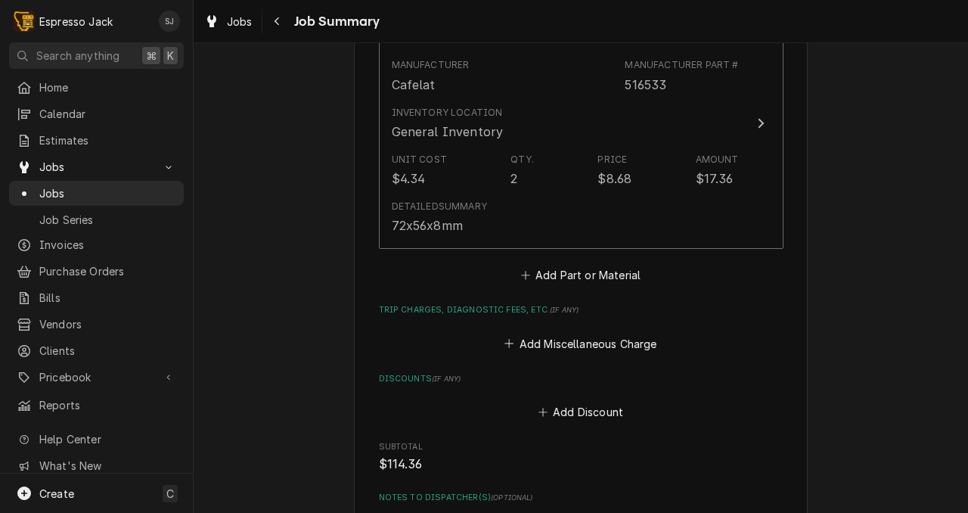
scroll to position [1340, 0]
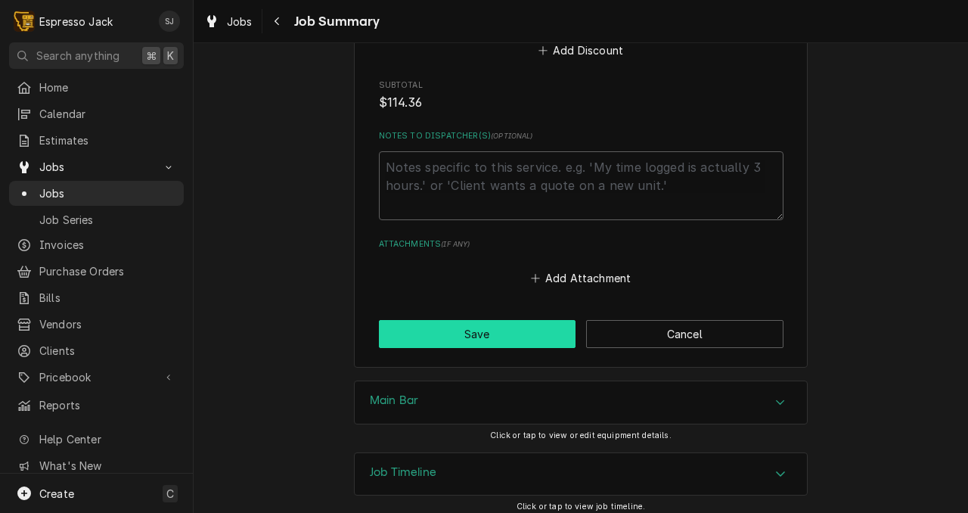
click at [493, 327] on button "Save" at bounding box center [477, 334] width 197 height 28
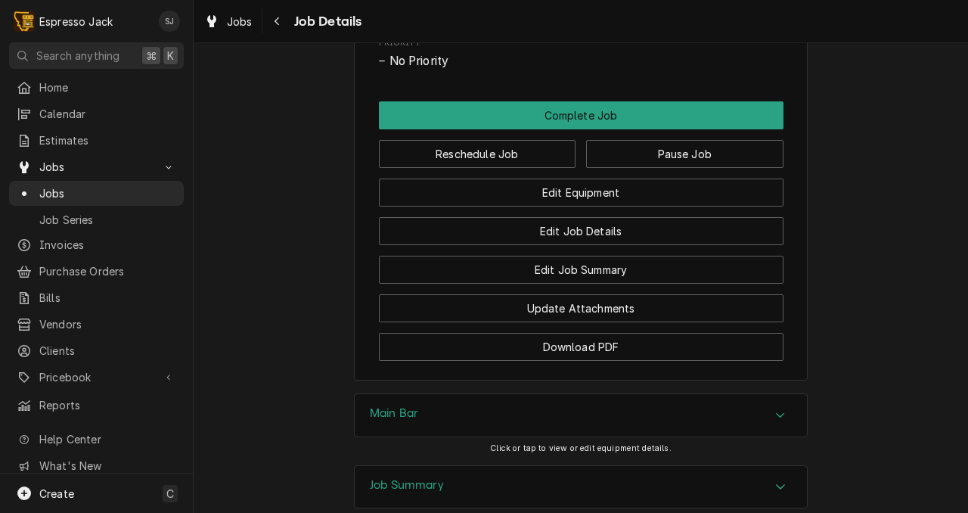
scroll to position [998, 0]
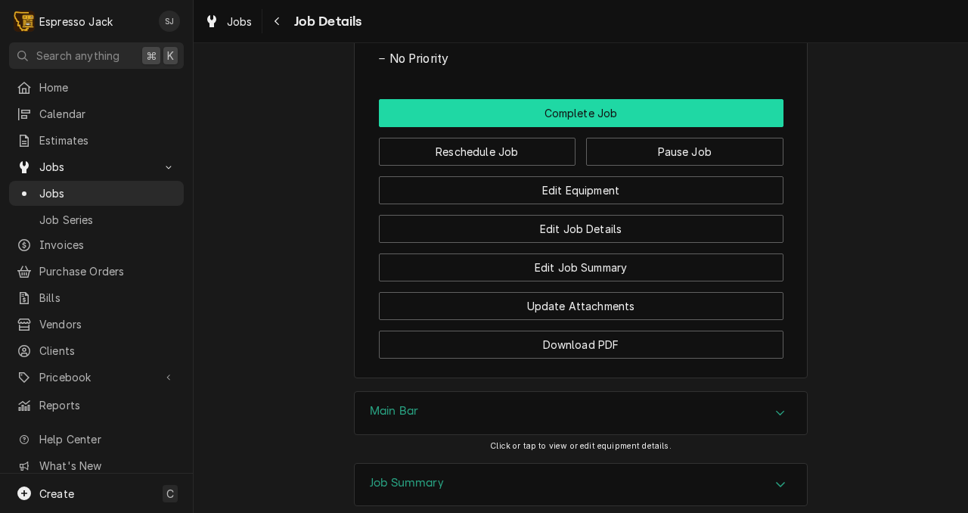
click at [574, 99] on button "Complete Job" at bounding box center [581, 113] width 405 height 28
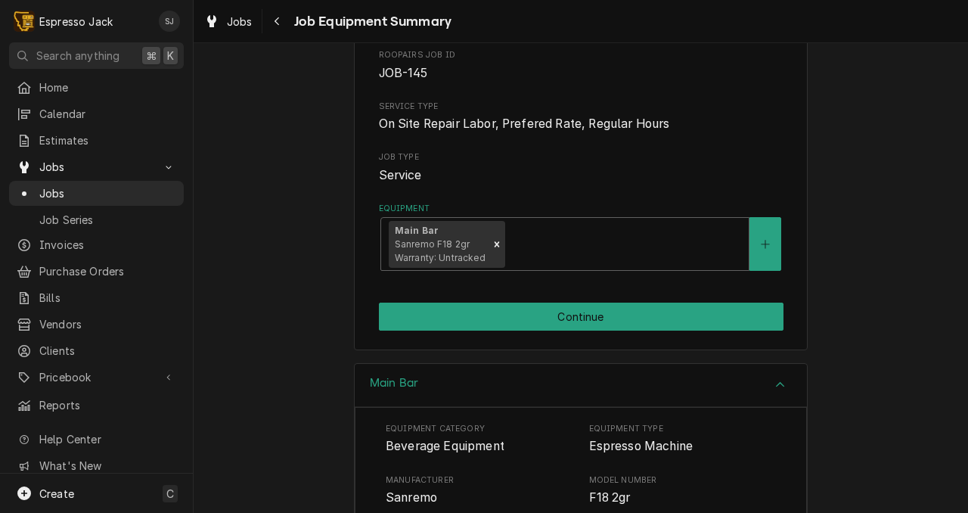
scroll to position [153, 0]
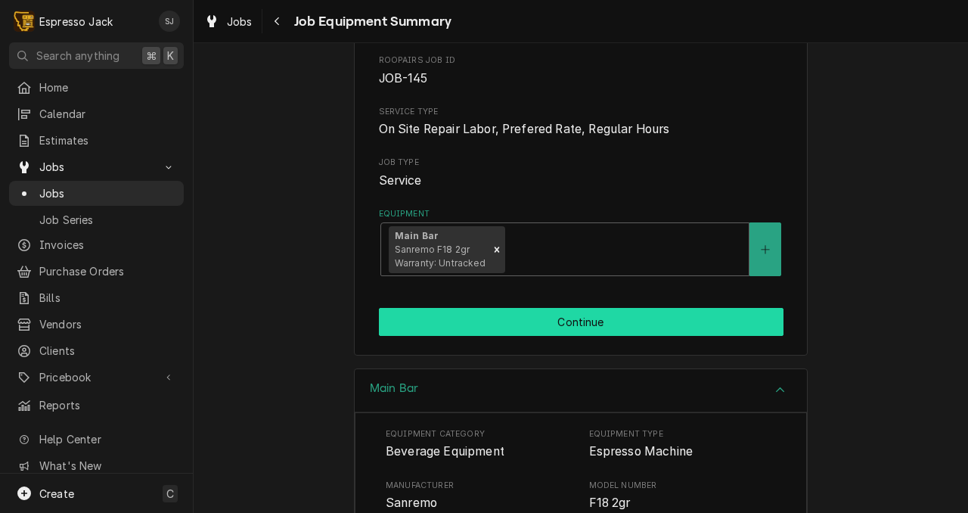
click at [505, 308] on button "Continue" at bounding box center [581, 322] width 405 height 28
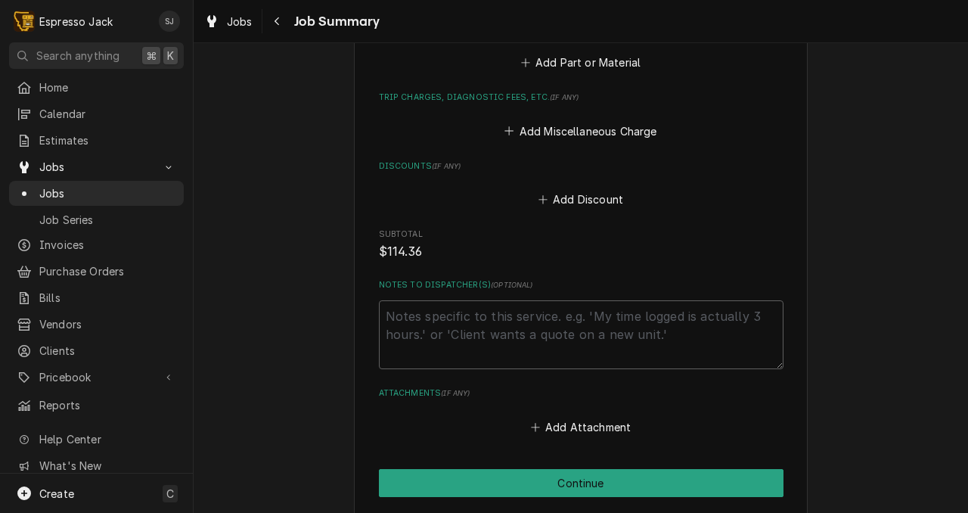
scroll to position [1340, 0]
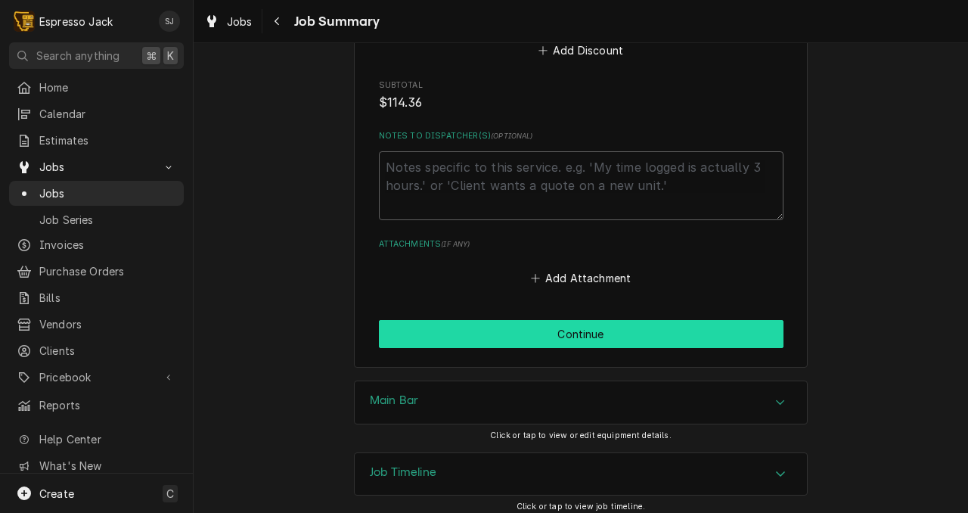
click at [497, 324] on button "Continue" at bounding box center [581, 334] width 405 height 28
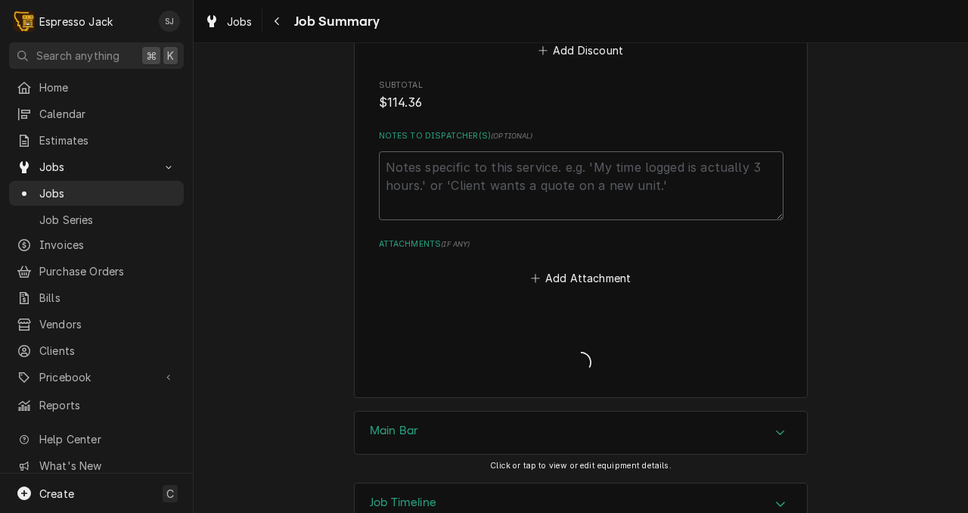
type textarea "x"
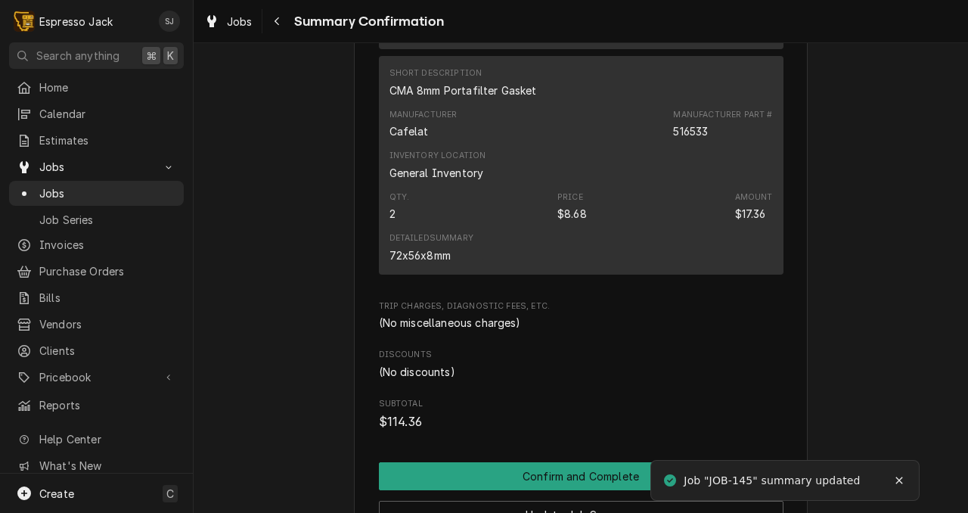
scroll to position [968, 0]
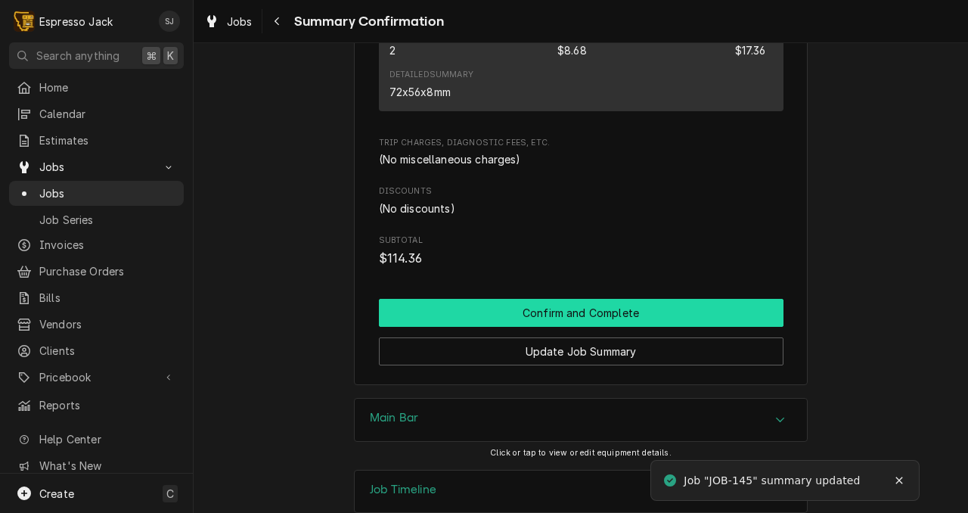
click at [522, 299] on button "Confirm and Complete" at bounding box center [581, 313] width 405 height 28
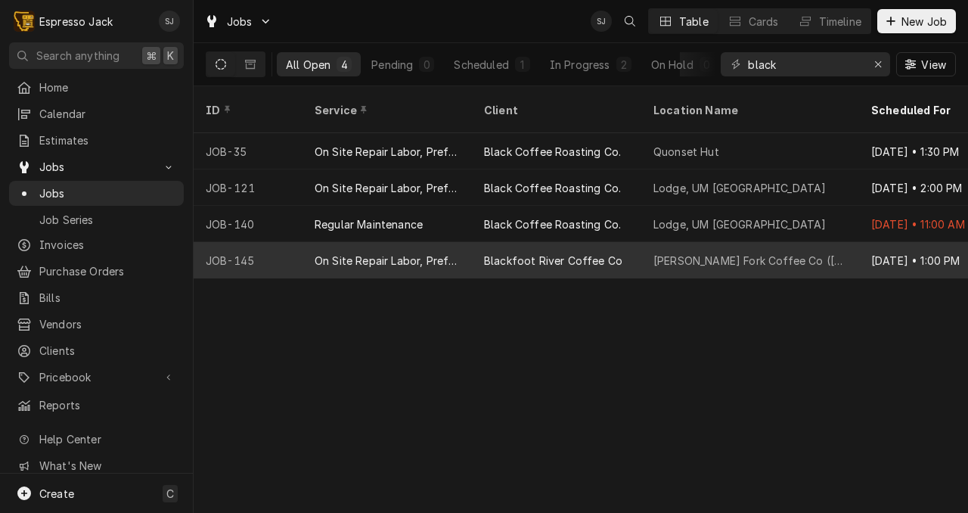
click at [527, 253] on div "Blackfoot River Coffee Co" at bounding box center [553, 261] width 138 height 16
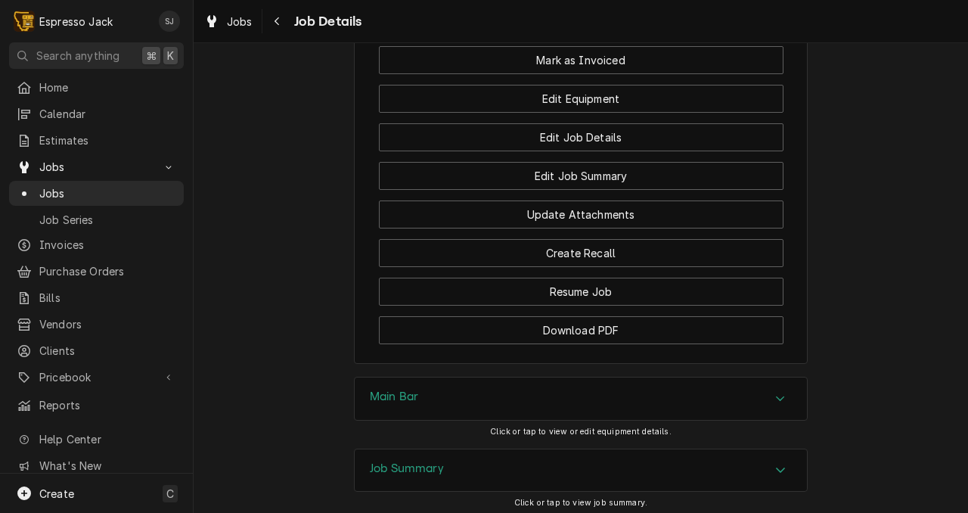
scroll to position [925, 0]
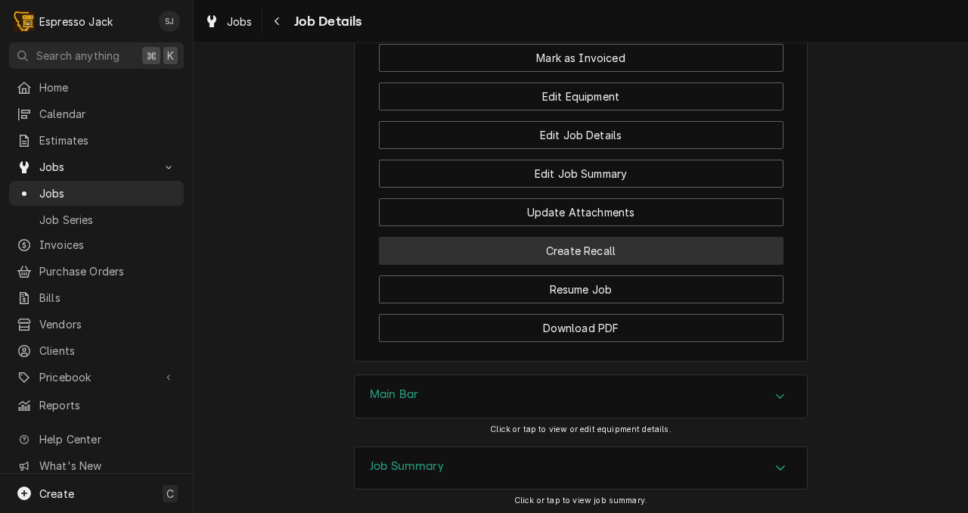
click at [507, 242] on button "Create Recall" at bounding box center [581, 251] width 405 height 28
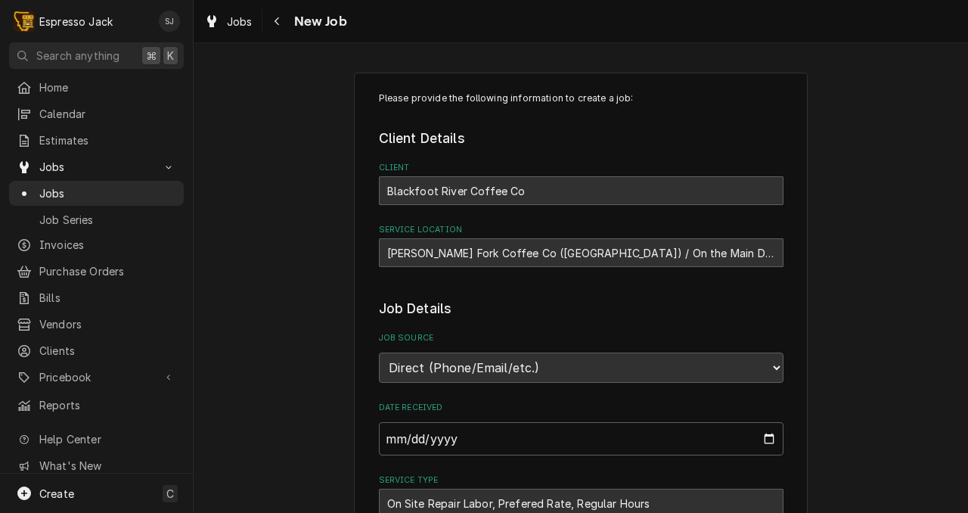
type textarea "x"
